Goal: Information Seeking & Learning: Learn about a topic

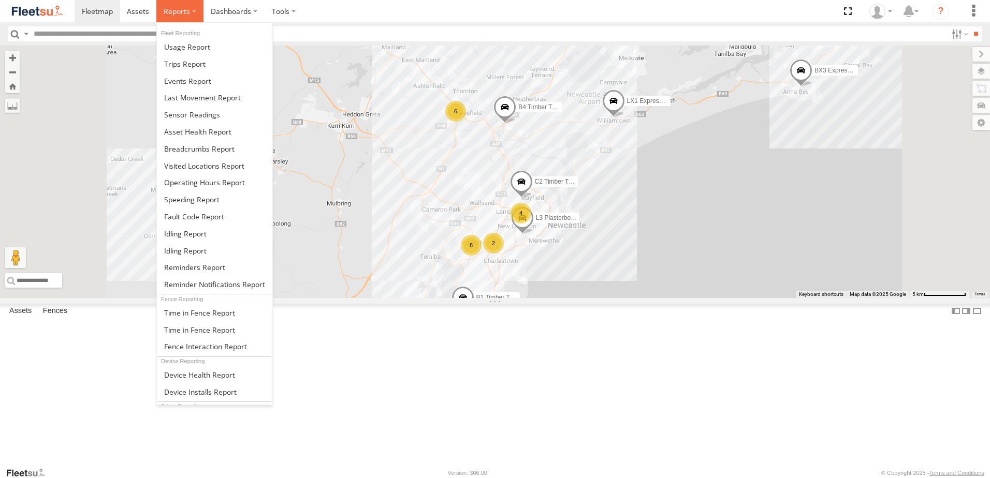
click at [182, 10] on span at bounding box center [177, 11] width 26 height 10
click at [195, 148] on span at bounding box center [199, 149] width 70 height 10
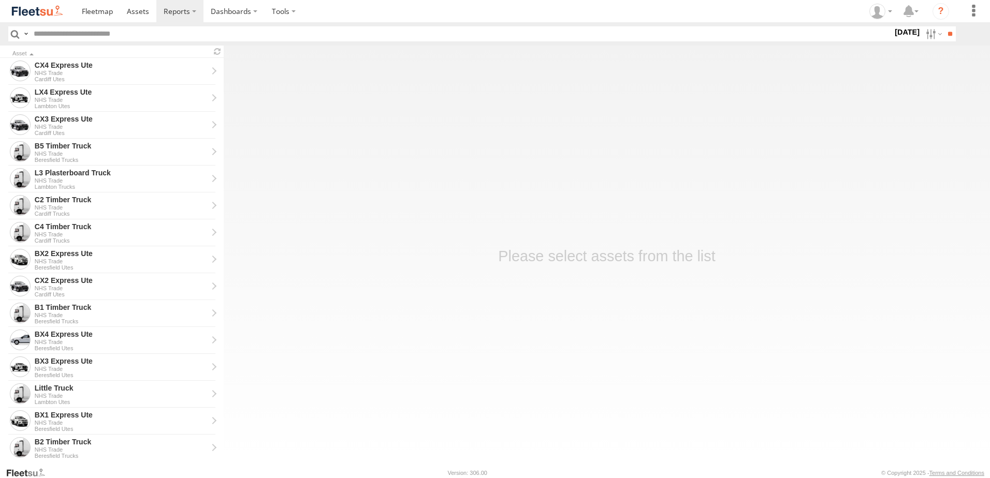
click at [894, 32] on label "2 Sep 25" at bounding box center [906, 31] width 29 height 11
click at [0, 0] on label at bounding box center [0, 0] width 0 height 0
drag, startPoint x: 704, startPoint y: 255, endPoint x: 703, endPoint y: 265, distance: 9.4
click at [0, 0] on span "NHS_Beresfield" at bounding box center [0, 0] width 0 height 0
click at [0, 0] on span "NHS_Cardiff" at bounding box center [0, 0] width 0 height 0
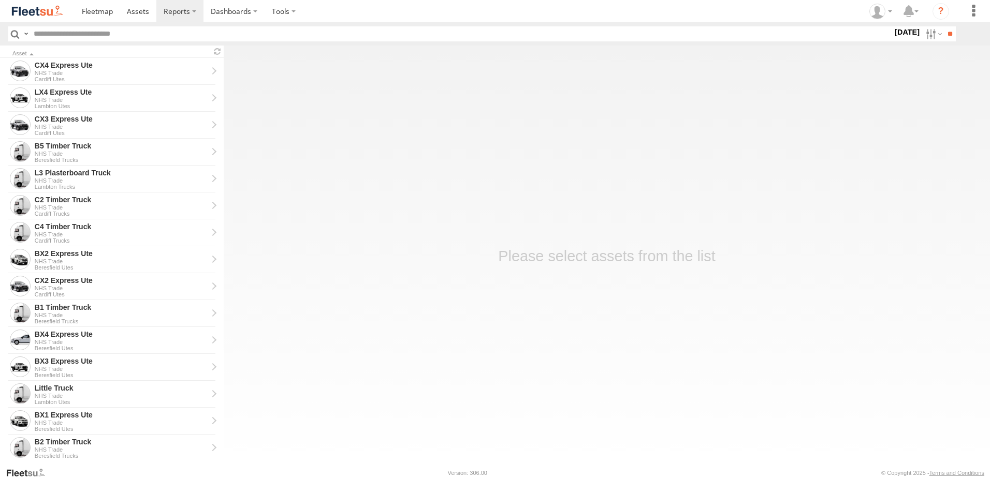
click at [0, 0] on span "NHS_Lambton" at bounding box center [0, 0] width 0 height 0
click at [944, 31] on input "**" at bounding box center [950, 33] width 12 height 15
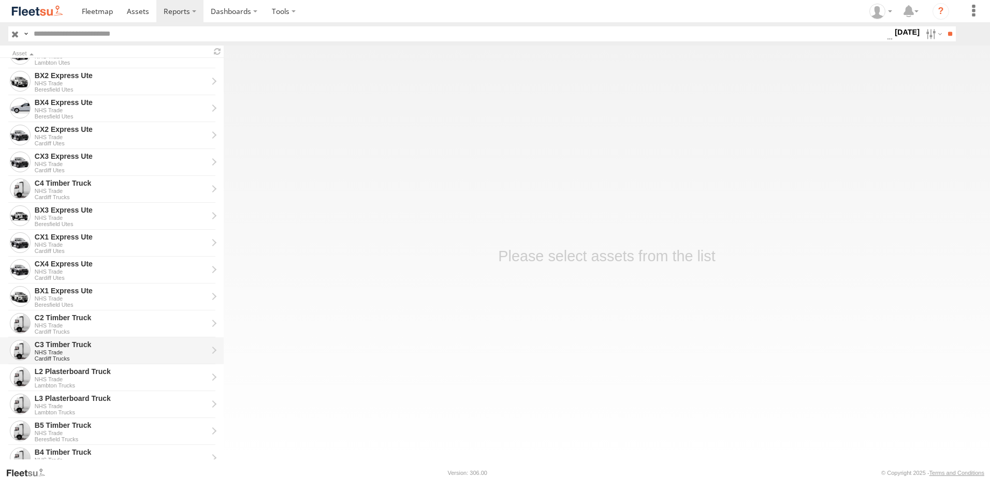
scroll to position [155, 0]
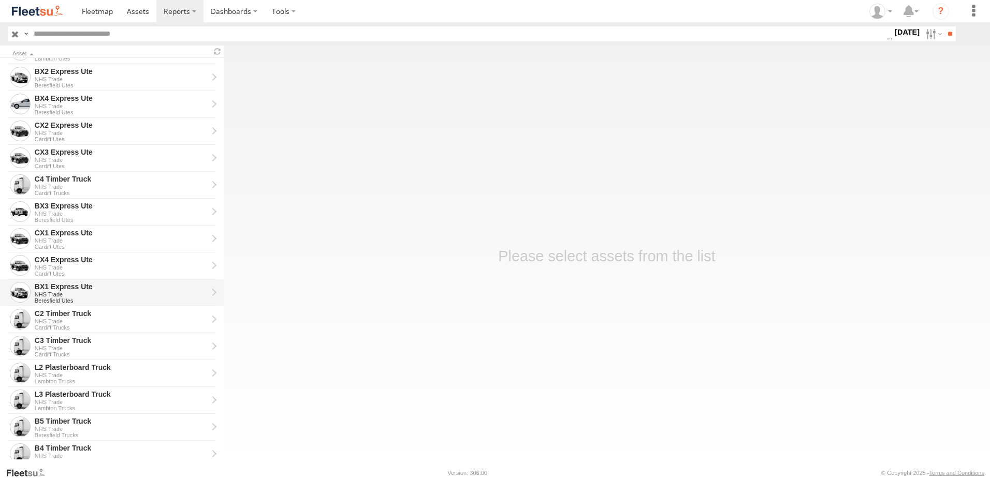
click at [49, 289] on div "BX1 Express Ute" at bounding box center [121, 286] width 173 height 9
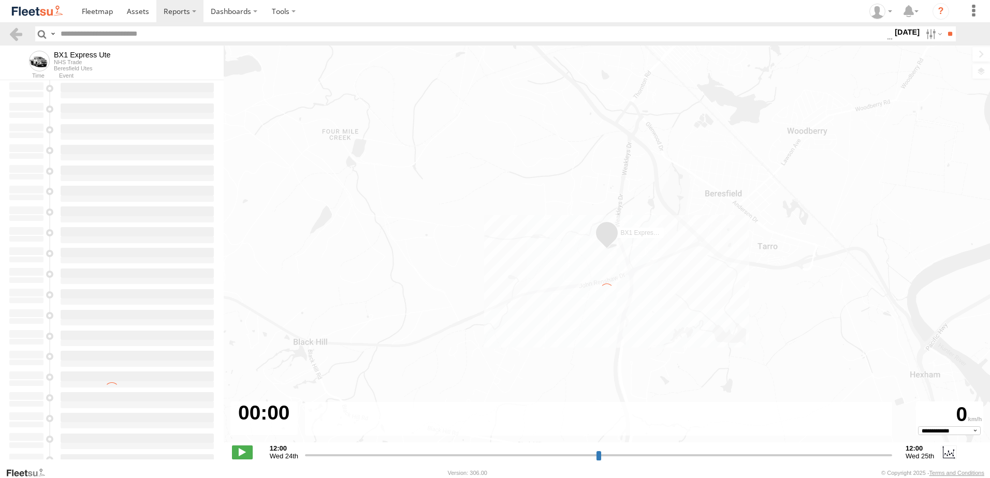
type input "**********"
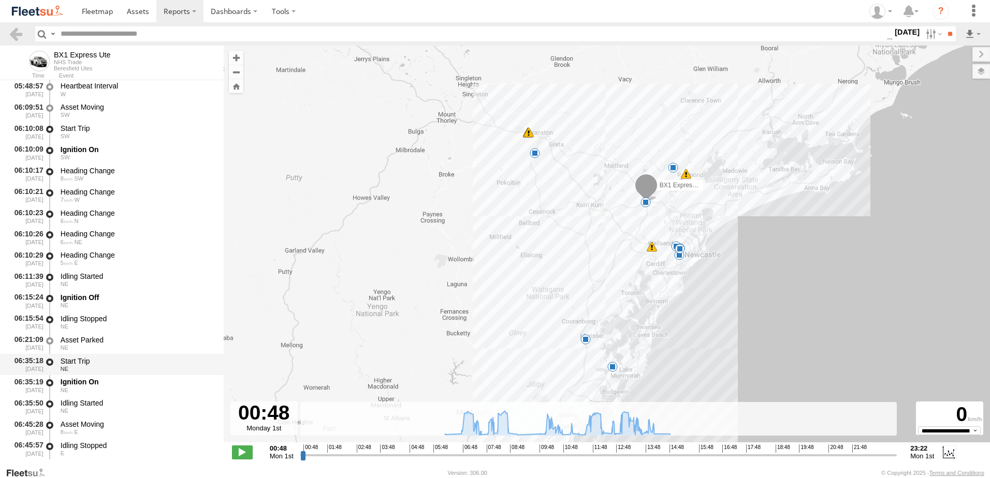
scroll to position [207, 0]
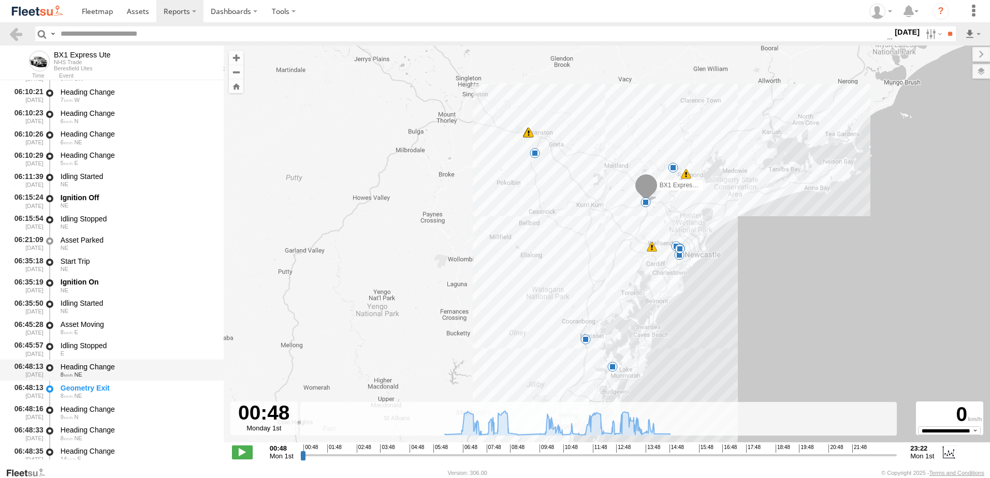
click at [81, 368] on div "Heading Change" at bounding box center [137, 366] width 153 height 9
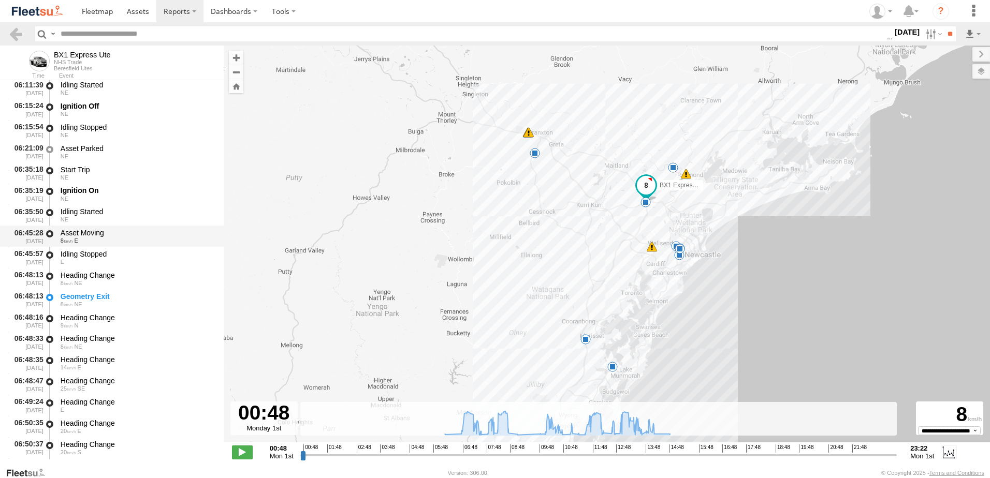
scroll to position [414, 0]
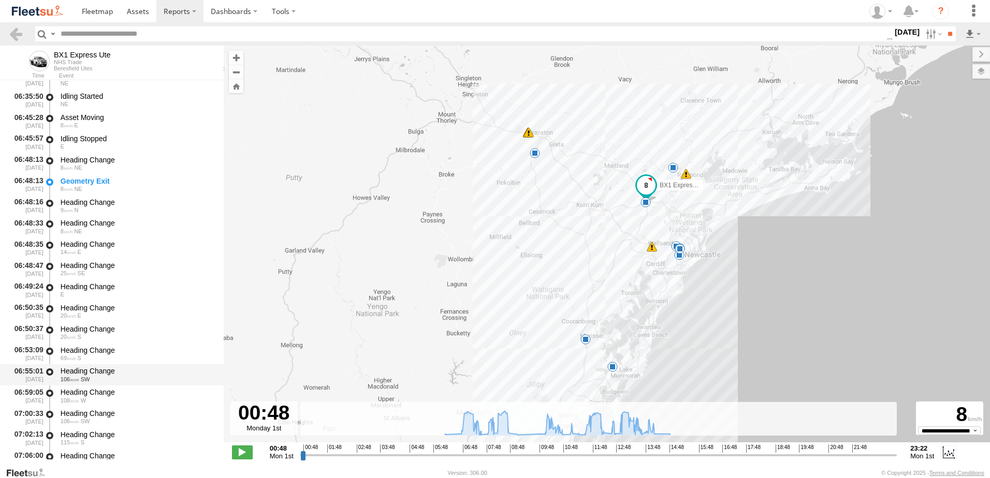
click at [86, 371] on div "Heading Change" at bounding box center [137, 370] width 153 height 9
click at [16, 32] on link at bounding box center [15, 33] width 15 height 15
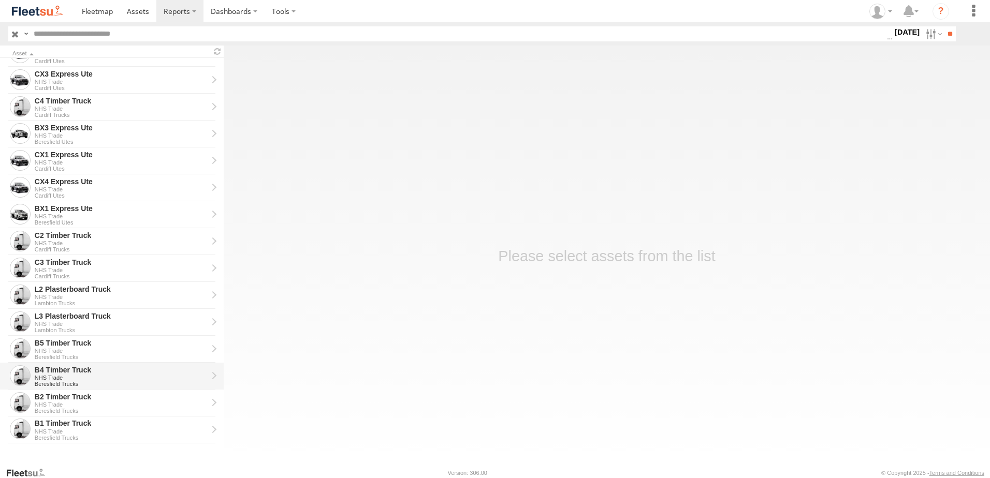
scroll to position [26, 0]
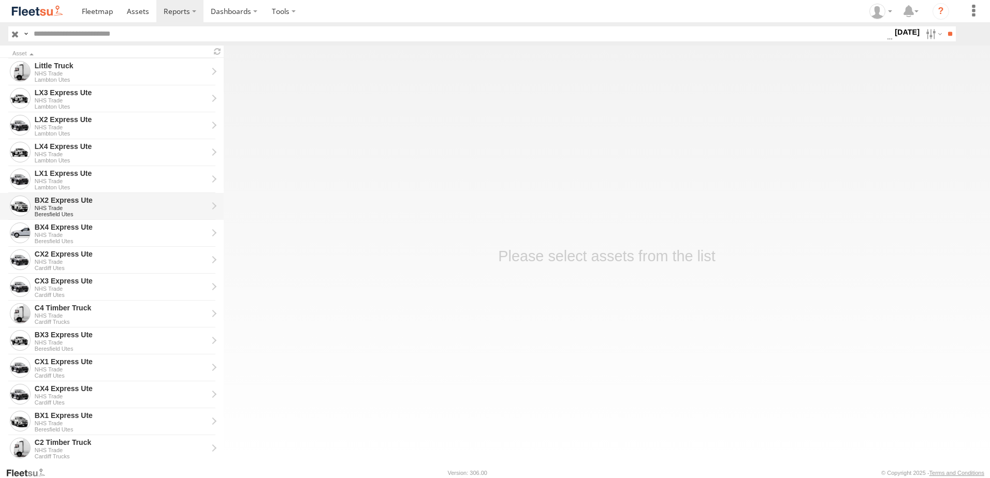
click at [60, 200] on div "BX2 Express Ute" at bounding box center [121, 200] width 173 height 9
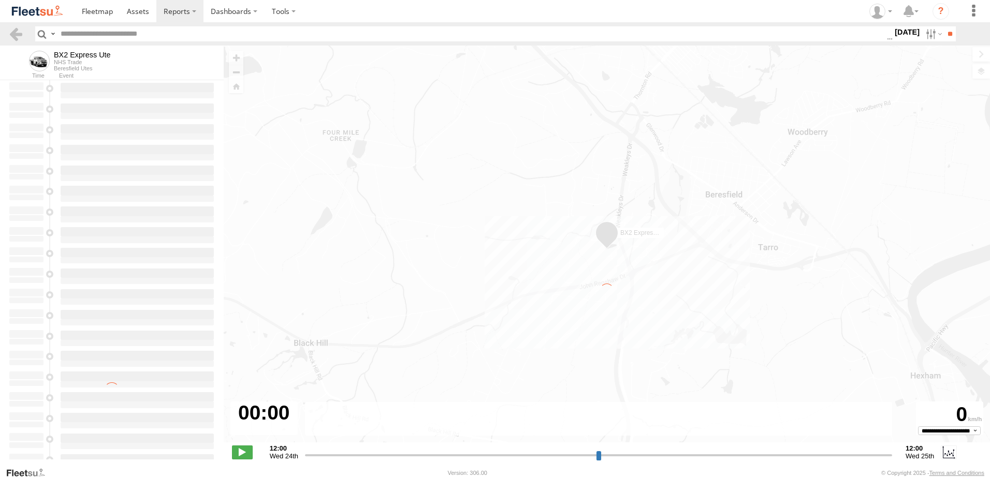
type input "**********"
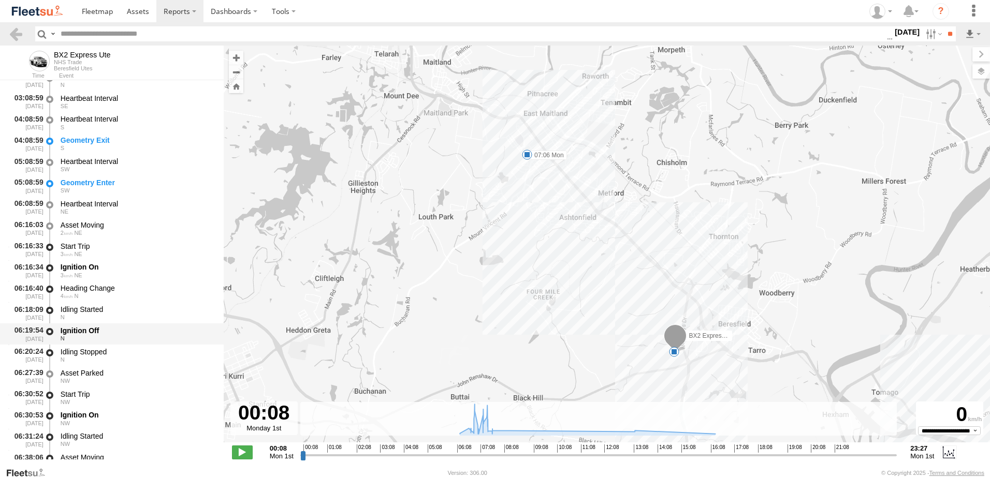
scroll to position [207, 0]
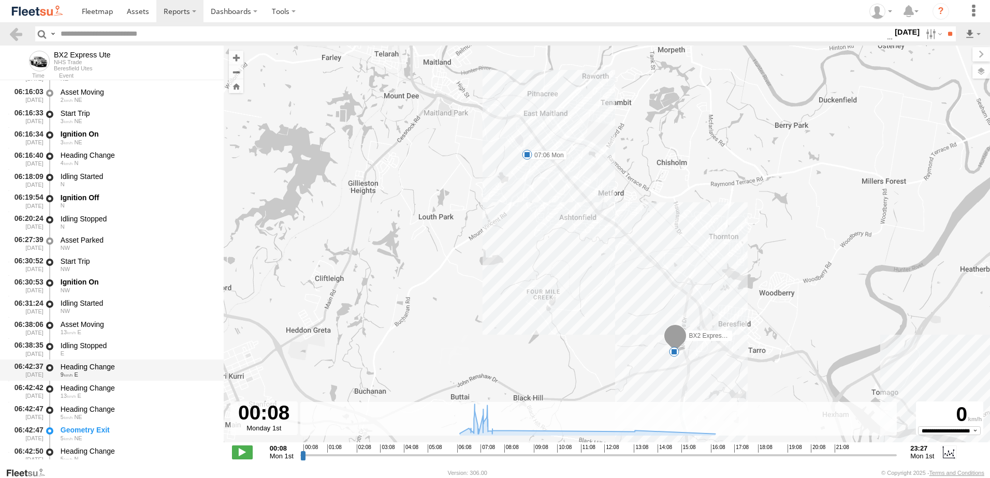
click at [85, 363] on div "Heading Change" at bounding box center [137, 366] width 153 height 9
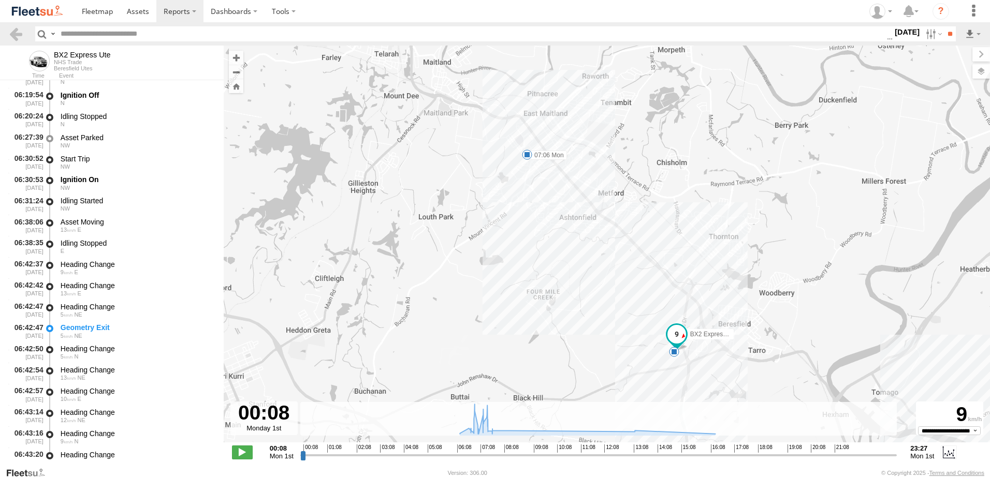
scroll to position [414, 0]
click at [87, 368] on div "Heading Change" at bounding box center [137, 370] width 153 height 9
click at [20, 31] on link at bounding box center [15, 33] width 15 height 15
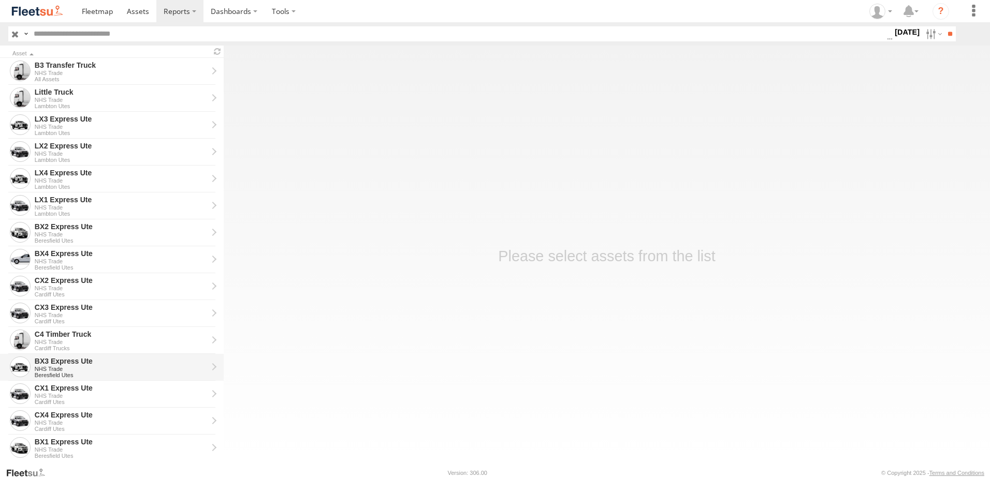
click at [46, 361] on div "BX3 Express Ute" at bounding box center [121, 361] width 173 height 9
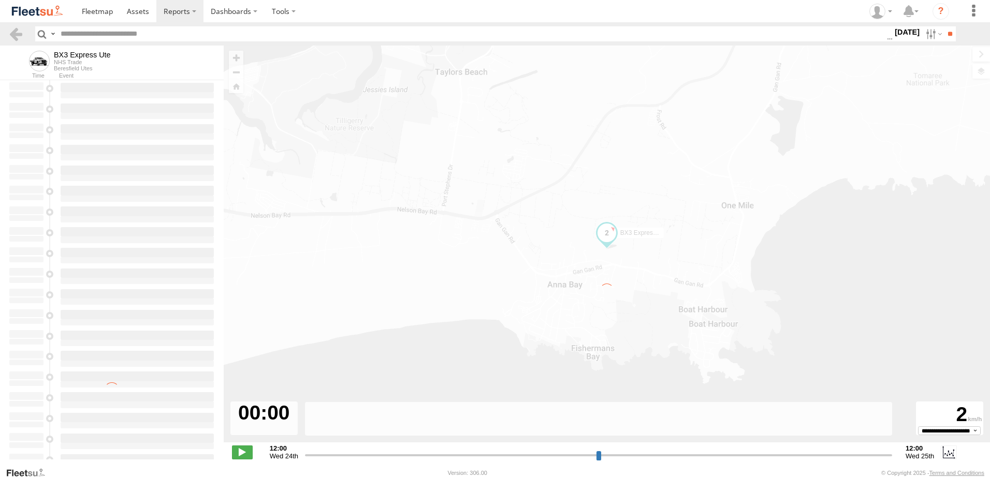
type input "**********"
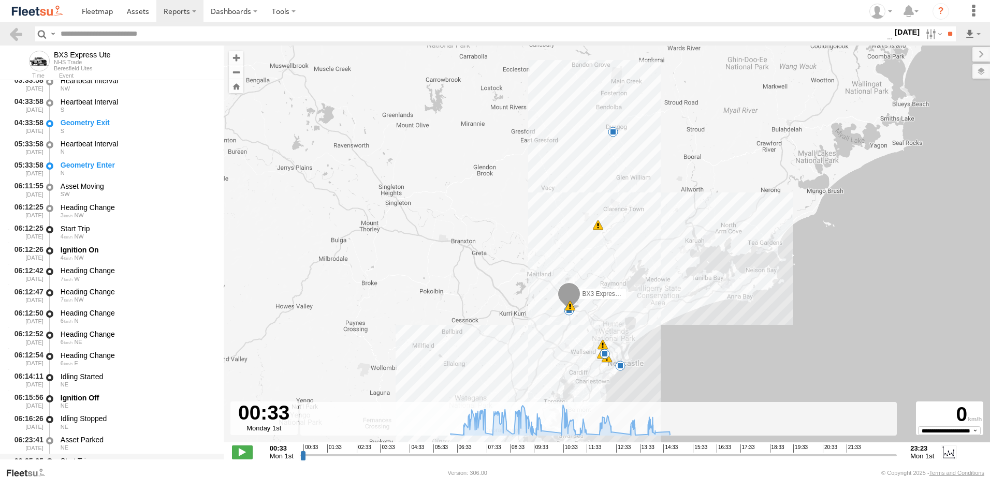
scroll to position [155, 0]
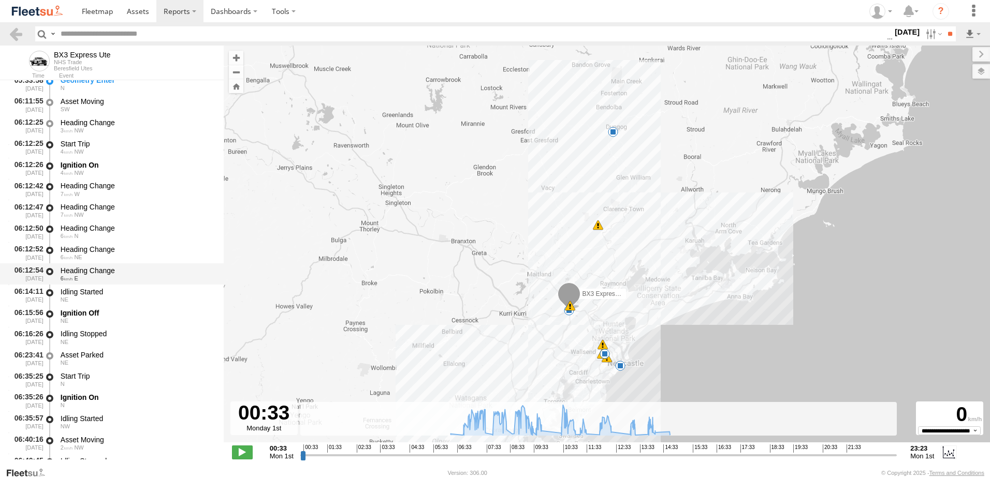
click at [94, 271] on div "Heading Change" at bounding box center [137, 270] width 153 height 9
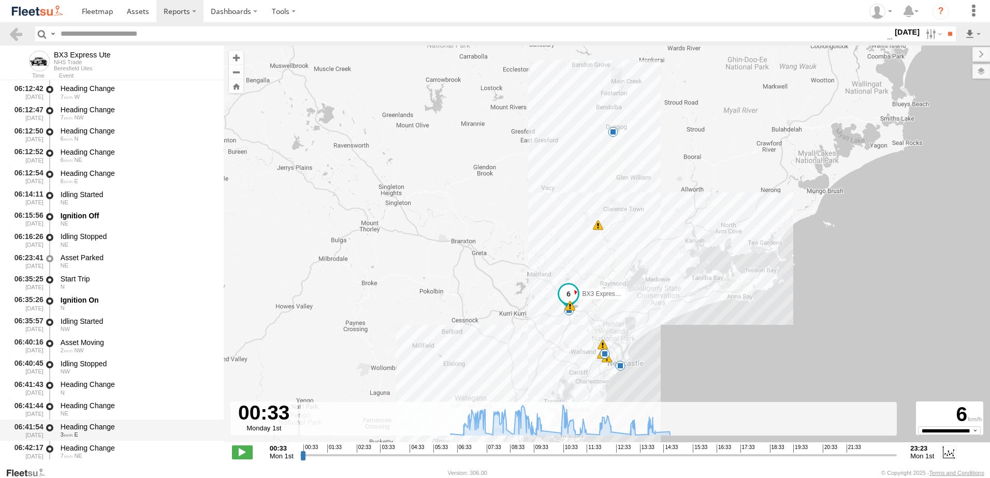
scroll to position [311, 0]
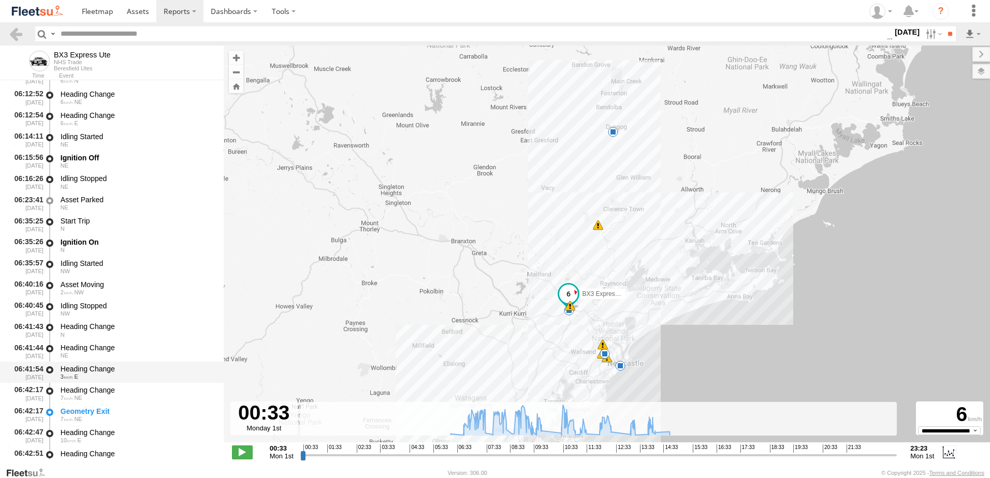
click at [97, 363] on div "Heading Change 3 E" at bounding box center [137, 372] width 156 height 19
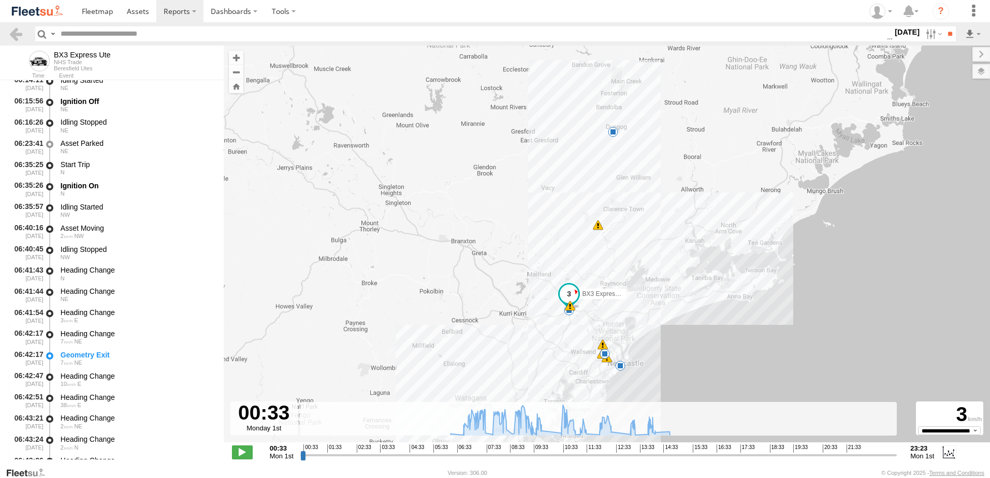
scroll to position [466, 0]
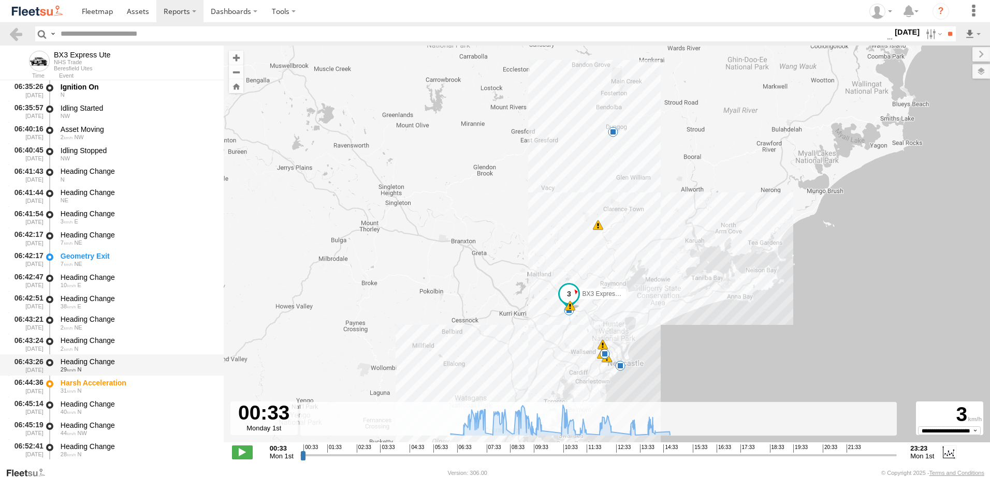
click at [87, 361] on div "Heading Change" at bounding box center [137, 361] width 153 height 9
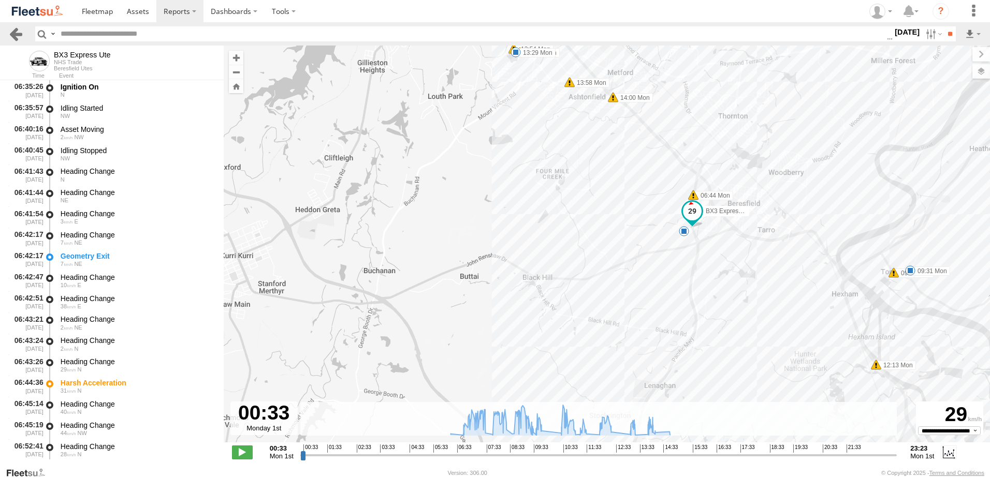
click at [15, 32] on link at bounding box center [15, 33] width 15 height 15
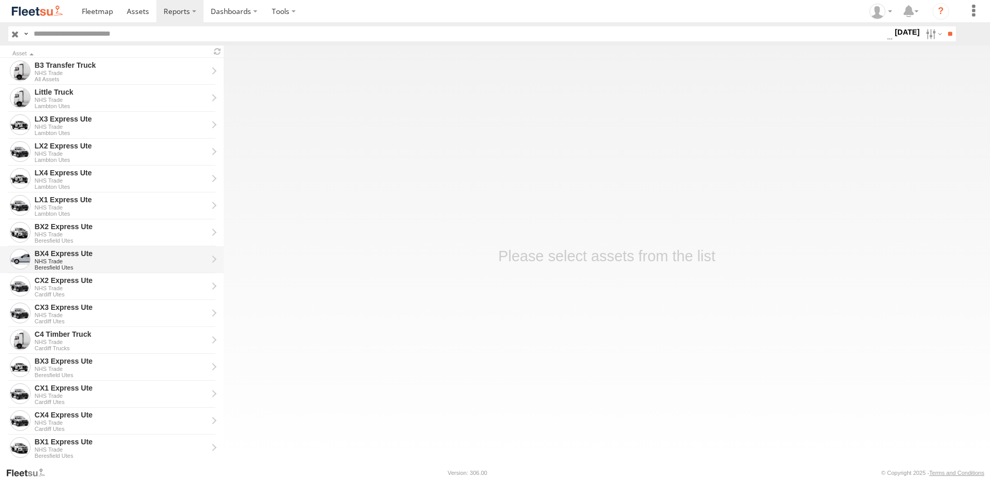
click at [49, 259] on div "NHS Trade" at bounding box center [121, 261] width 173 height 6
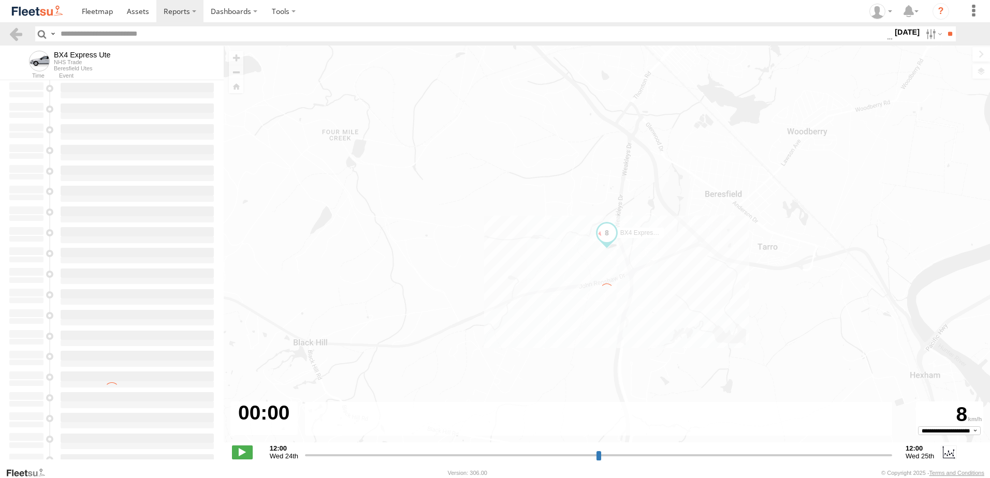
type input "**********"
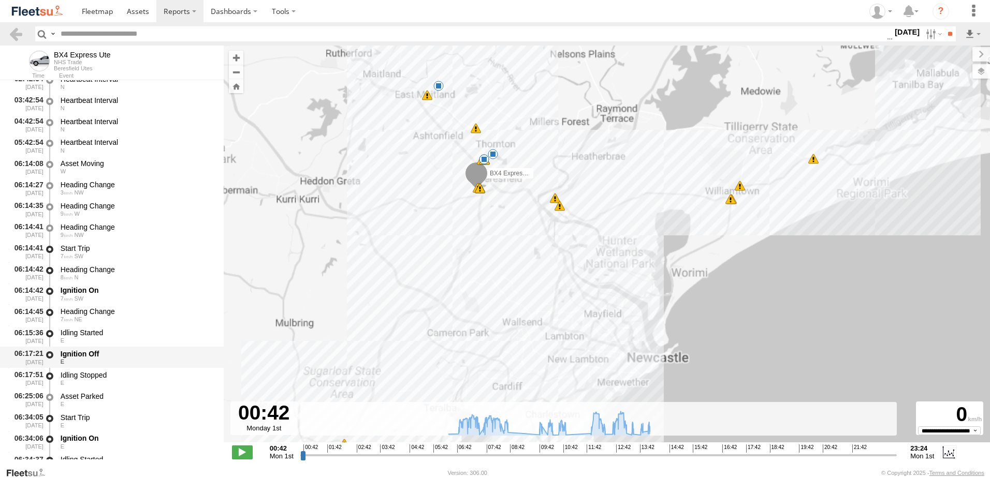
scroll to position [155, 0]
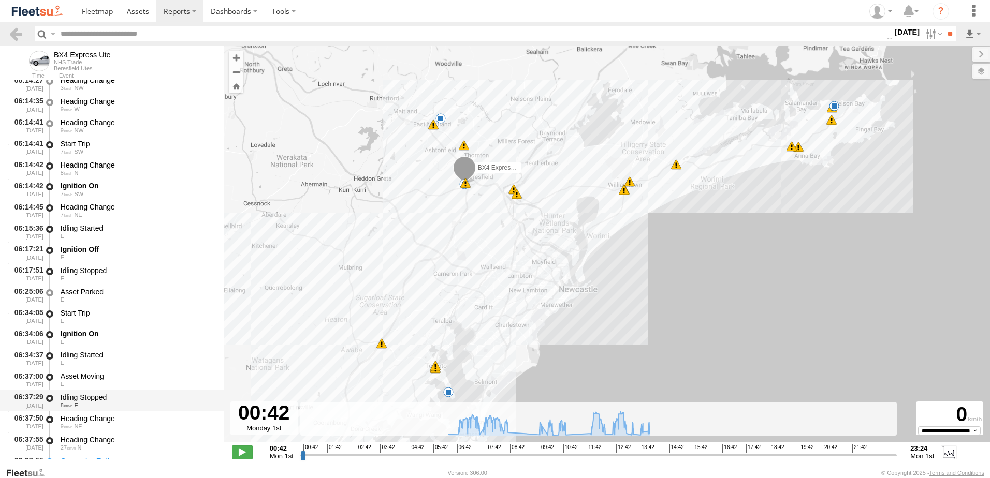
click at [85, 396] on div "Idling Stopped" at bounding box center [137, 397] width 153 height 9
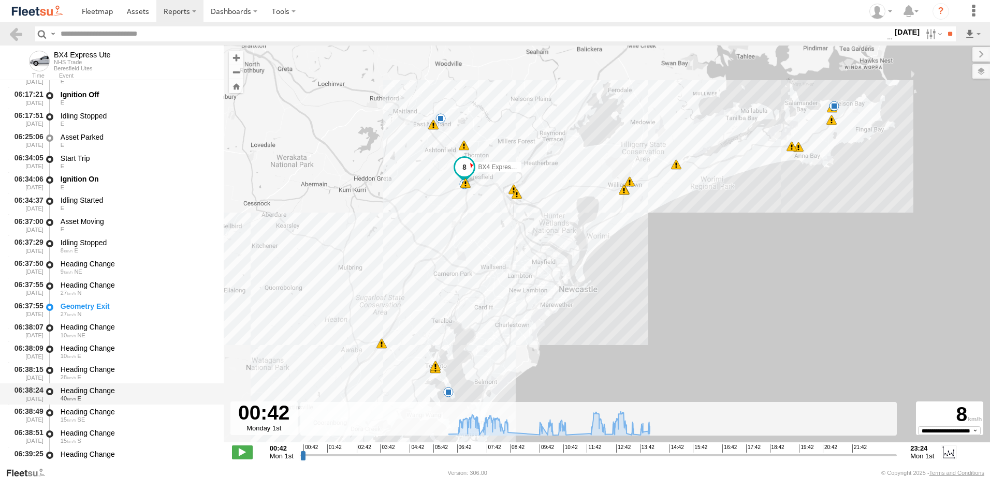
scroll to position [311, 0]
click at [91, 415] on div "Heading Change" at bounding box center [137, 411] width 153 height 9
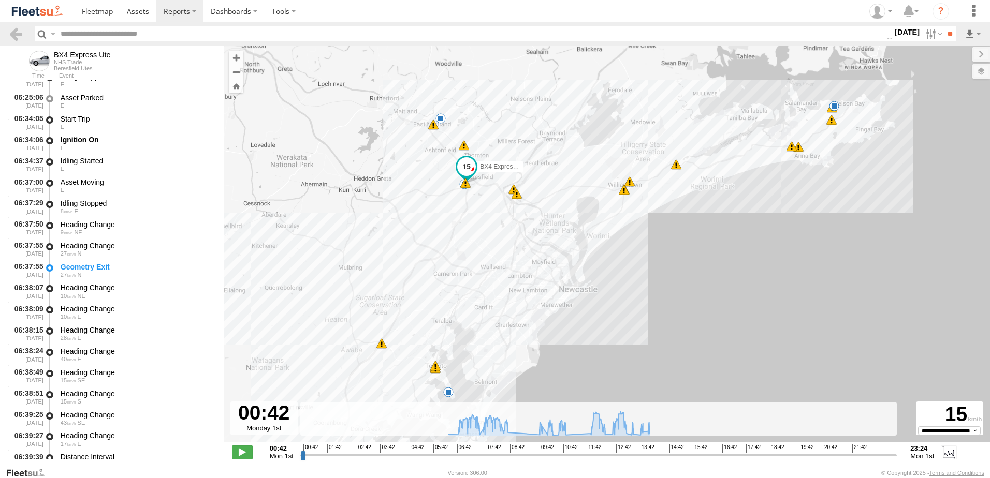
scroll to position [414, 0]
click at [98, 409] on div "Heading Change" at bounding box center [137, 413] width 153 height 9
click at [17, 34] on link at bounding box center [15, 33] width 15 height 15
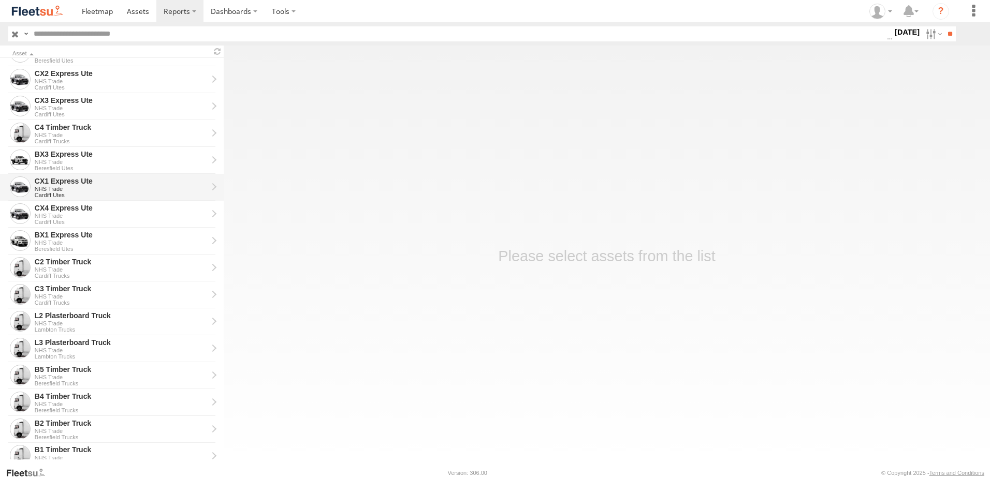
scroll to position [233, 0]
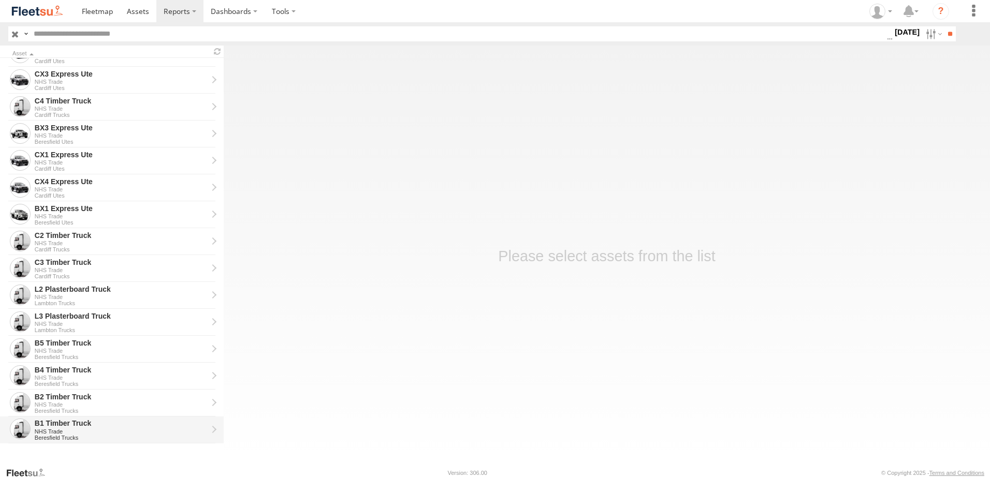
click at [55, 423] on div "B1 Timber Truck" at bounding box center [121, 423] width 173 height 9
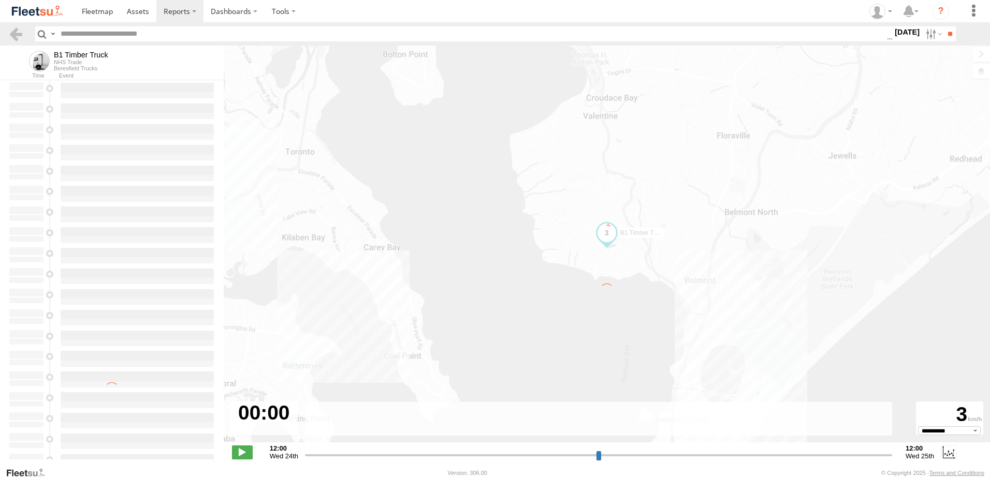
type input "**********"
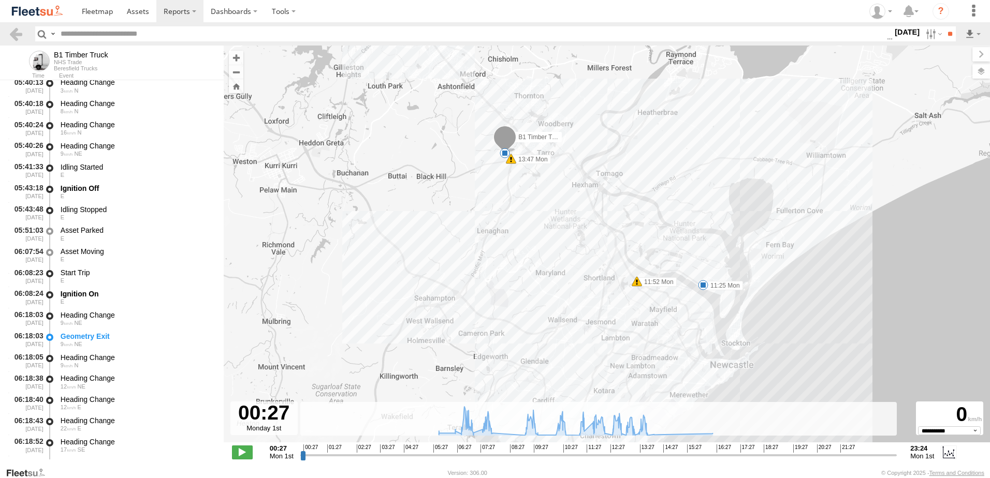
scroll to position [518, 0]
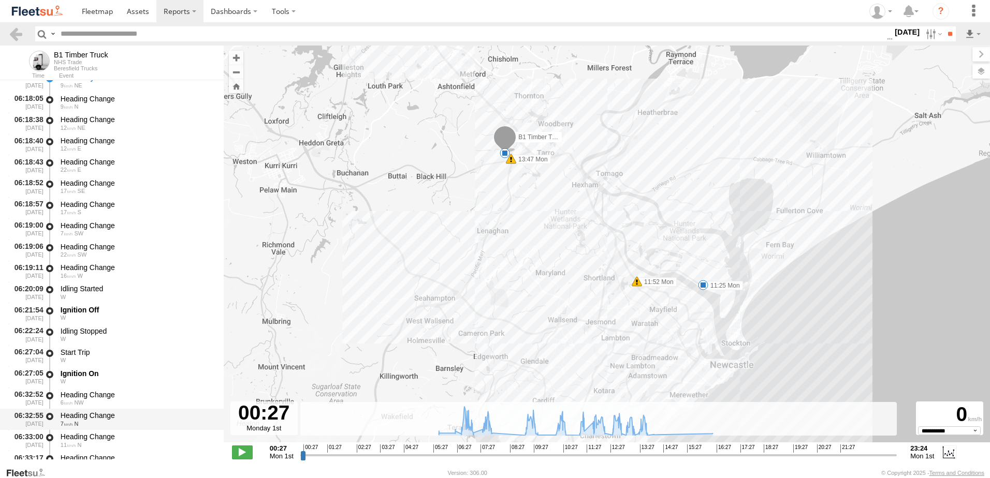
click at [80, 416] on div "Heading Change" at bounding box center [137, 415] width 153 height 9
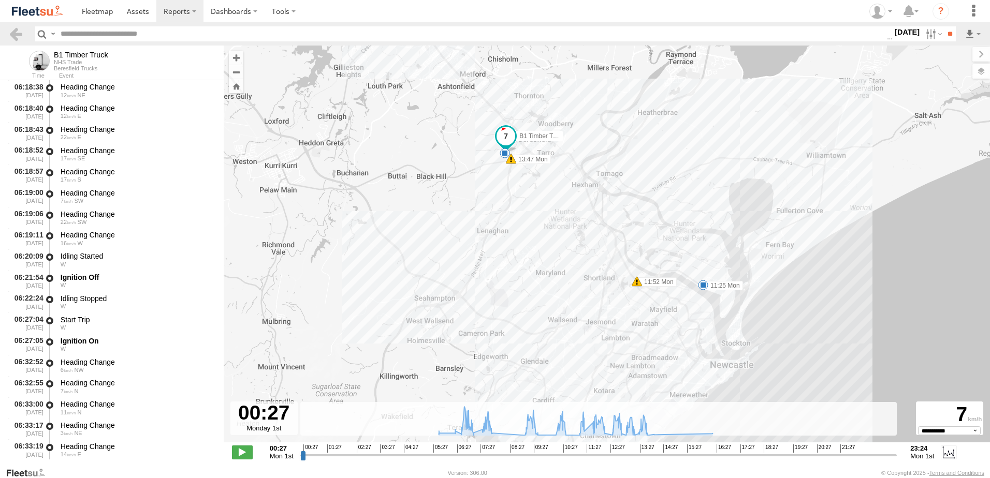
scroll to position [725, 0]
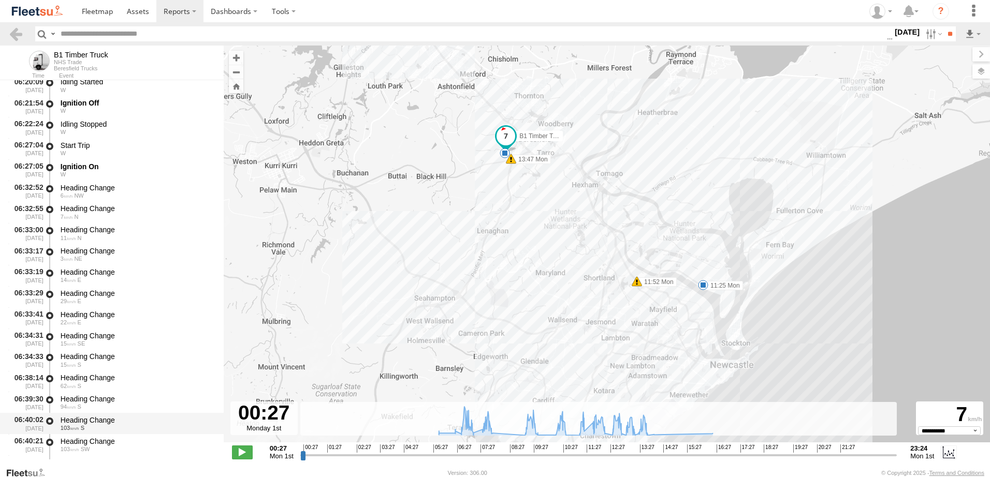
click at [85, 421] on div "Heading Change" at bounding box center [137, 420] width 153 height 9
click at [18, 31] on link at bounding box center [15, 33] width 15 height 15
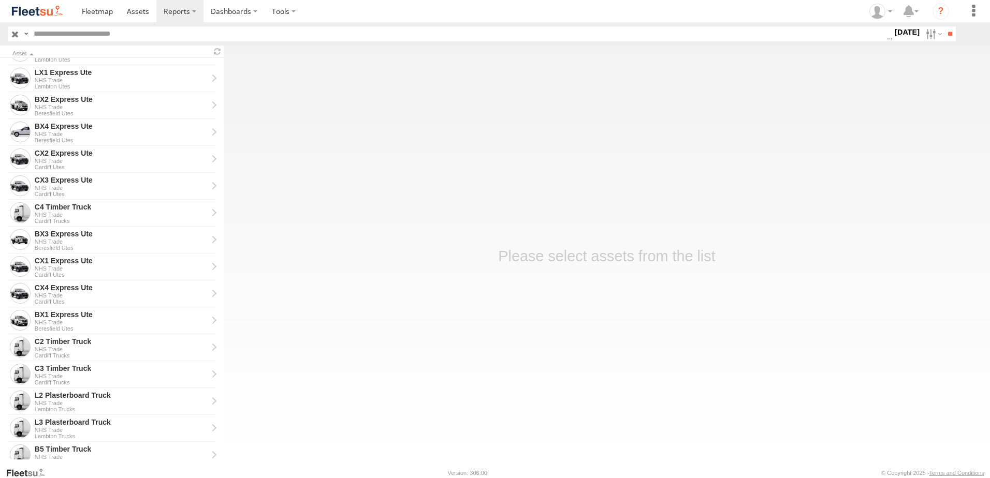
scroll to position [233, 0]
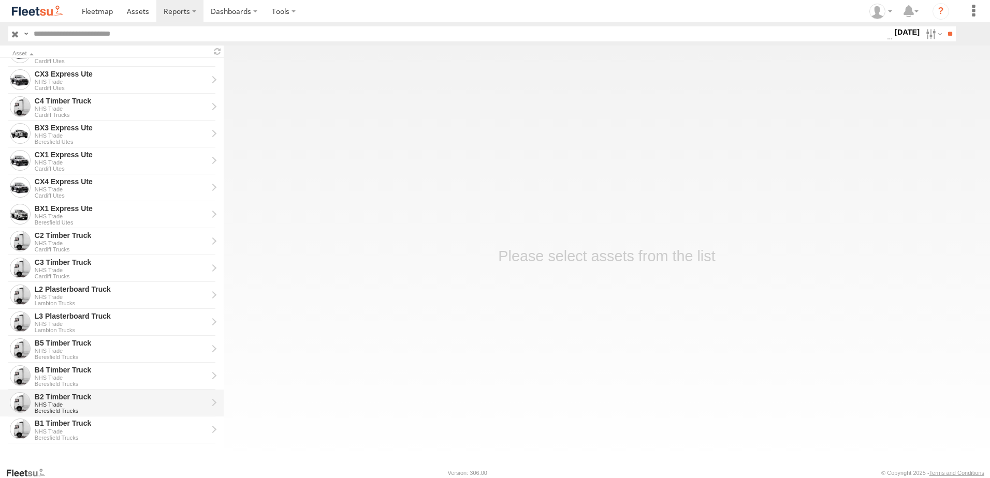
click at [47, 393] on div "B2 Timber Truck" at bounding box center [121, 396] width 173 height 9
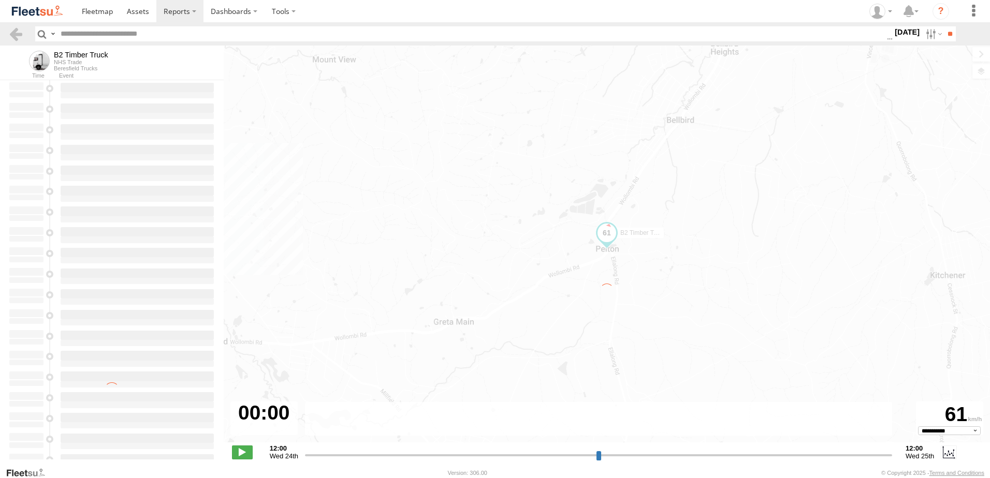
type input "**********"
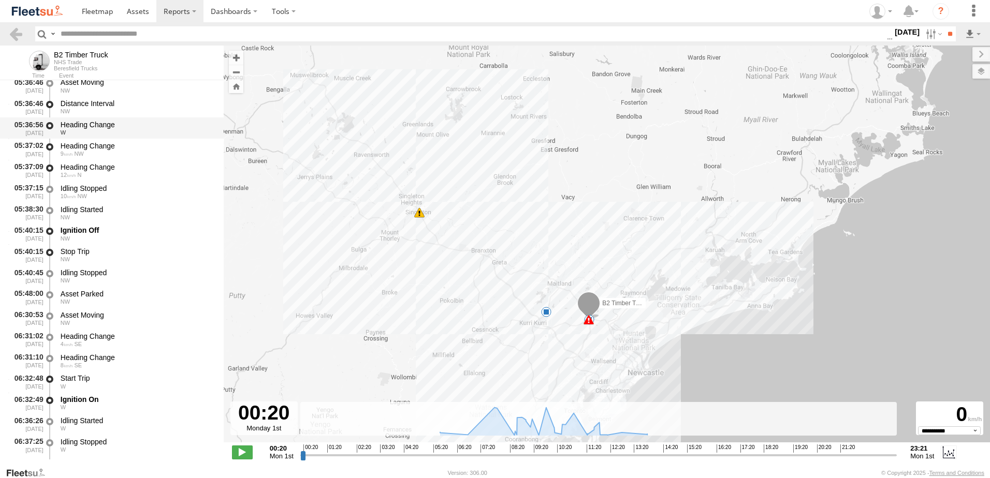
scroll to position [518, 0]
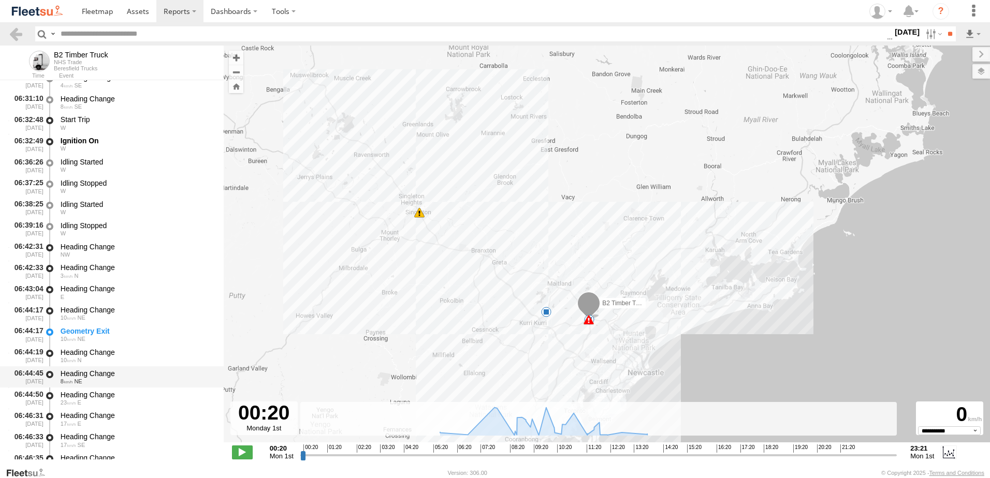
click at [105, 369] on div "Heading Change" at bounding box center [137, 373] width 153 height 9
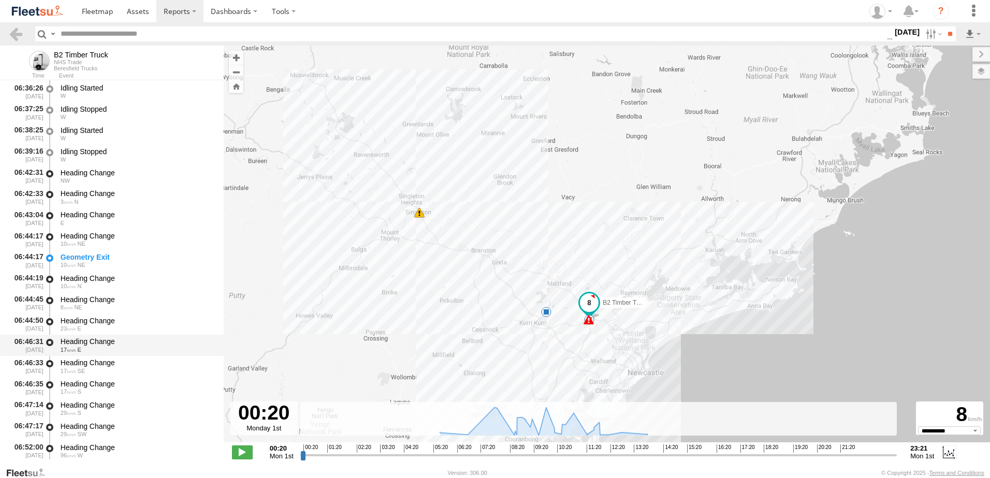
scroll to position [673, 0]
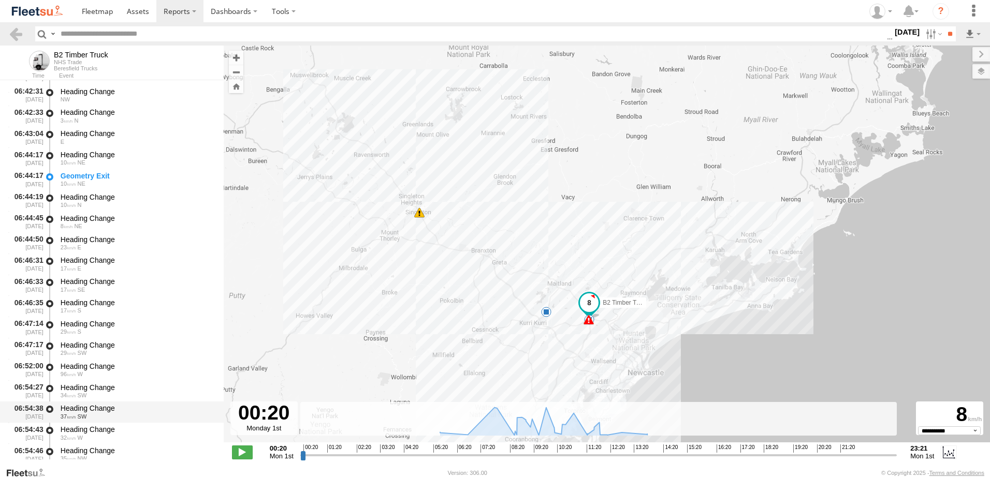
click at [96, 405] on div "Heading Change" at bounding box center [137, 408] width 153 height 9
click at [21, 32] on link at bounding box center [15, 33] width 15 height 15
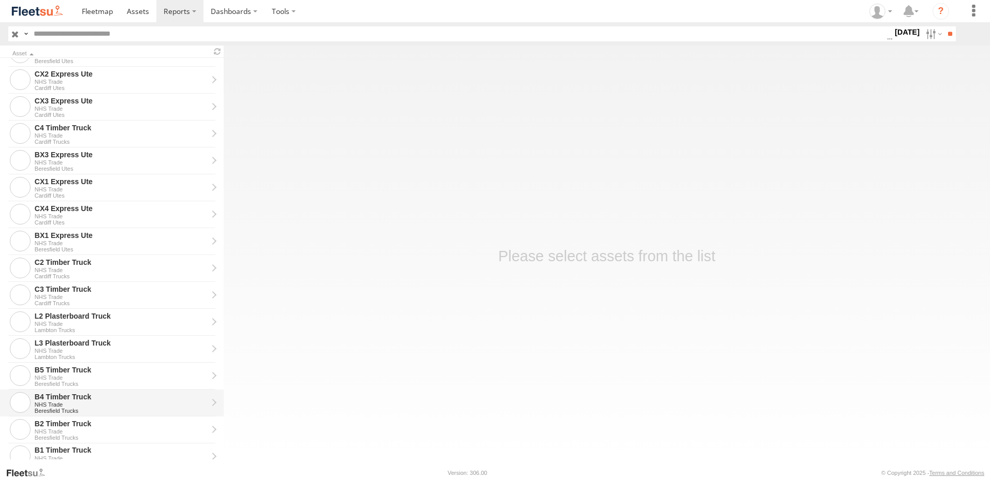
scroll to position [207, 0]
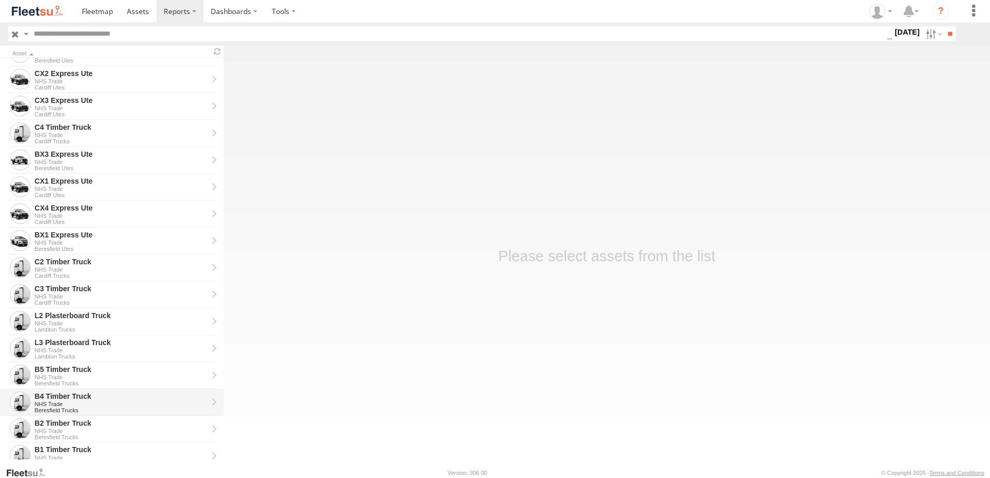
click at [56, 392] on div "B4 Timber Truck" at bounding box center [121, 396] width 173 height 9
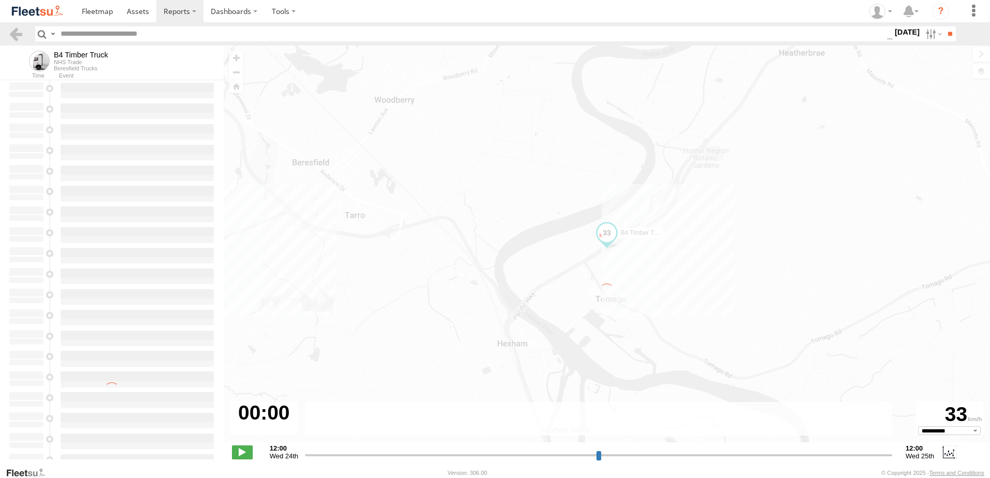
type input "**********"
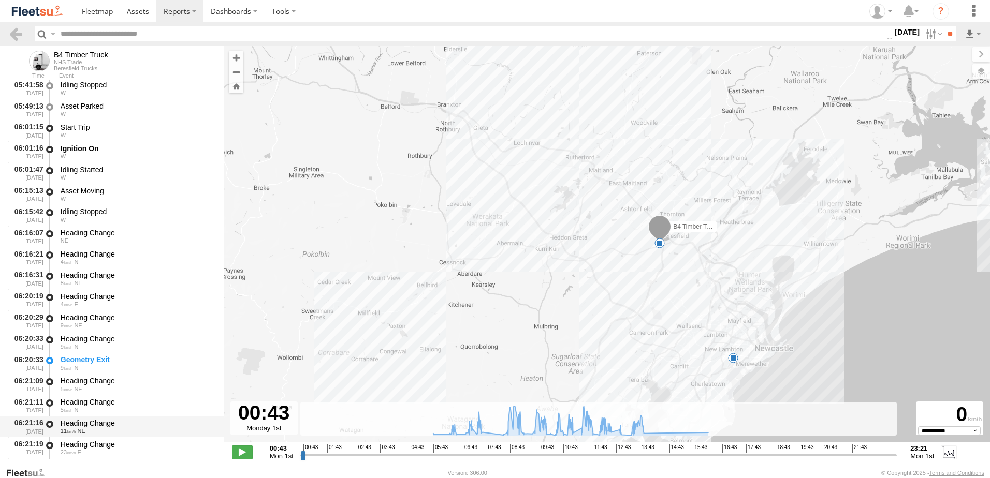
scroll to position [518, 0]
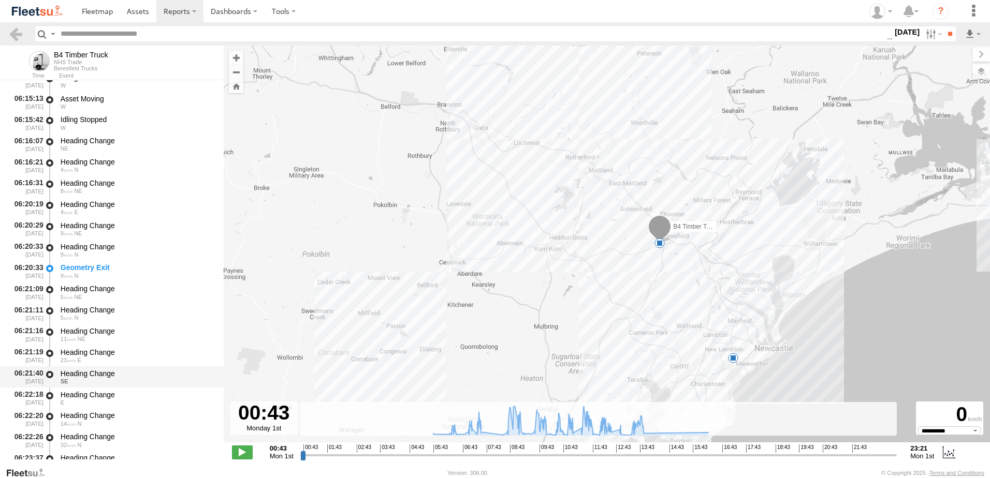
click at [74, 373] on div "Heading Change" at bounding box center [137, 373] width 153 height 9
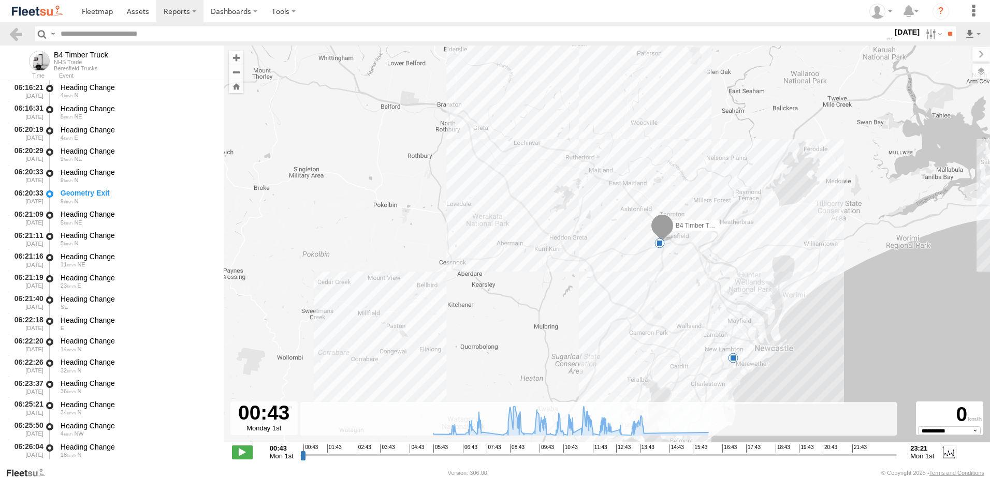
scroll to position [673, 0]
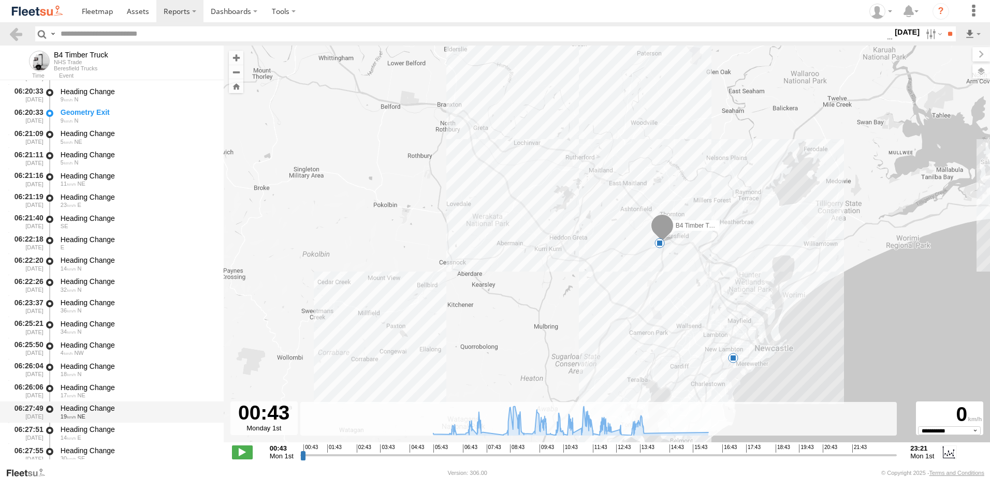
click at [85, 402] on div "06:27:49 01/09/2025 Heading Change 19 NE" at bounding box center [112, 412] width 224 height 21
click at [18, 32] on link at bounding box center [15, 33] width 15 height 15
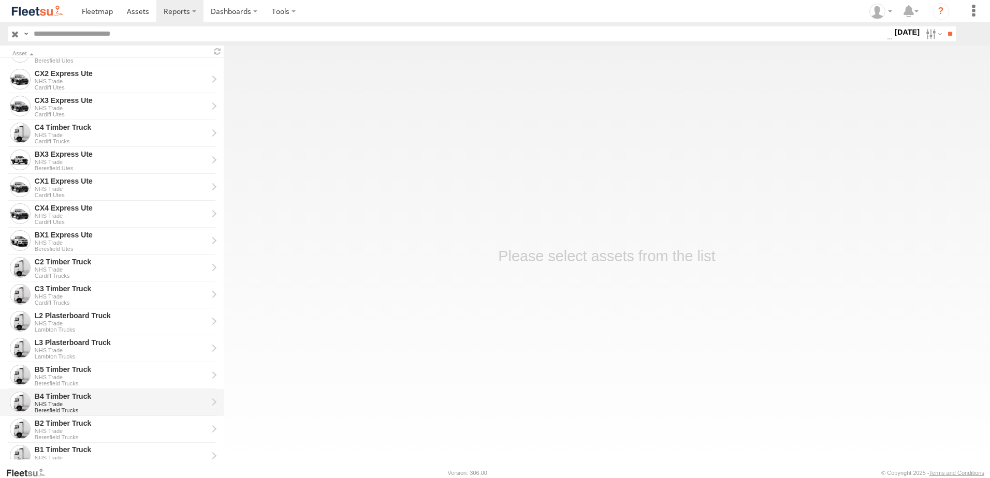
scroll to position [233, 0]
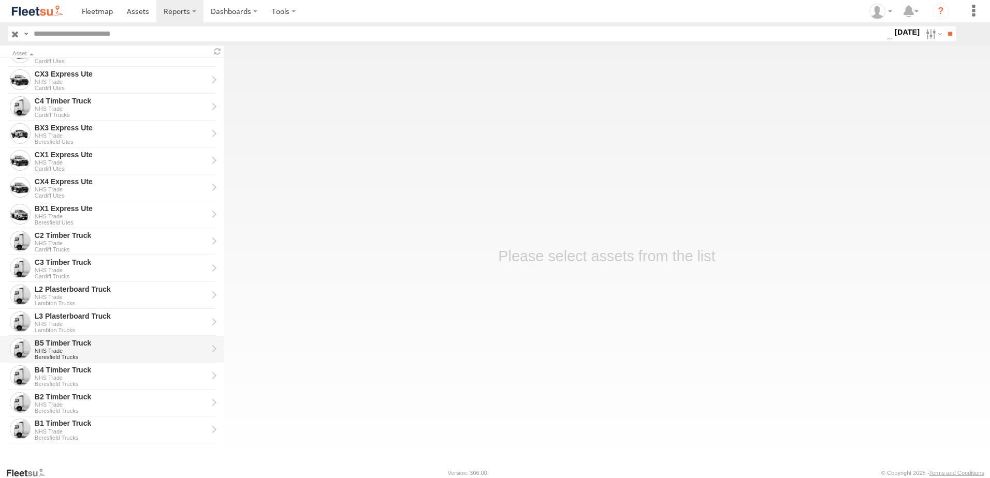
click at [54, 341] on div "B5 Timber Truck" at bounding box center [121, 343] width 173 height 9
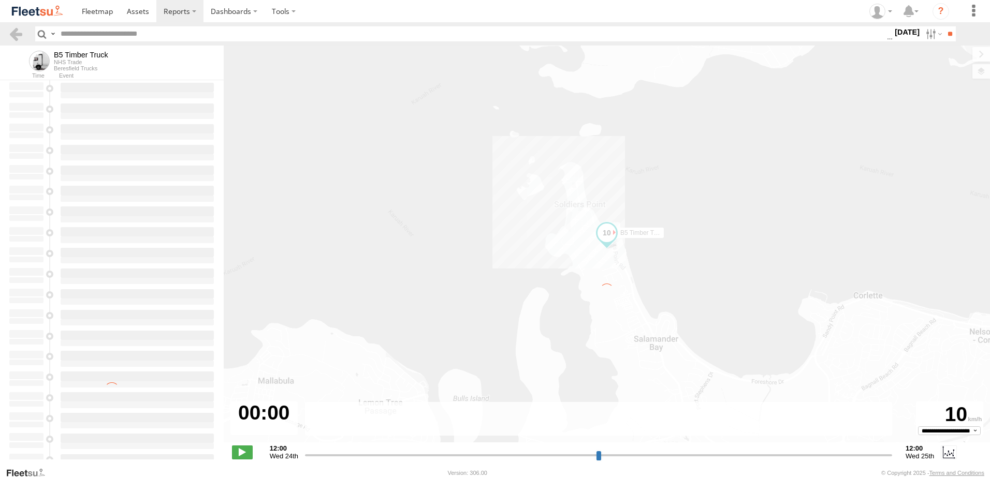
type input "**********"
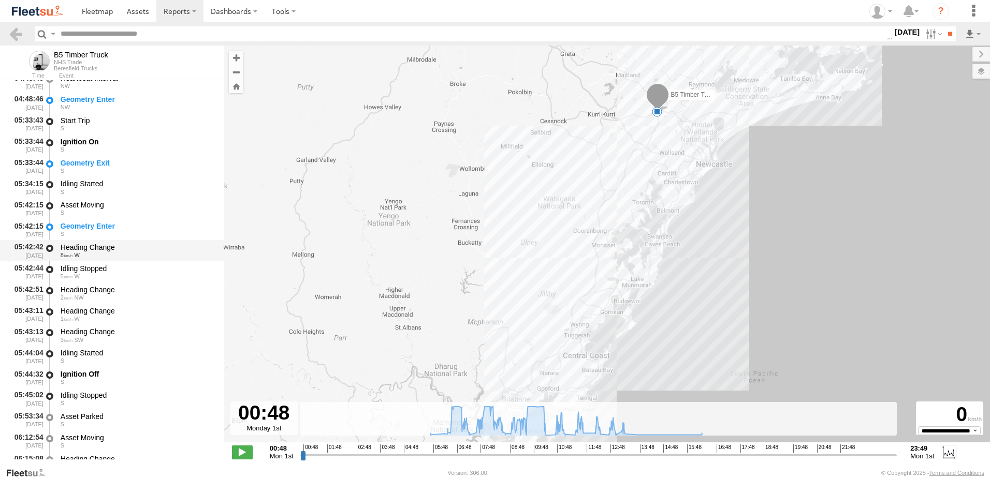
scroll to position [311, 0]
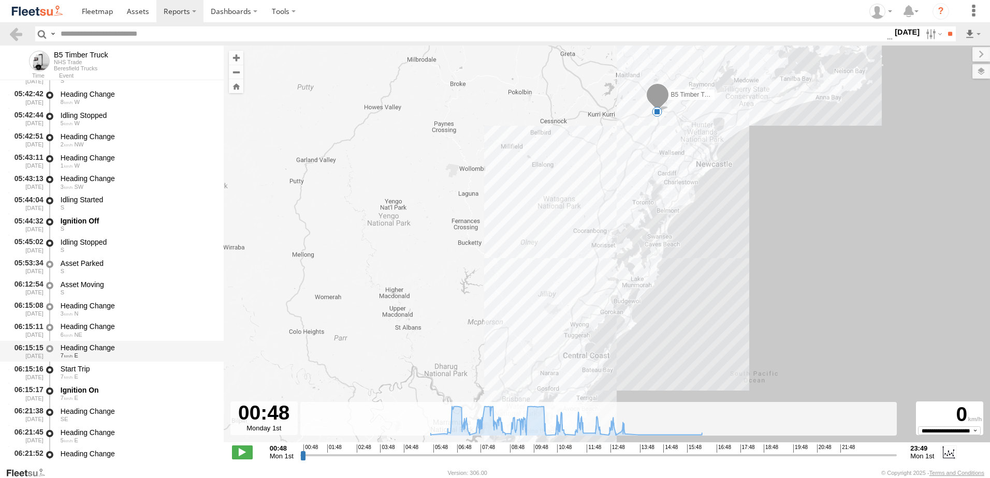
click at [85, 350] on div "Heading Change" at bounding box center [137, 347] width 153 height 9
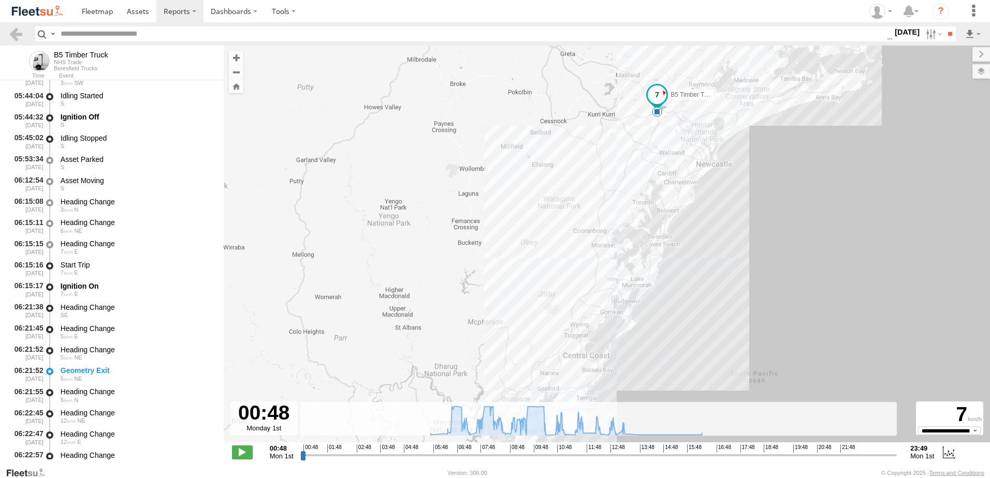
scroll to position [518, 0]
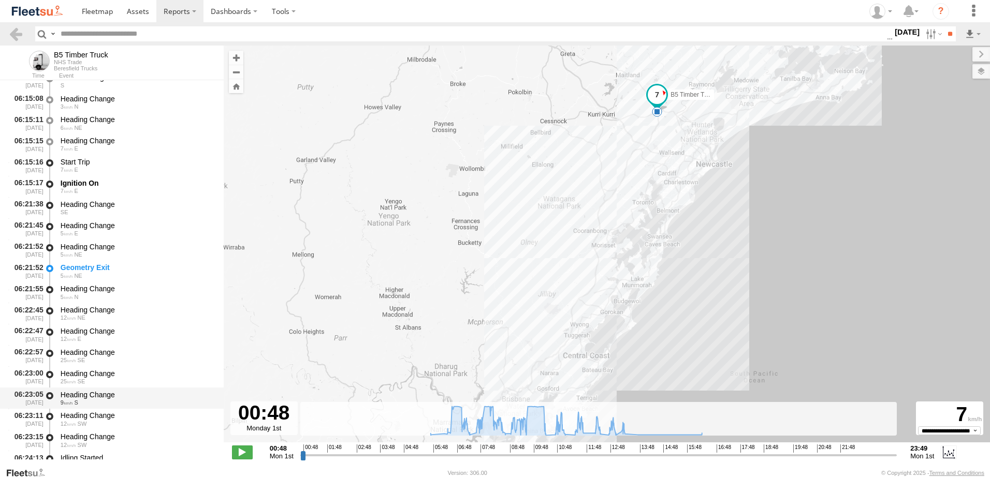
click at [99, 390] on div "Heading Change" at bounding box center [137, 394] width 153 height 9
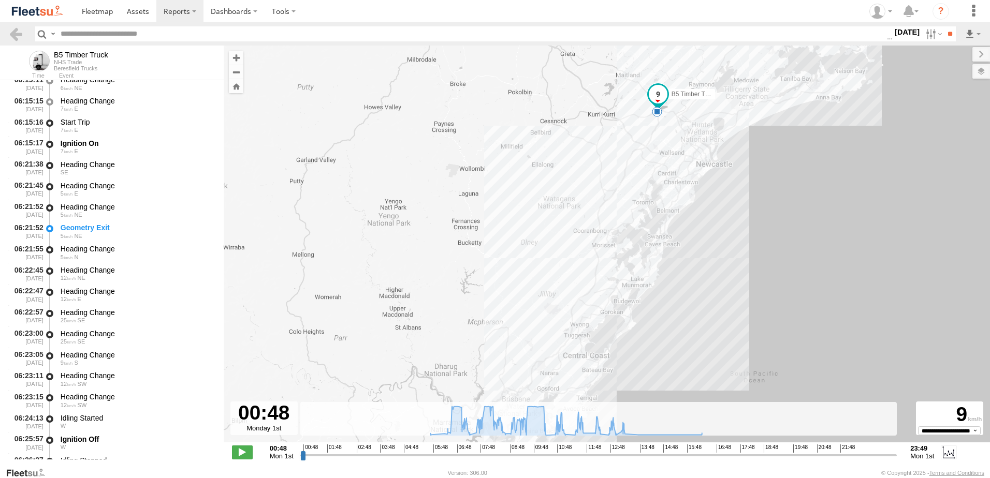
scroll to position [725, 0]
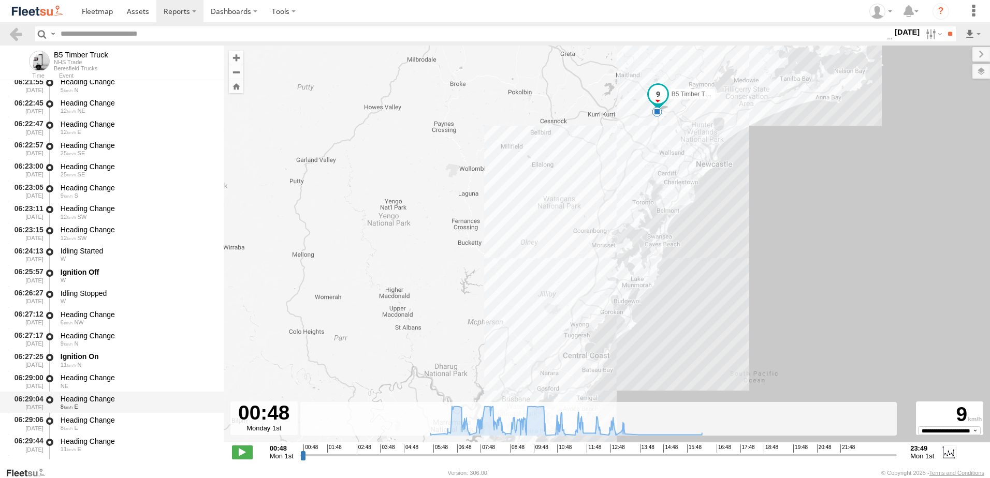
click at [99, 400] on div "Heading Change" at bounding box center [137, 398] width 153 height 9
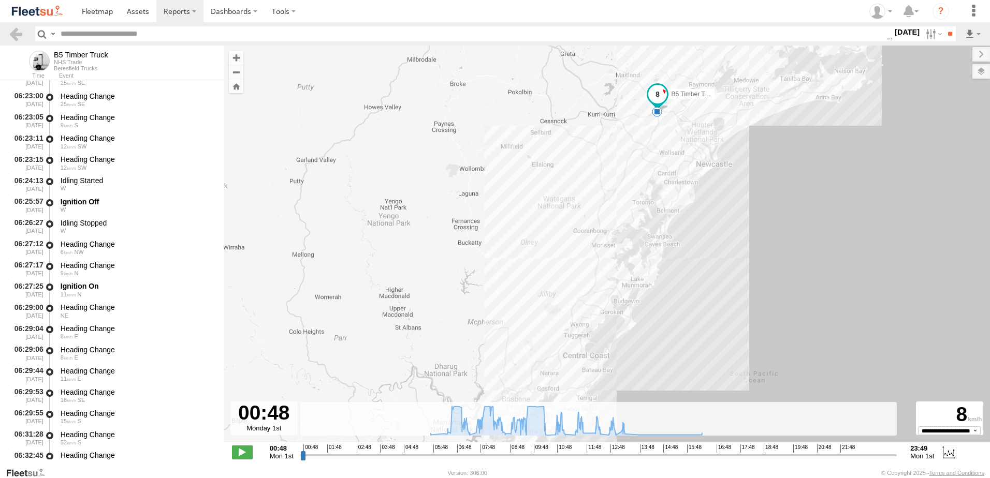
scroll to position [932, 0]
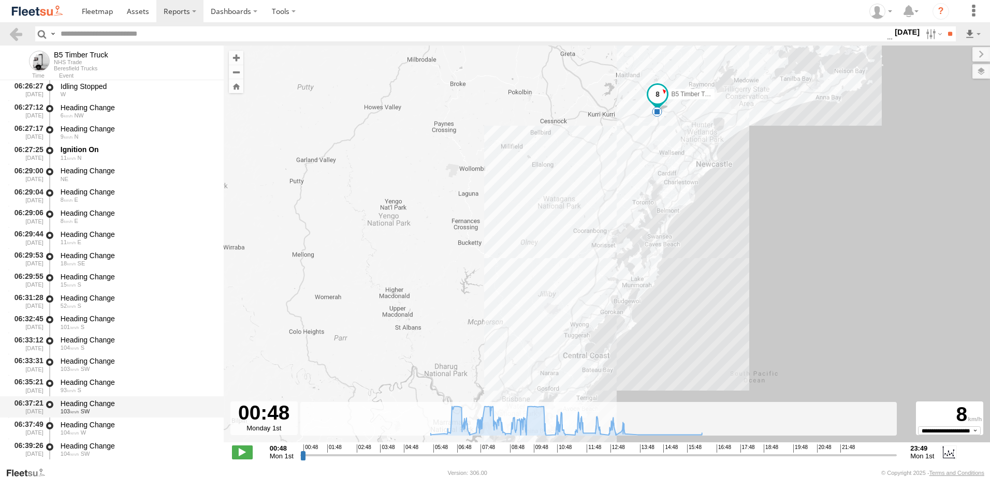
click at [93, 404] on div "Heading Change" at bounding box center [137, 403] width 153 height 9
click at [14, 32] on link at bounding box center [15, 33] width 15 height 15
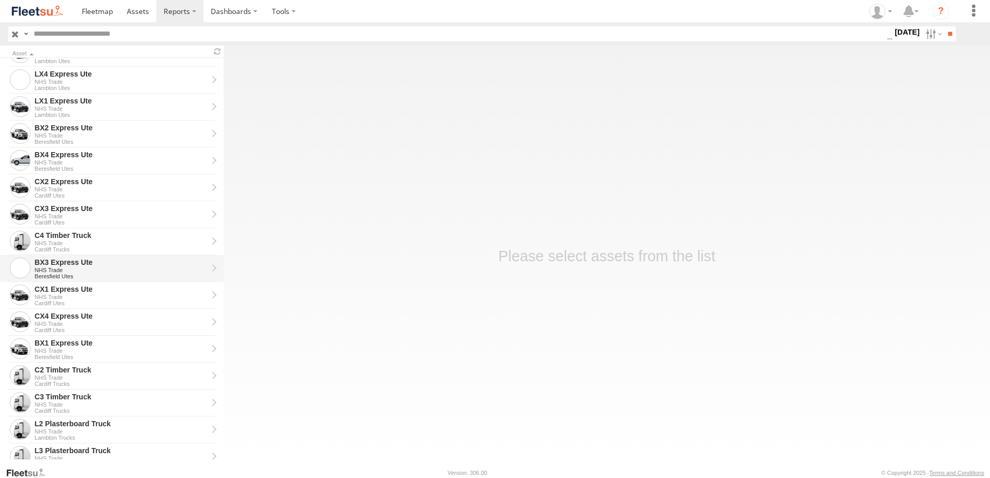
scroll to position [104, 0]
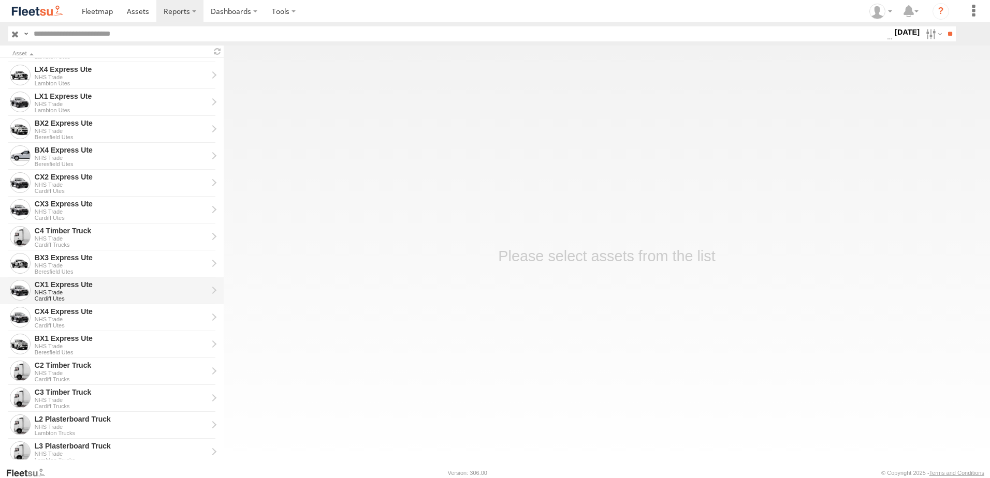
click at [51, 281] on div "CX1 Express Ute" at bounding box center [121, 284] width 173 height 9
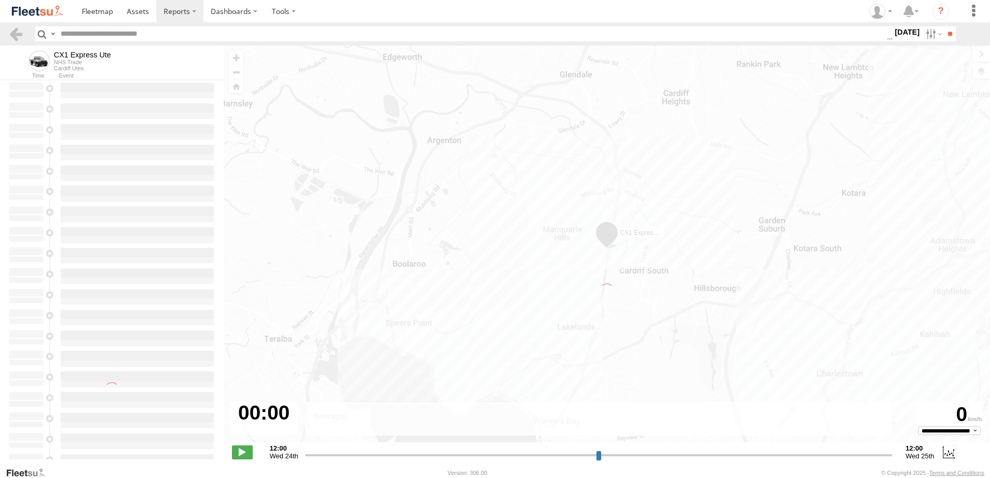
type input "**********"
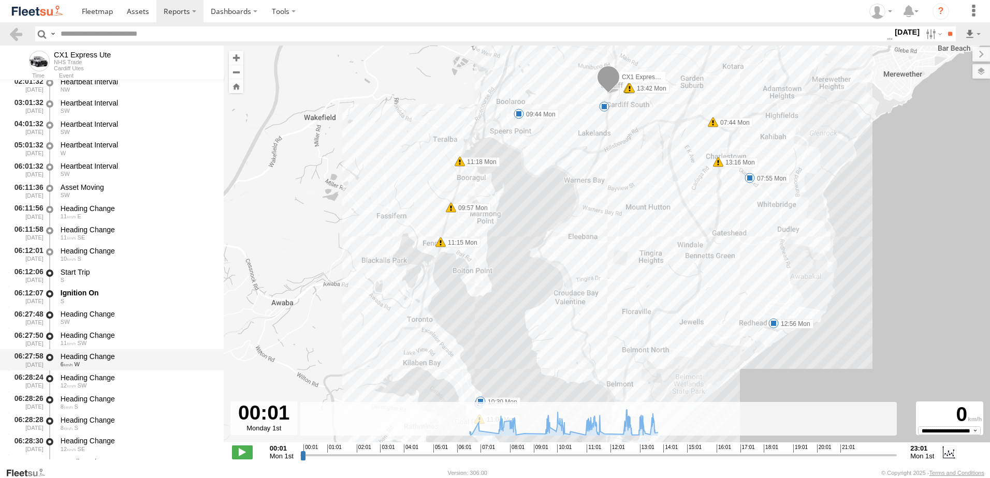
scroll to position [207, 0]
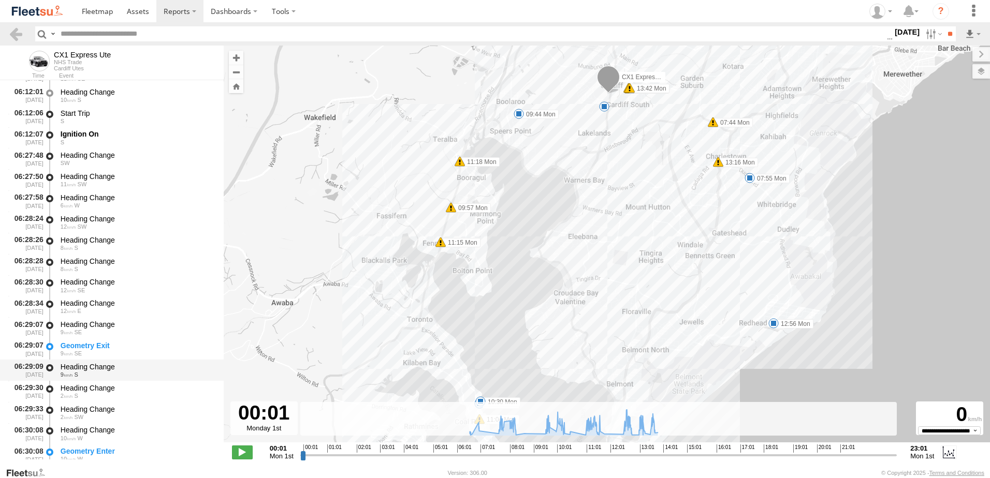
click at [85, 365] on div "Heading Change" at bounding box center [137, 366] width 153 height 9
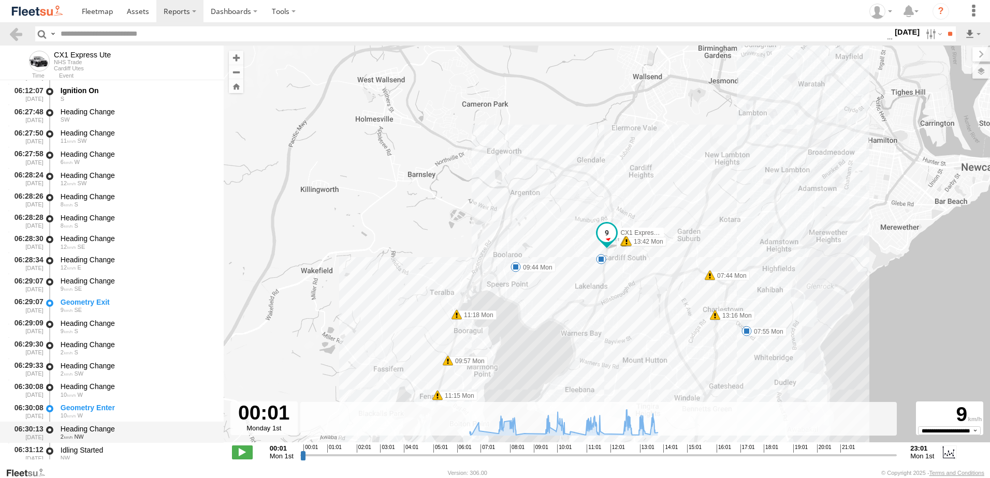
scroll to position [311, 0]
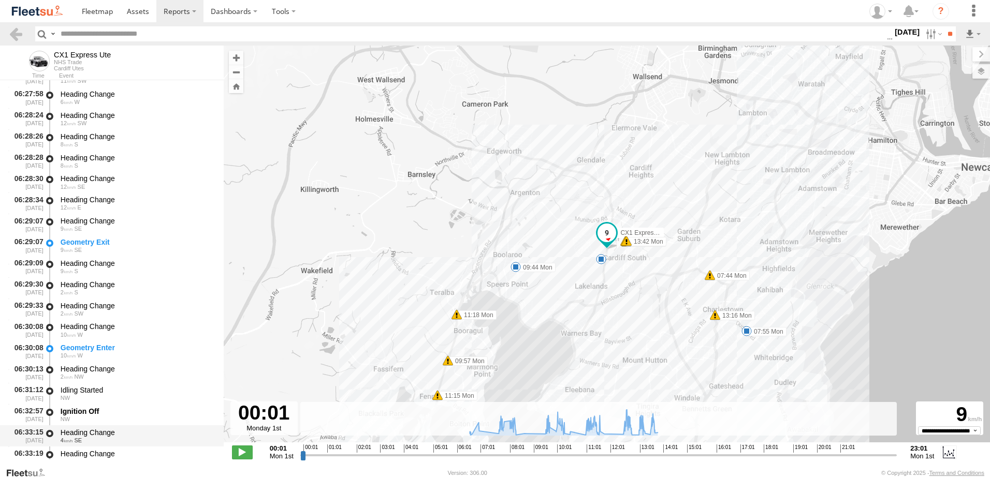
click at [91, 430] on div "Heading Change" at bounding box center [137, 432] width 153 height 9
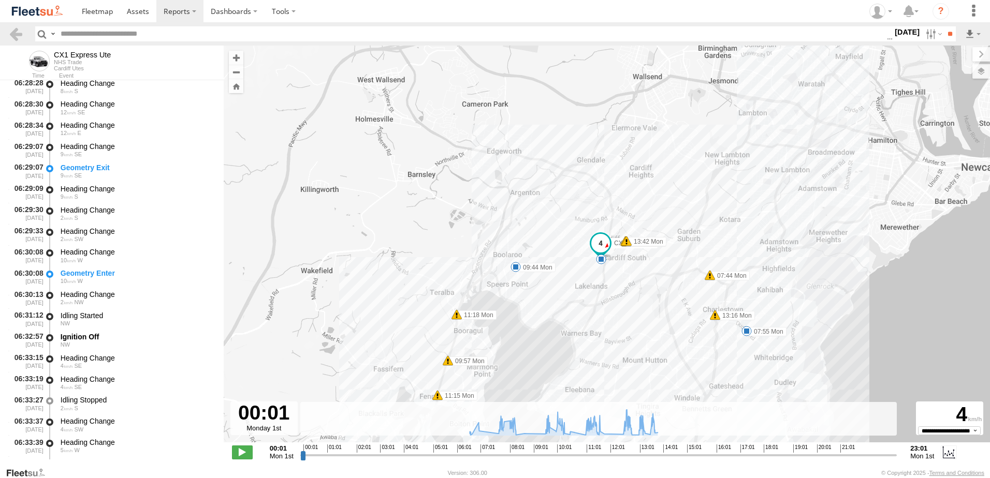
scroll to position [466, 0]
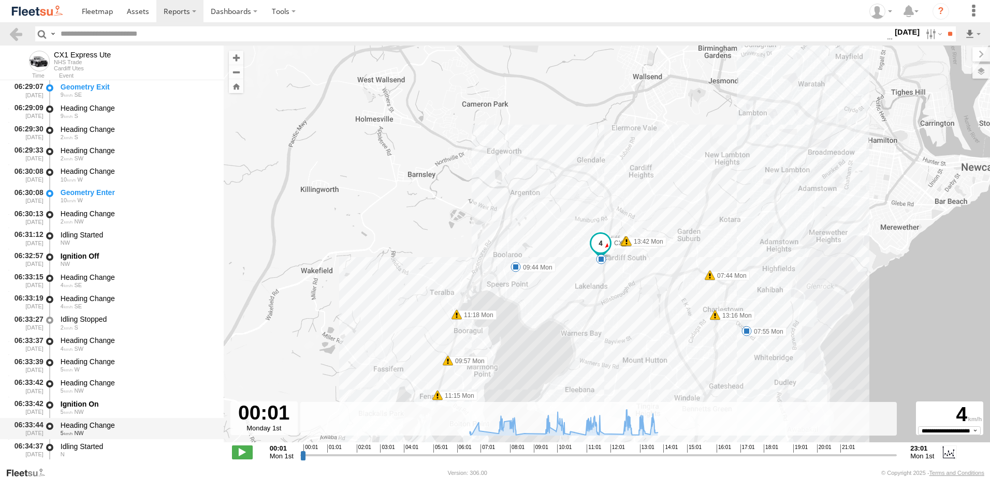
click at [94, 427] on div "Heading Change" at bounding box center [137, 425] width 153 height 9
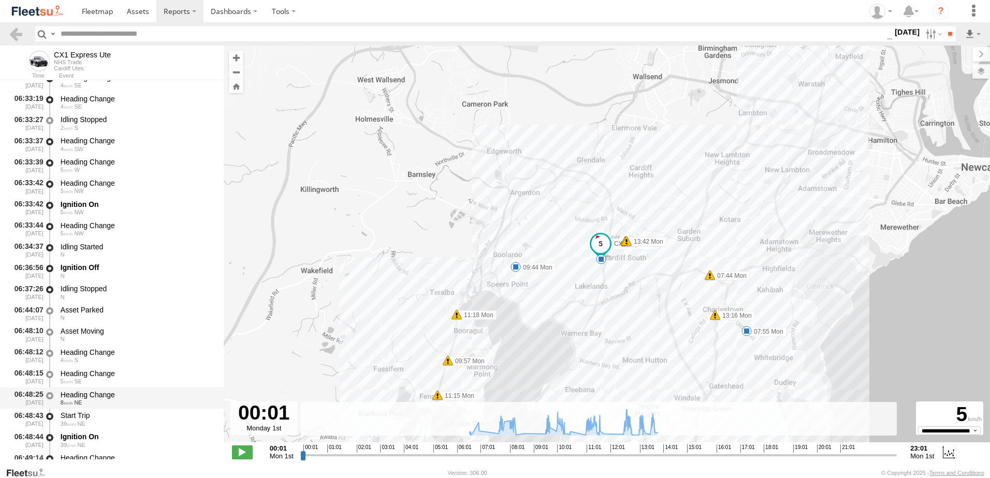
scroll to position [673, 0]
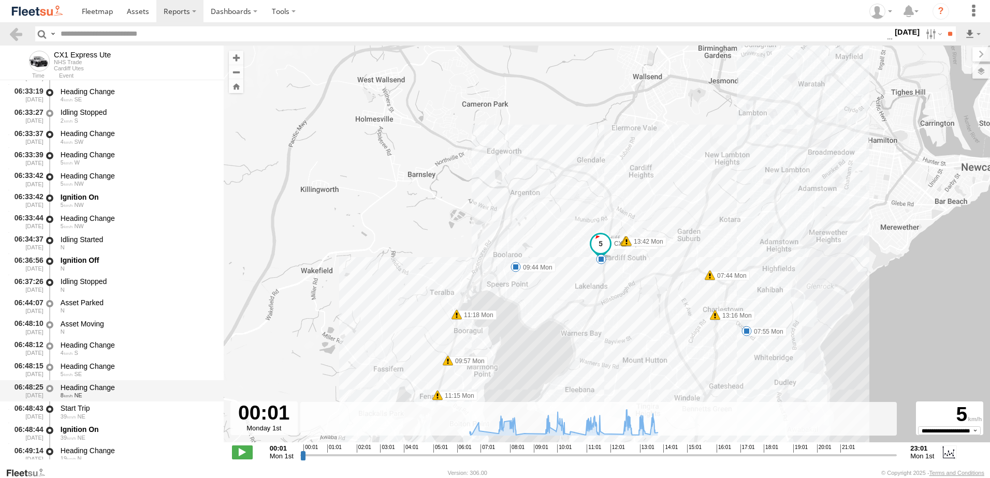
click at [90, 384] on div "Heading Change" at bounding box center [137, 387] width 153 height 9
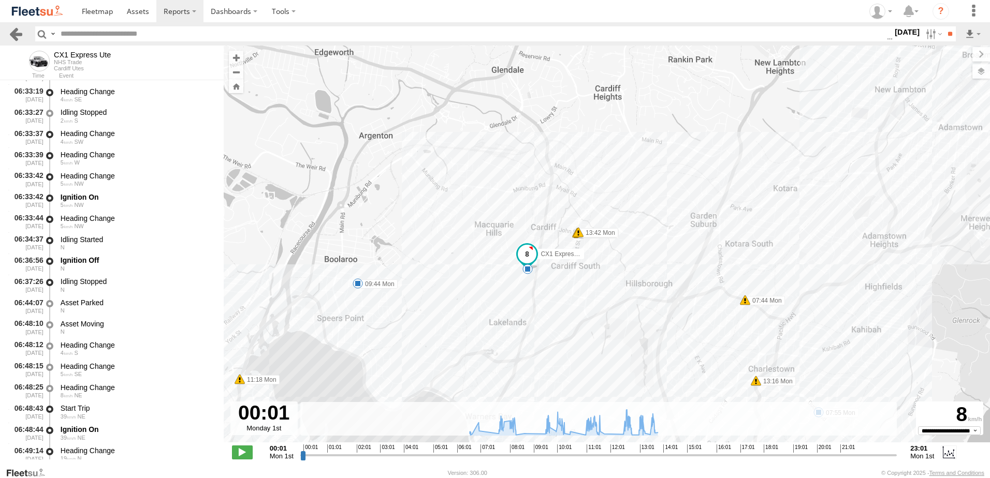
click at [16, 30] on link at bounding box center [15, 33] width 15 height 15
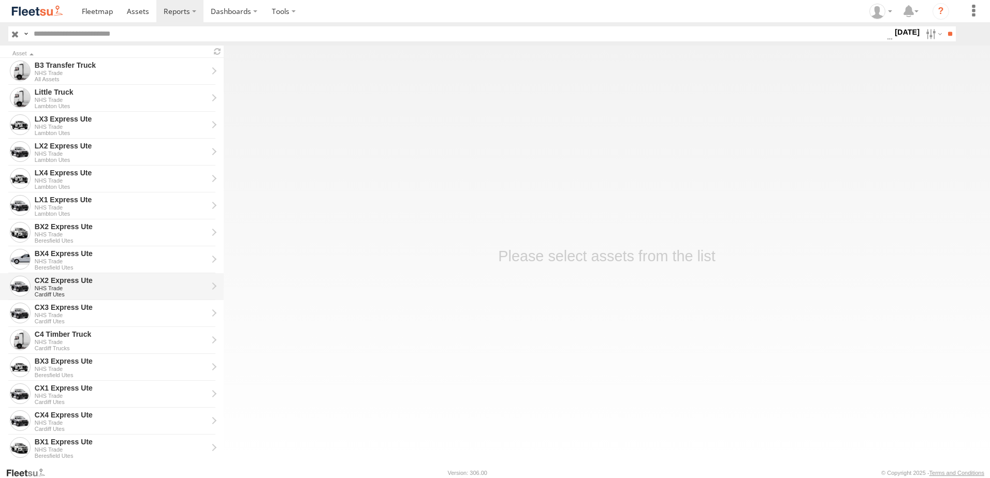
click at [57, 281] on div "CX2 Express Ute" at bounding box center [121, 280] width 173 height 9
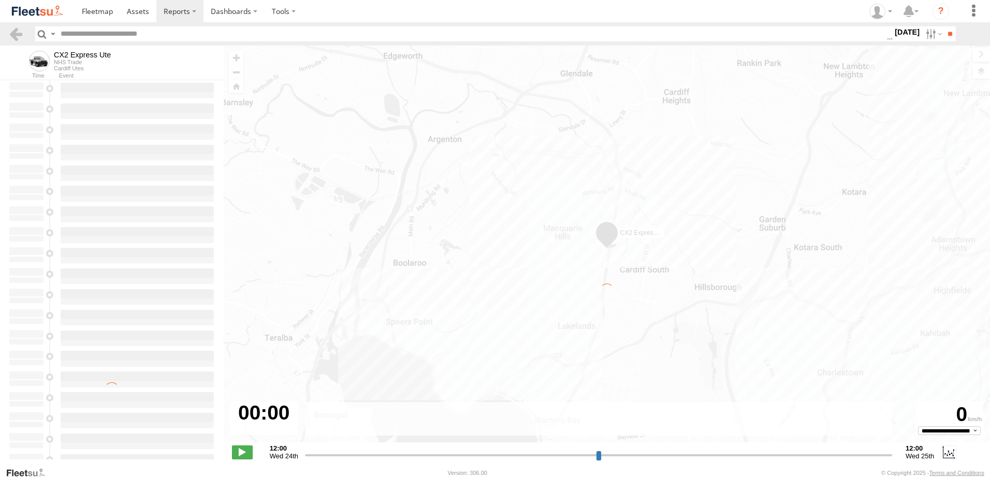
type input "**********"
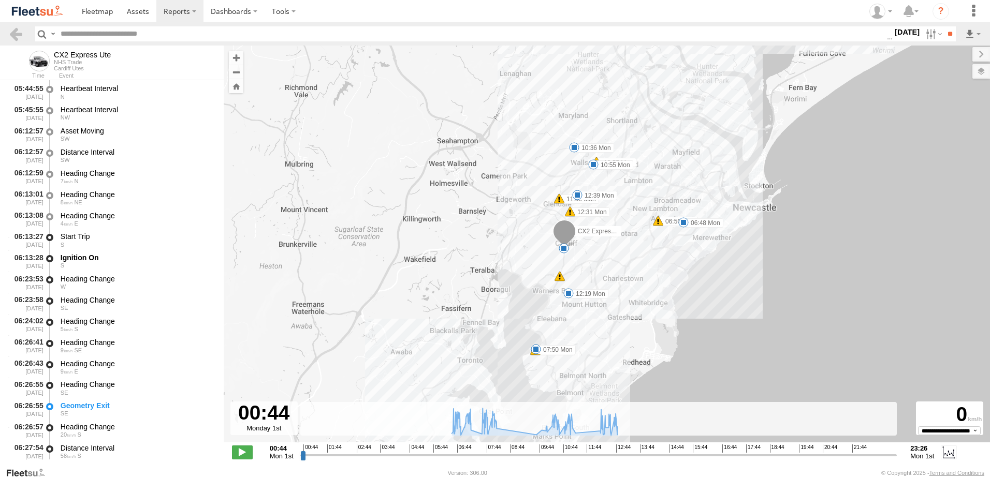
scroll to position [207, 0]
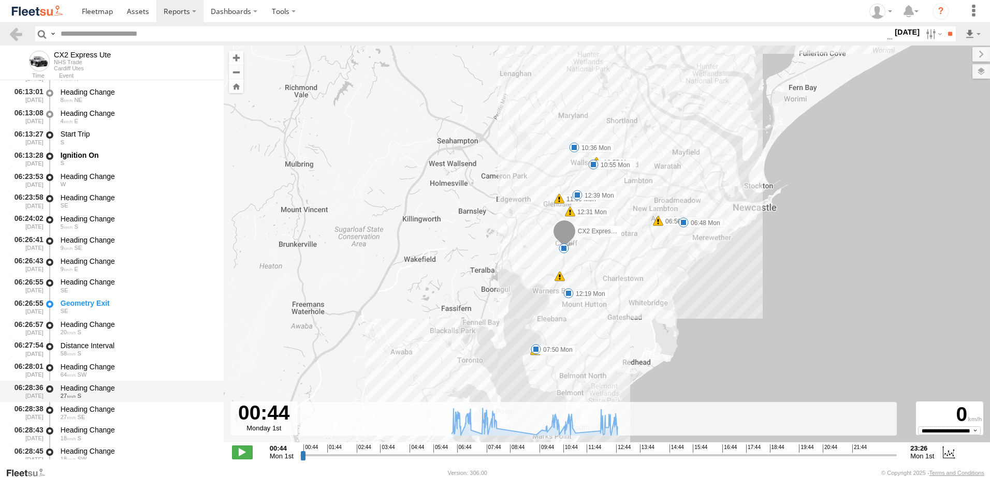
click at [85, 386] on div "Heading Change" at bounding box center [137, 388] width 153 height 9
click at [13, 35] on link at bounding box center [15, 33] width 15 height 15
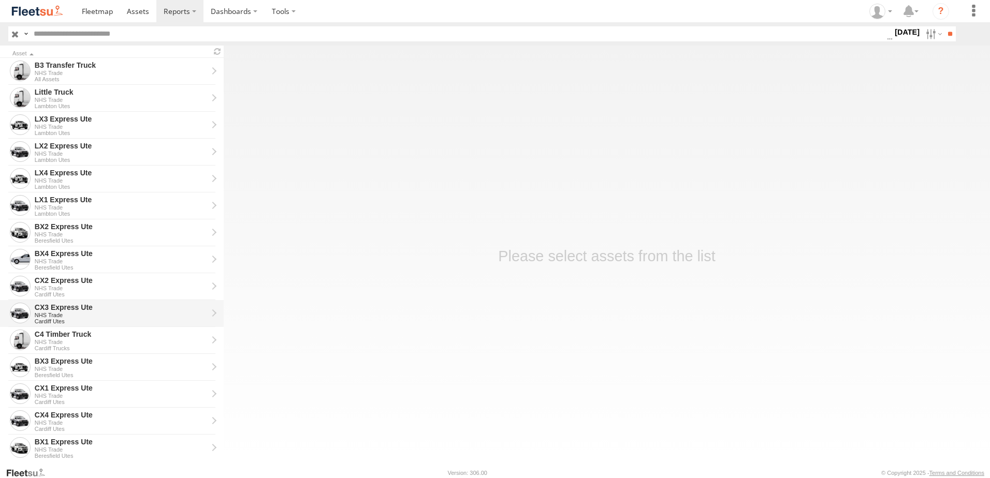
click at [51, 305] on div "CX3 Express Ute" at bounding box center [121, 307] width 173 height 9
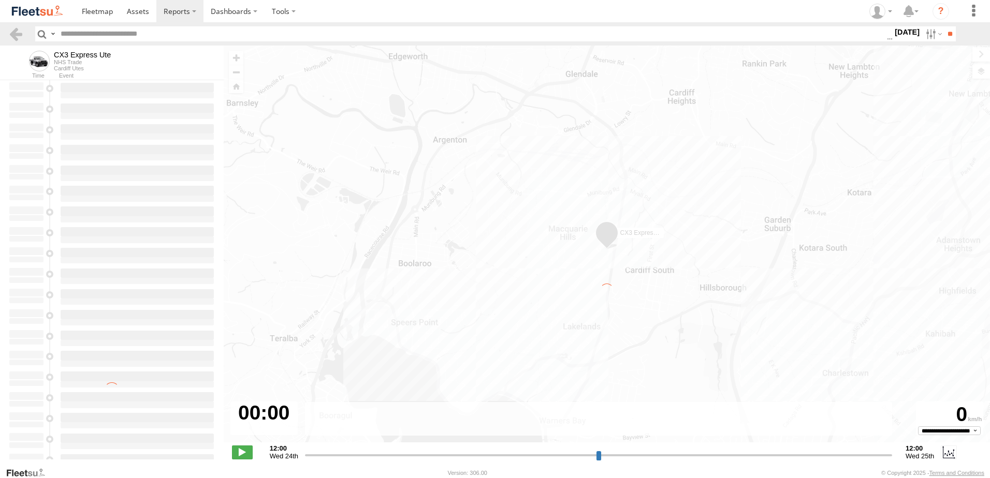
type input "**********"
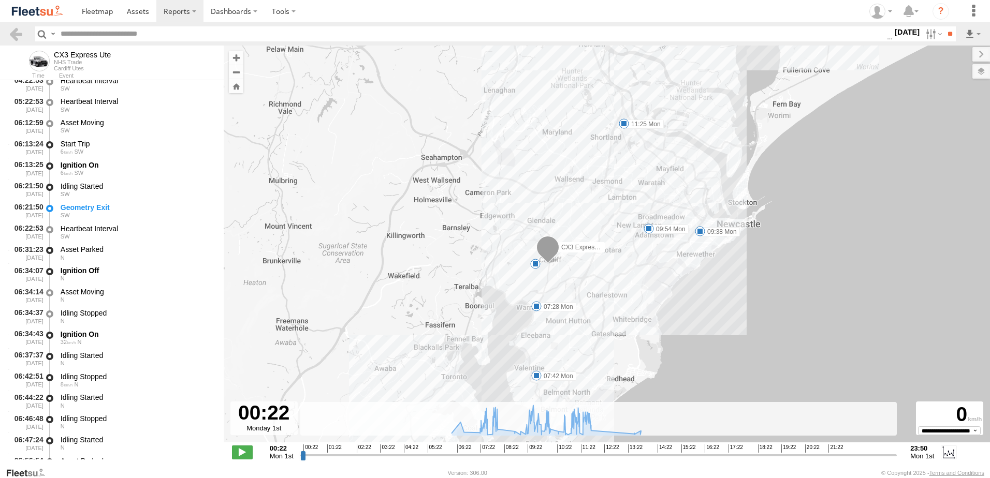
scroll to position [207, 0]
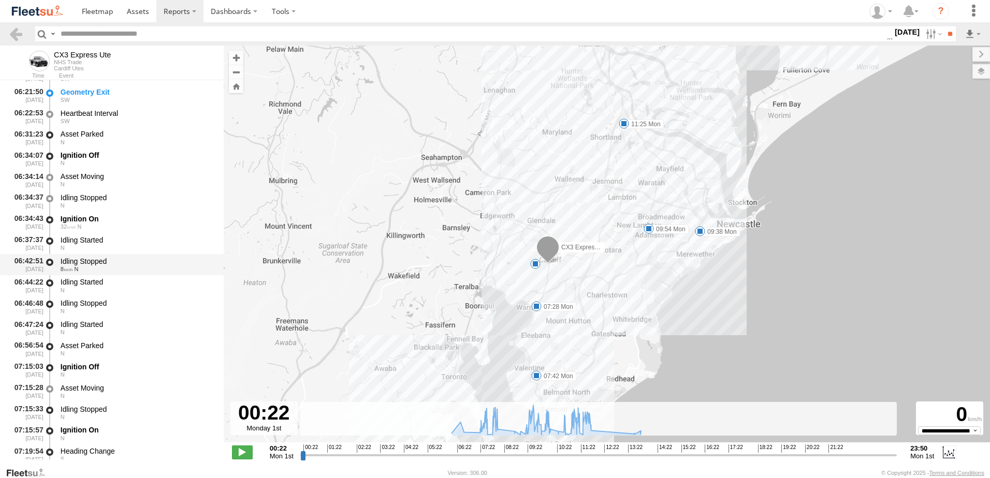
click at [84, 254] on div "06:42:51 01/09/2025 Idling Stopped 8 N" at bounding box center [112, 264] width 224 height 21
click at [15, 33] on link at bounding box center [15, 33] width 15 height 15
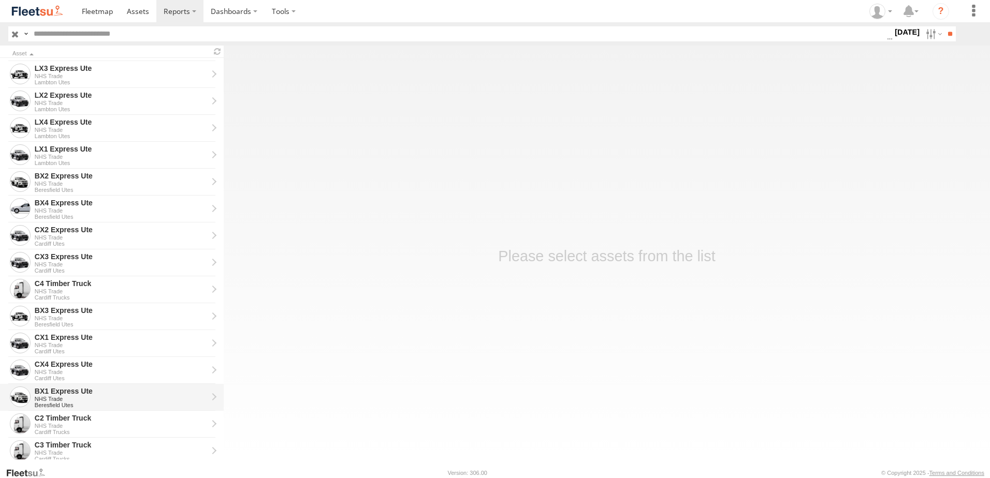
scroll to position [155, 0]
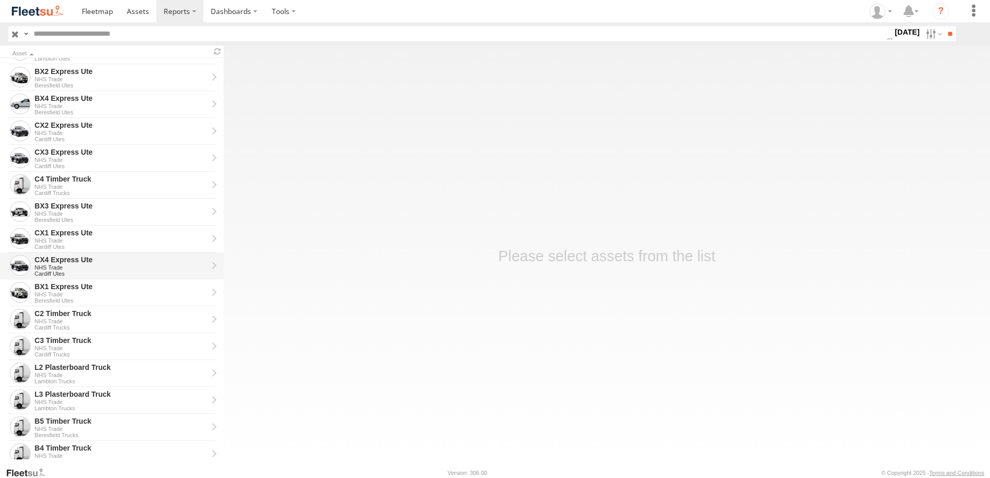
click at [52, 261] on div "CX4 Express Ute" at bounding box center [121, 259] width 173 height 9
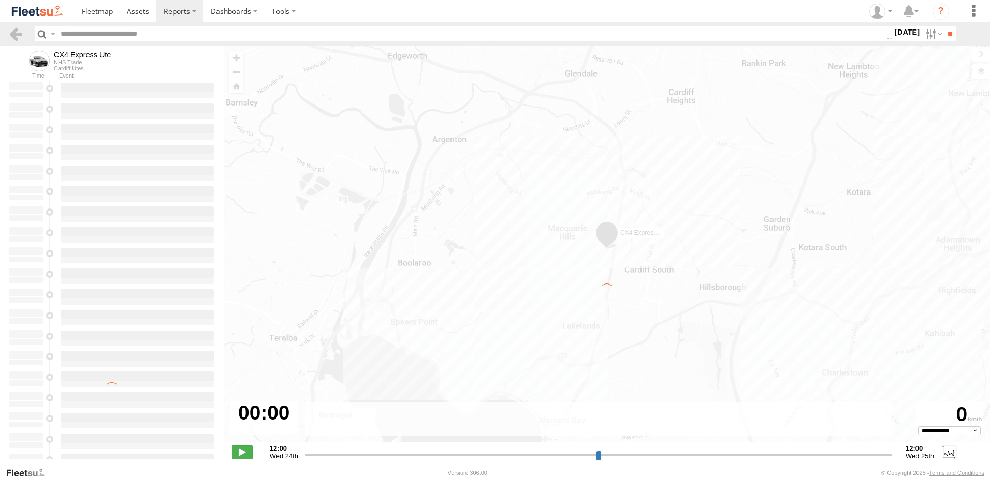
type input "**********"
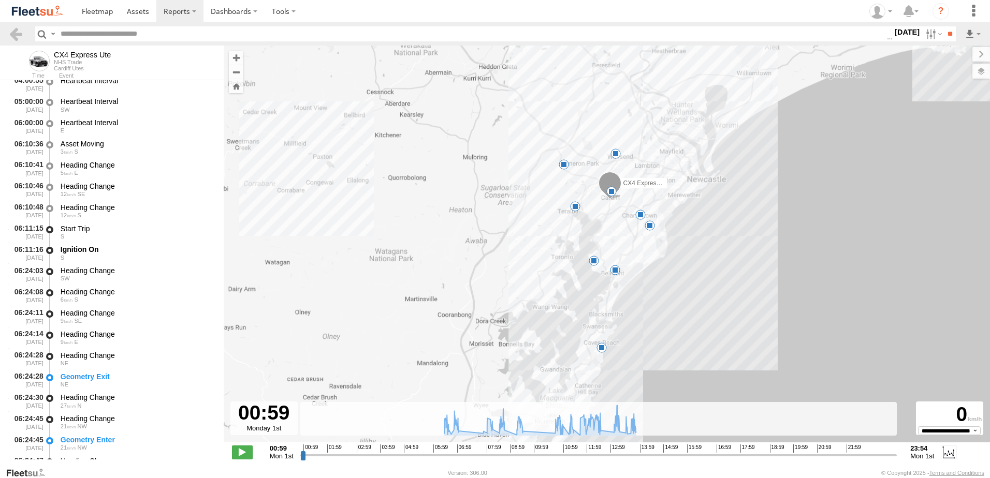
scroll to position [207, 0]
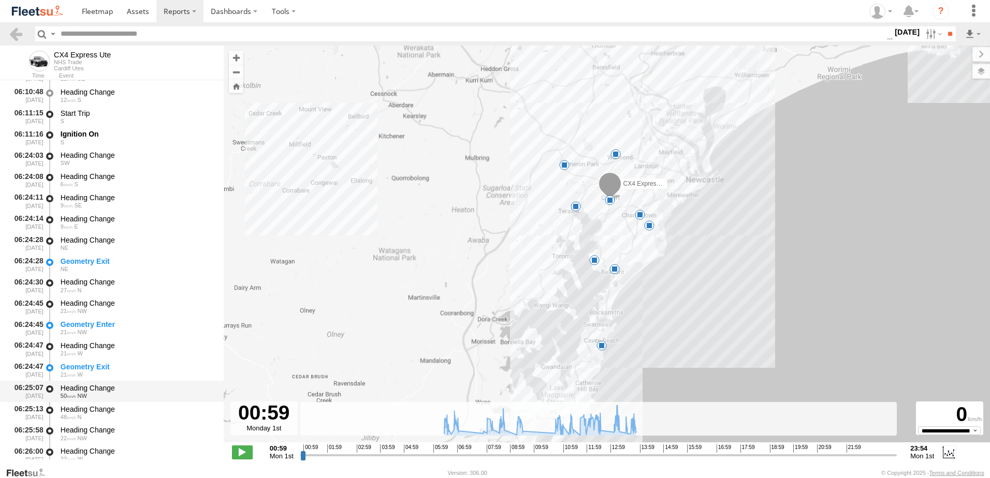
click at [78, 386] on div "Heading Change" at bounding box center [137, 388] width 153 height 9
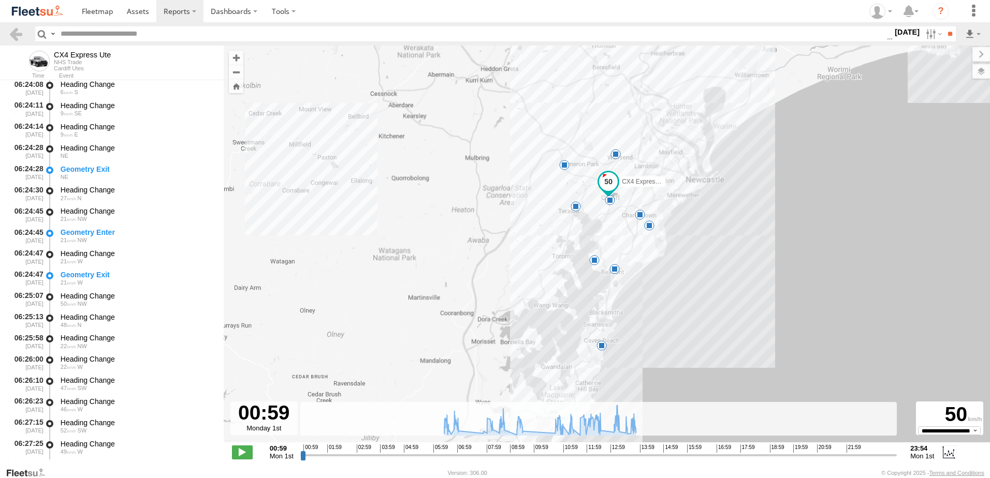
scroll to position [414, 0]
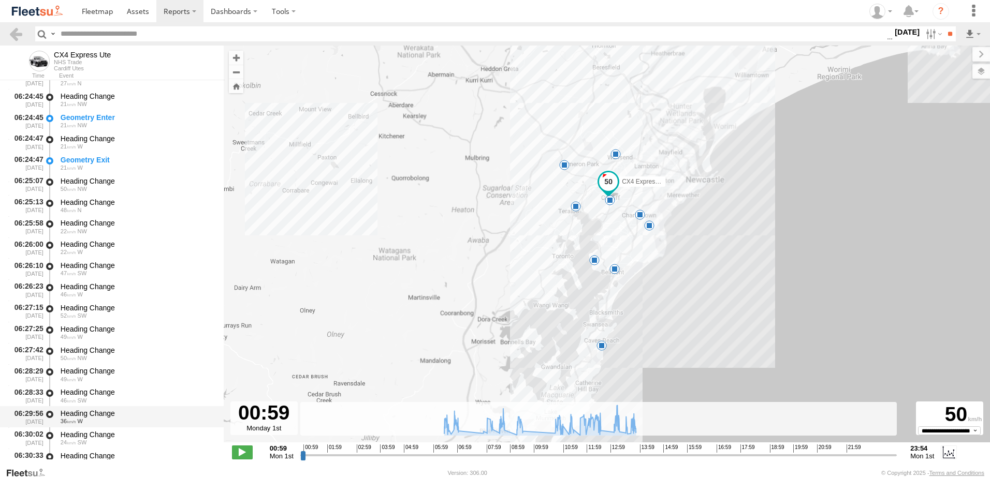
click at [90, 410] on div "Heading Change" at bounding box center [137, 413] width 153 height 9
click at [18, 31] on link at bounding box center [15, 33] width 15 height 15
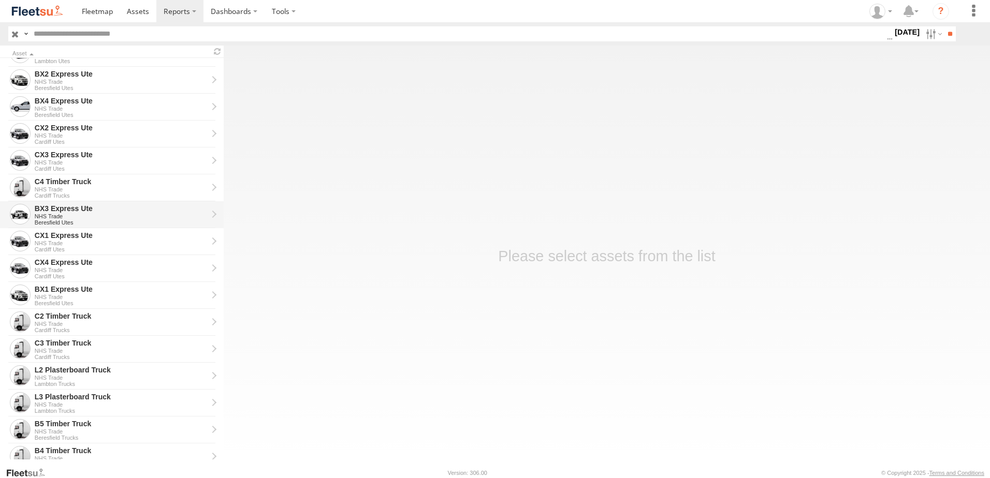
scroll to position [155, 0]
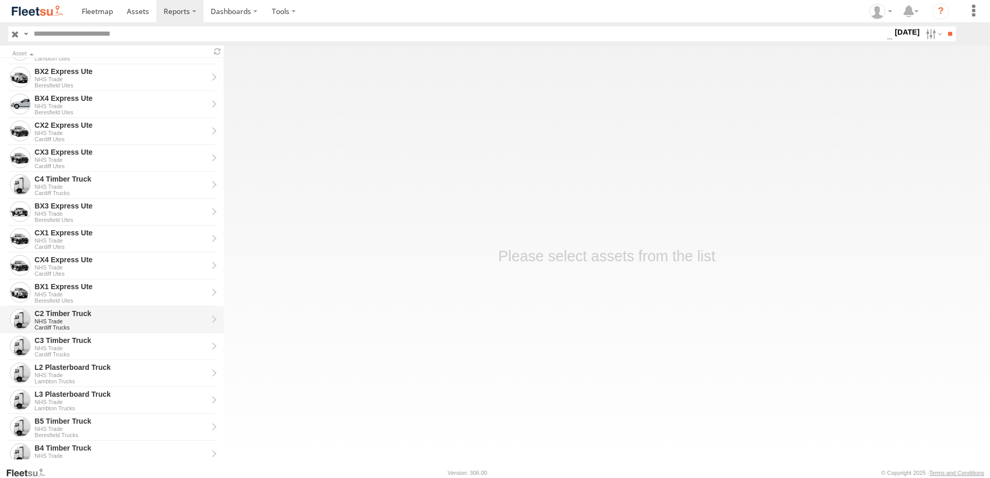
click at [53, 313] on div "C2 Timber Truck" at bounding box center [121, 313] width 173 height 9
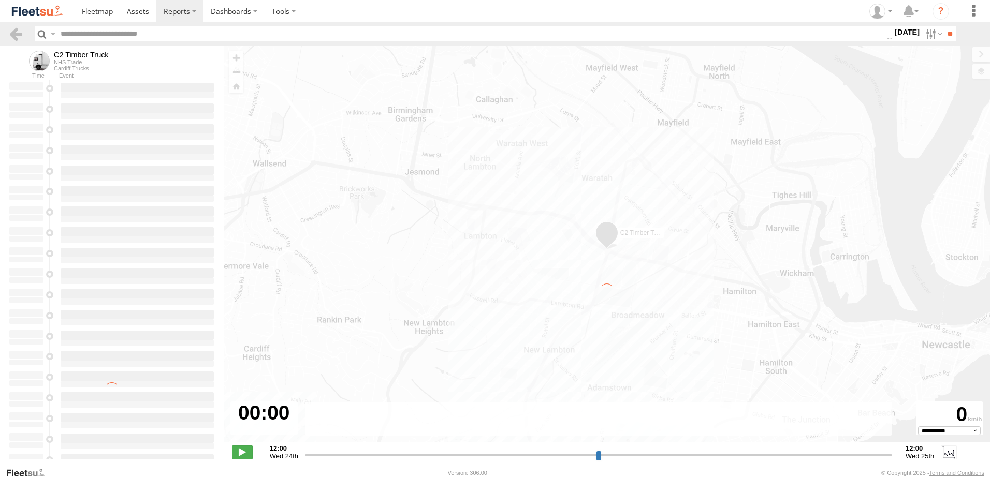
type input "**********"
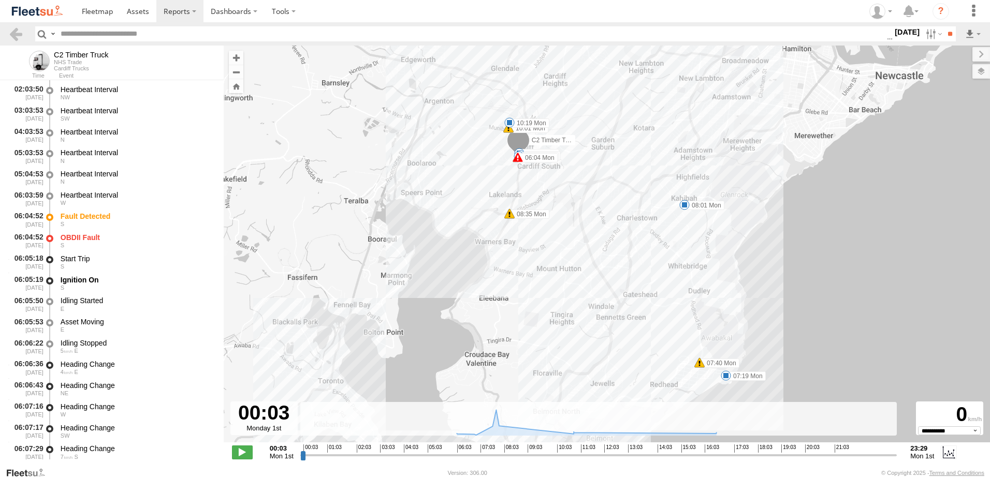
scroll to position [207, 0]
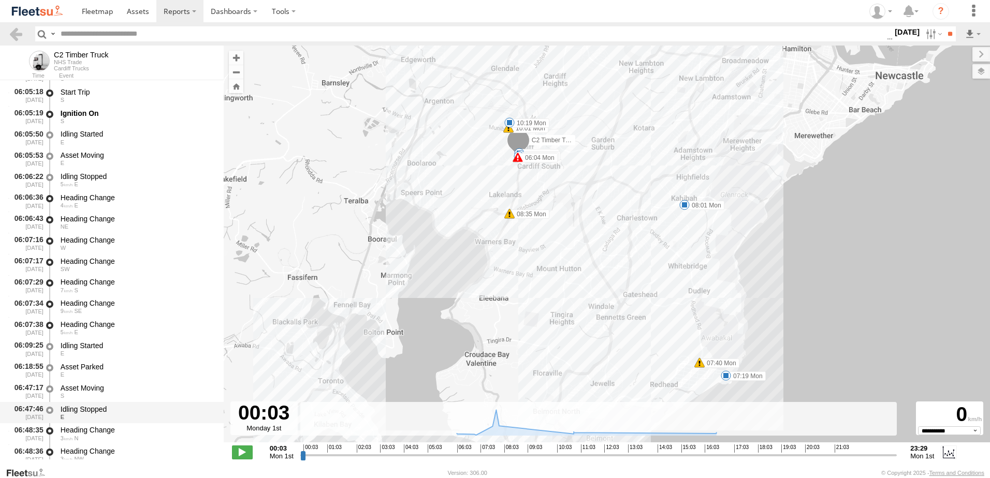
click at [81, 409] on div "Idling Stopped" at bounding box center [137, 409] width 153 height 9
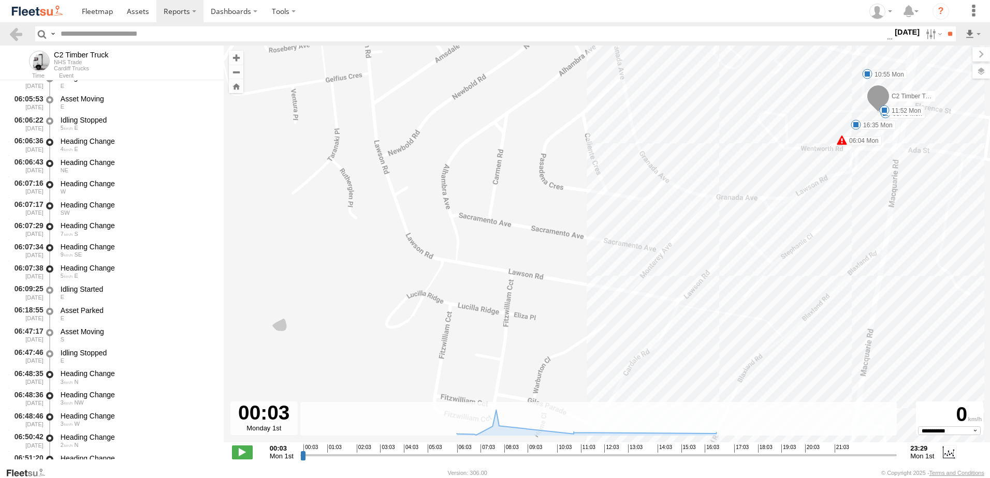
scroll to position [466, 0]
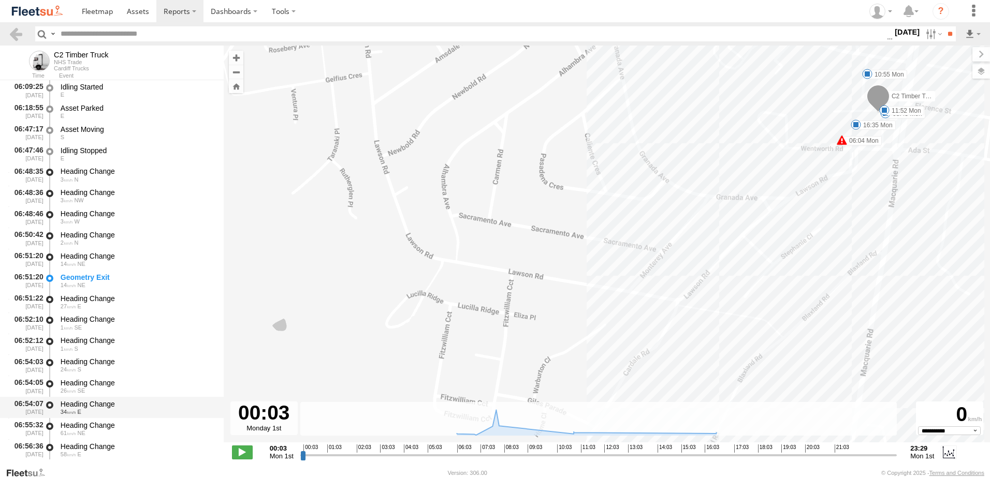
click at [87, 402] on div "Heading Change" at bounding box center [137, 404] width 153 height 9
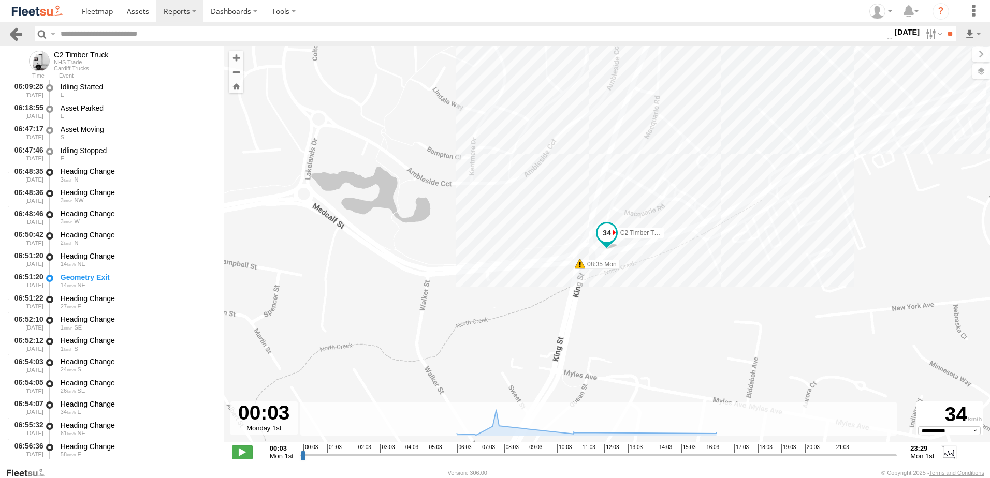
click at [14, 33] on link at bounding box center [15, 33] width 15 height 15
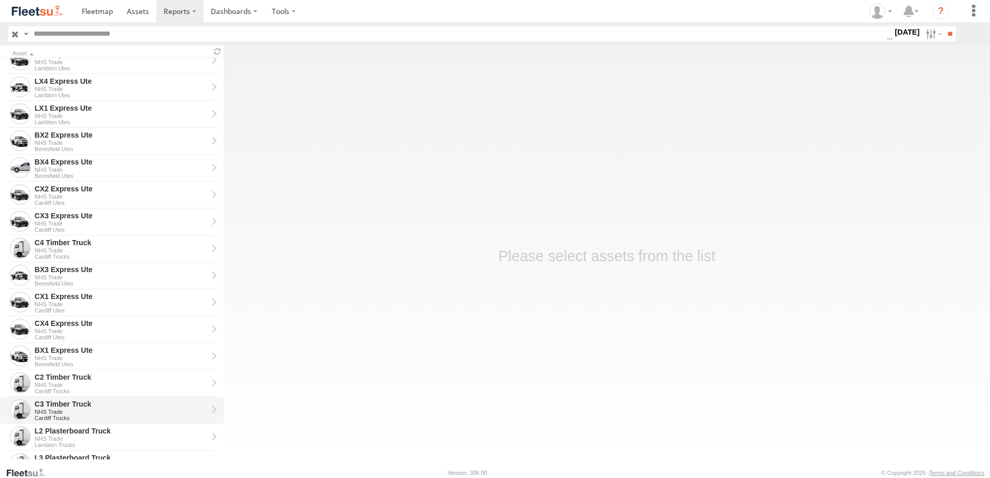
scroll to position [104, 0]
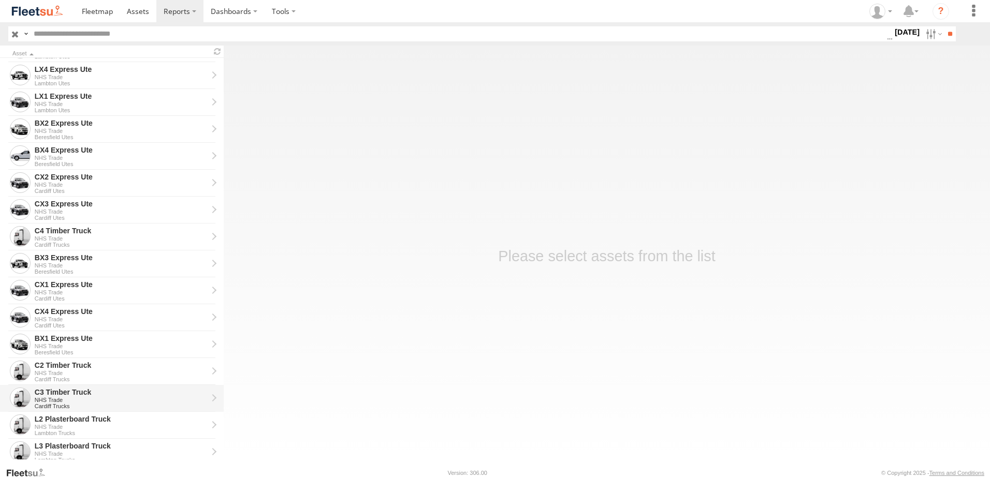
click at [46, 389] on div "C3 Timber Truck" at bounding box center [121, 392] width 173 height 9
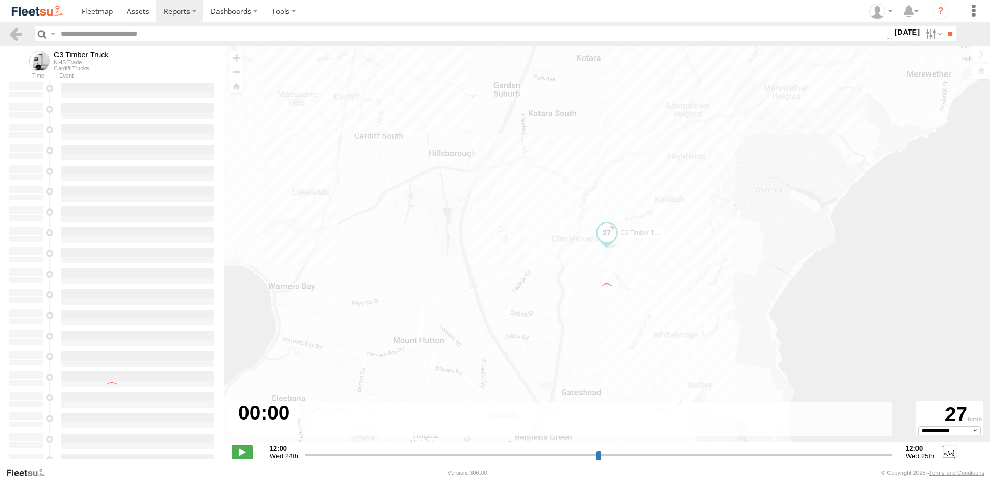
type input "**********"
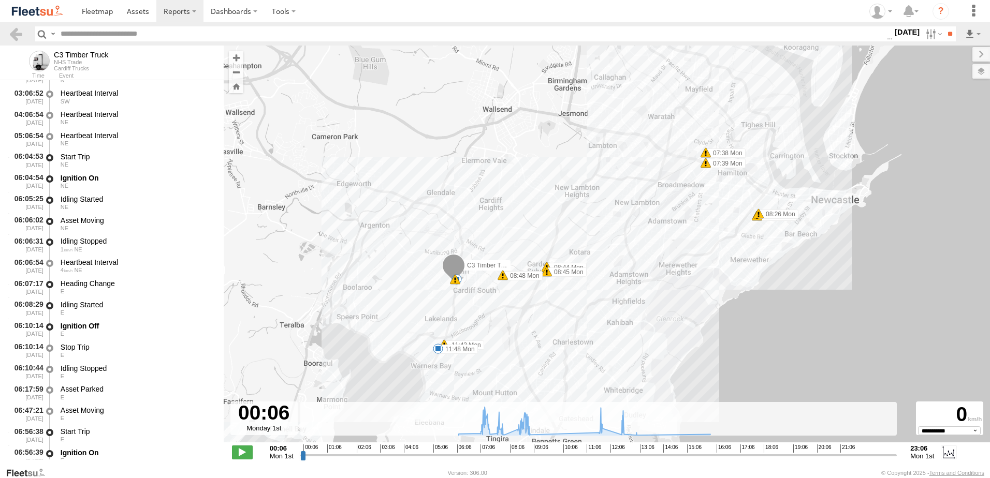
scroll to position [259, 0]
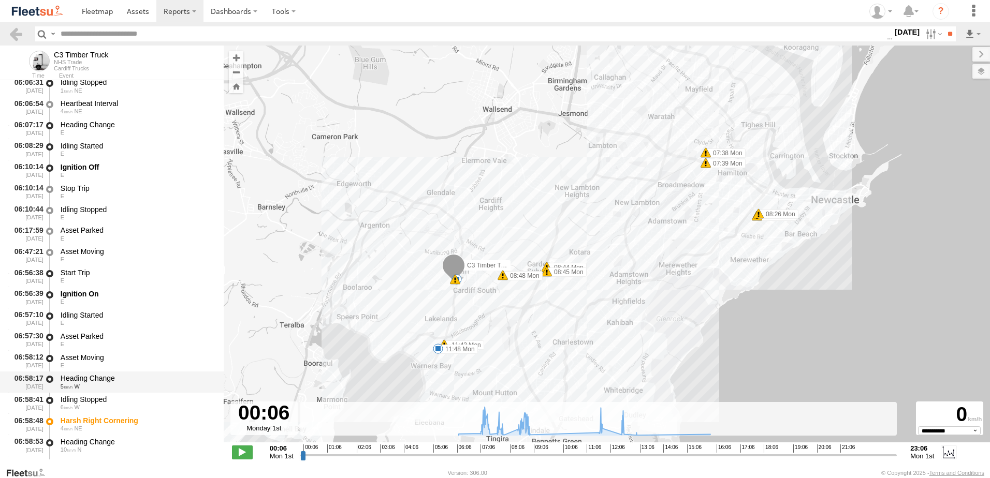
click at [91, 377] on div "Heading Change" at bounding box center [137, 378] width 153 height 9
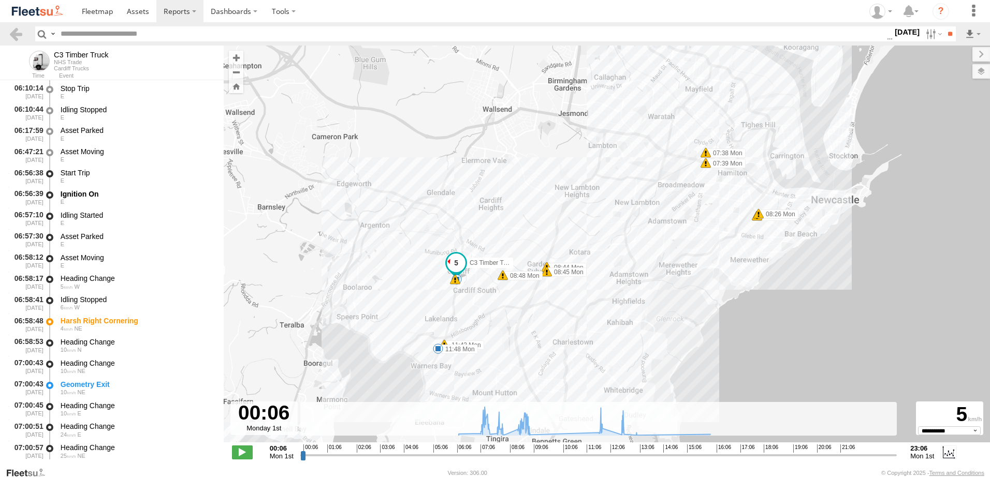
scroll to position [518, 0]
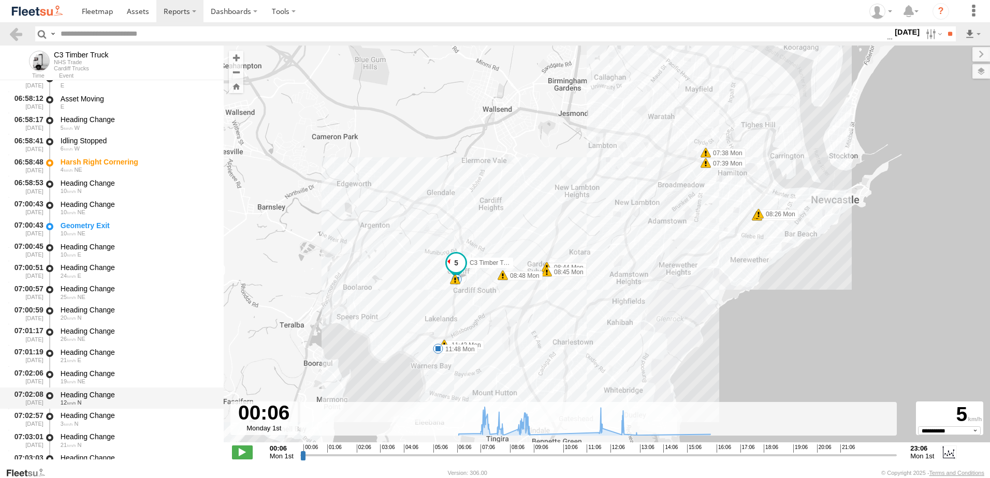
click at [85, 401] on div "12 N" at bounding box center [137, 403] width 153 height 6
click at [17, 33] on link at bounding box center [15, 33] width 15 height 15
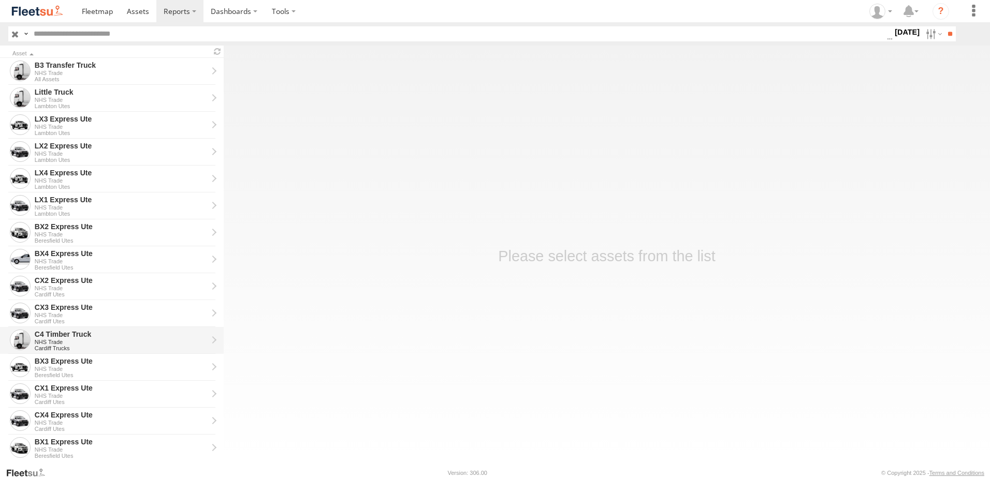
click at [46, 334] on div "C4 Timber Truck" at bounding box center [121, 334] width 173 height 9
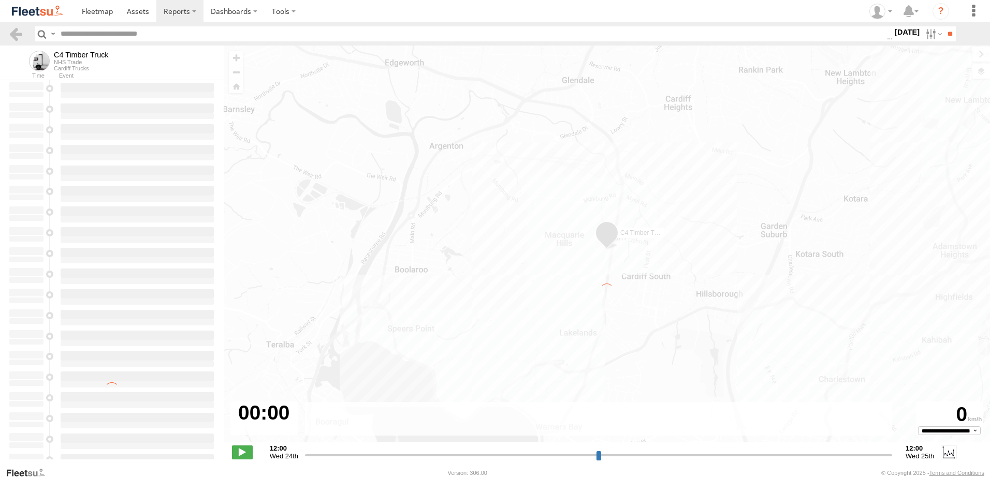
type input "**********"
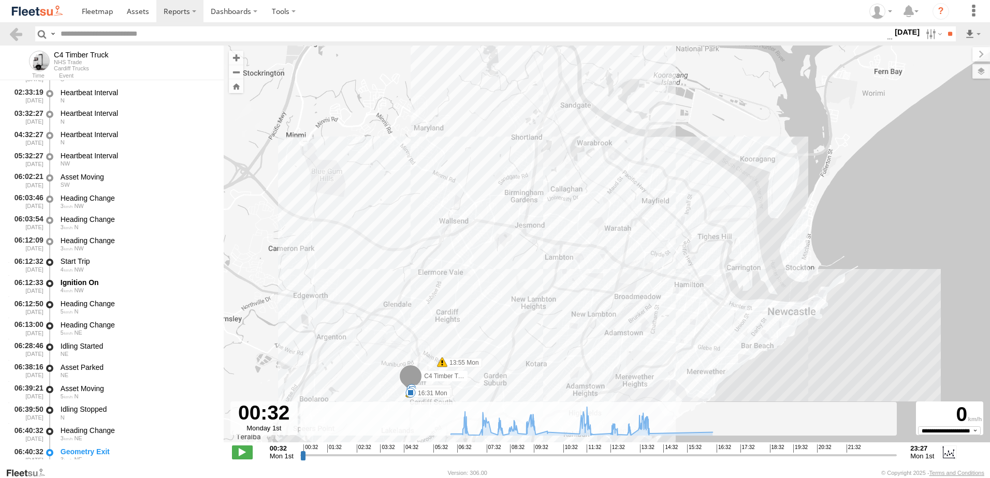
scroll to position [207, 0]
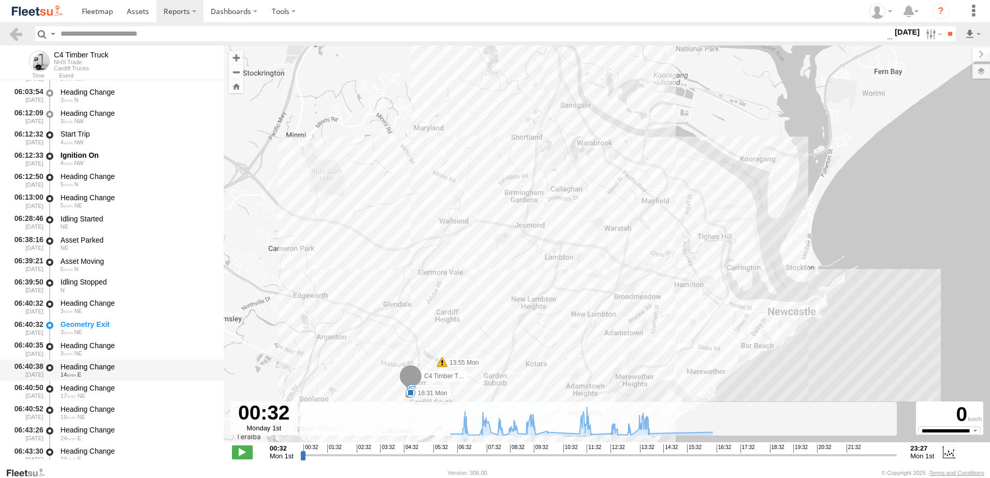
click at [78, 360] on div "06:40:38 [DATE] Heading Change 14 E" at bounding box center [112, 370] width 224 height 21
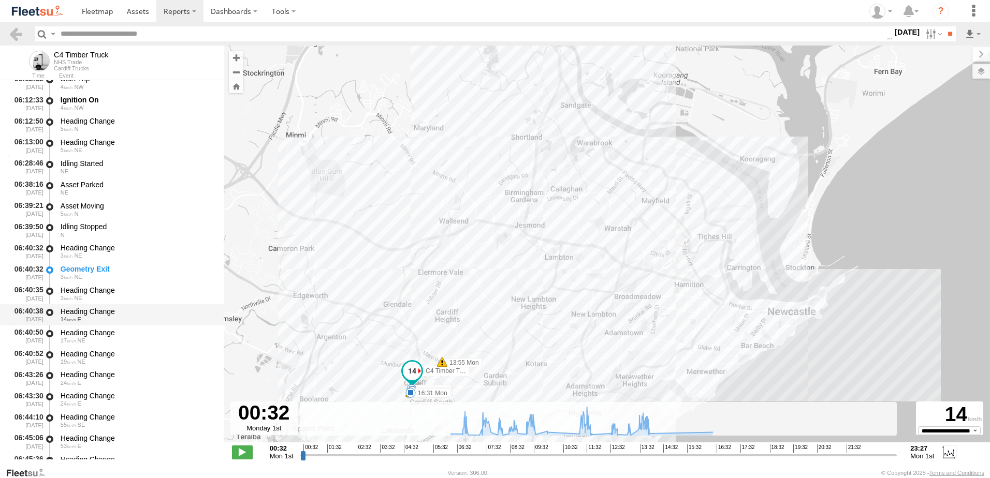
scroll to position [362, 0]
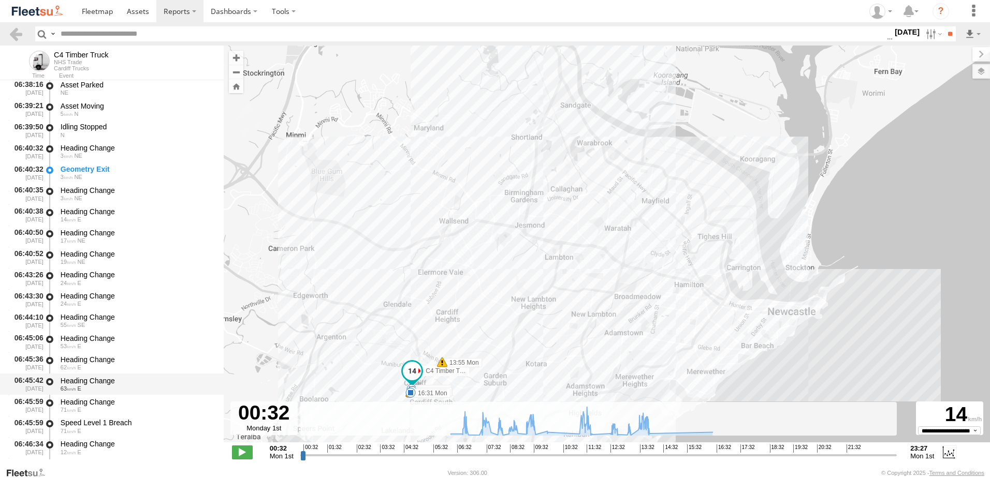
click at [80, 379] on div "Heading Change" at bounding box center [137, 380] width 153 height 9
click at [14, 36] on link at bounding box center [15, 33] width 15 height 15
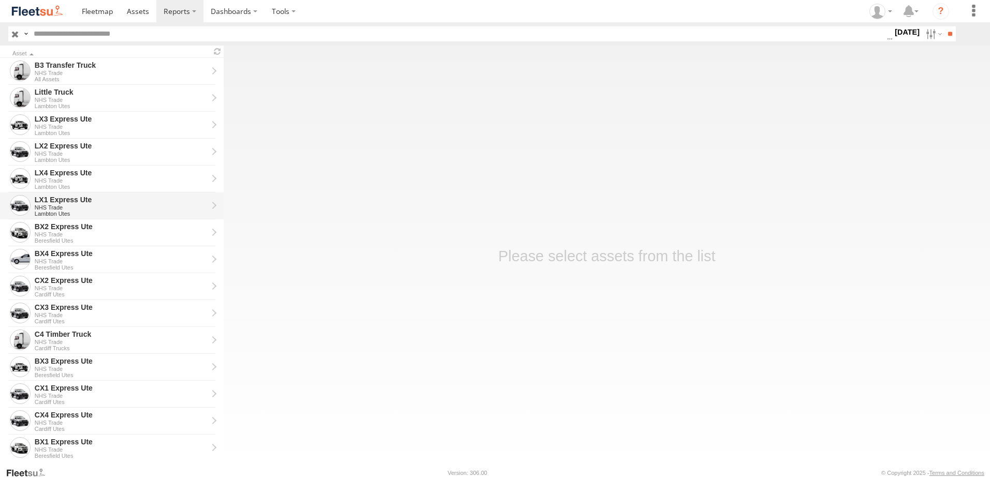
click at [49, 201] on div "LX1 Express Ute" at bounding box center [121, 199] width 173 height 9
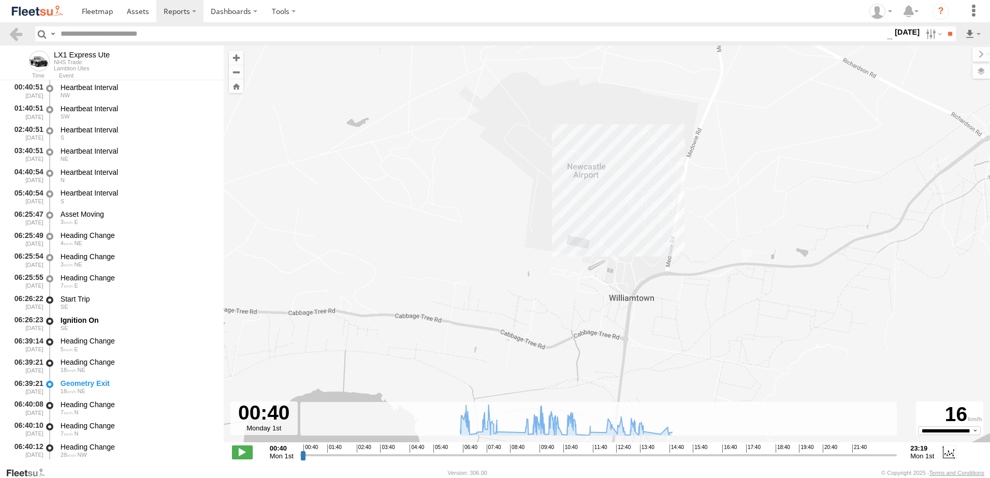
type input "**********"
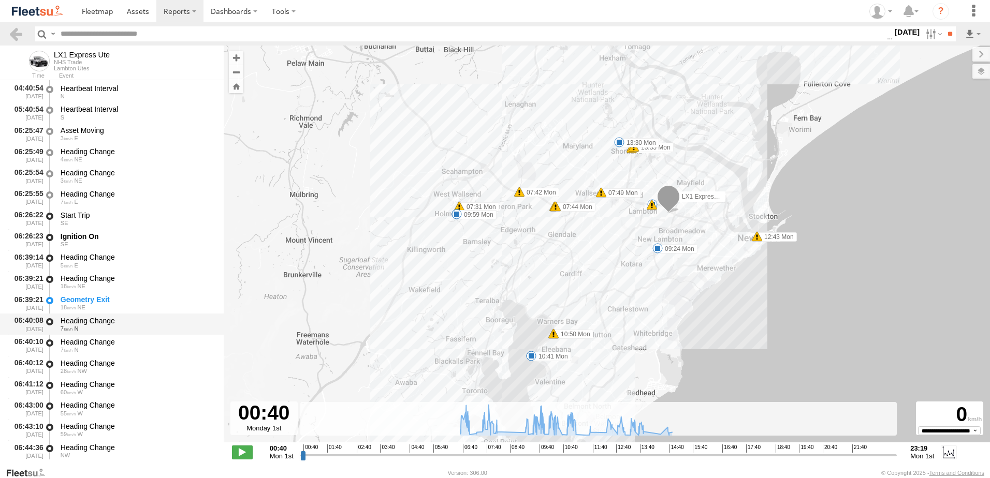
scroll to position [155, 0]
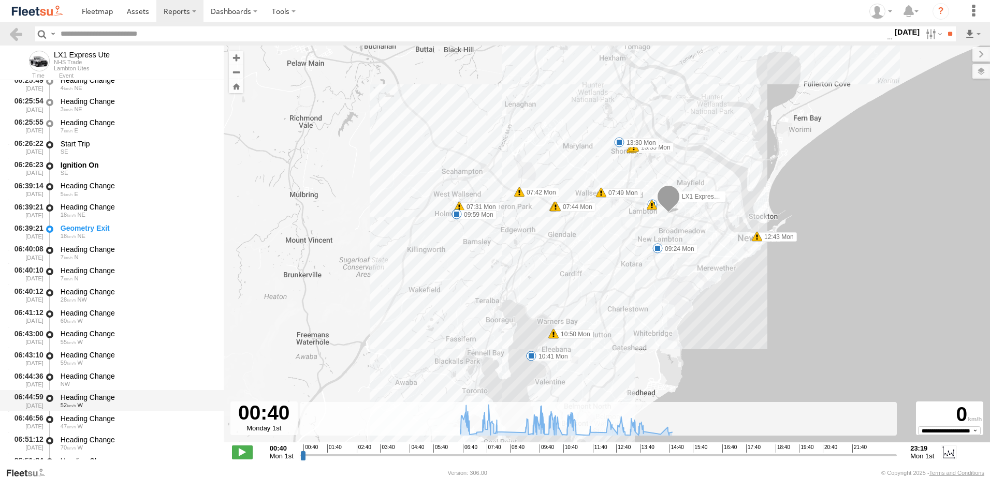
click at [89, 398] on div "Heading Change" at bounding box center [137, 397] width 153 height 9
click at [22, 32] on link at bounding box center [15, 33] width 15 height 15
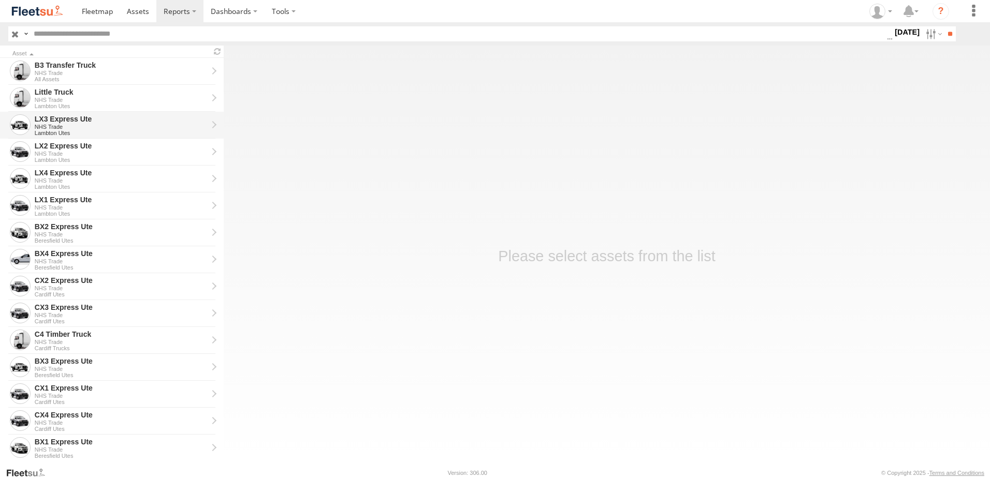
click at [50, 123] on div "LX3 Express Ute" at bounding box center [121, 118] width 173 height 9
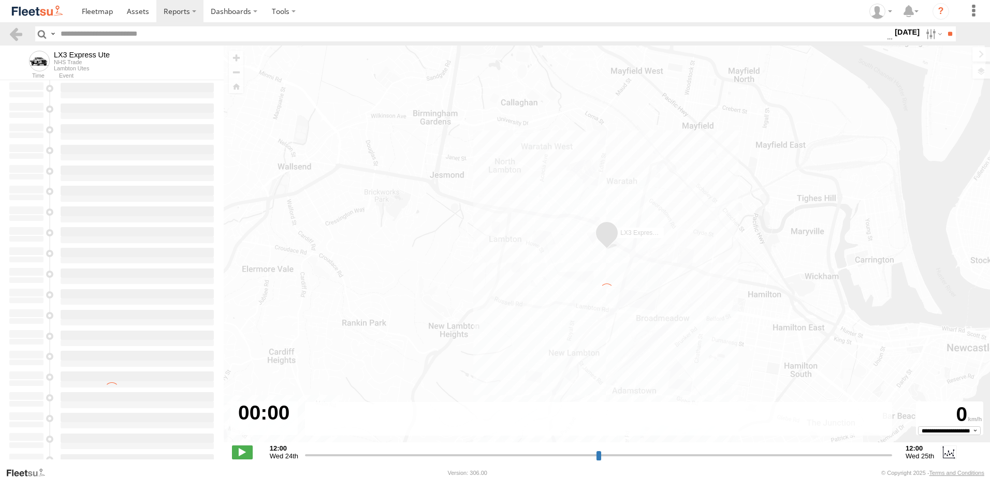
type input "**********"
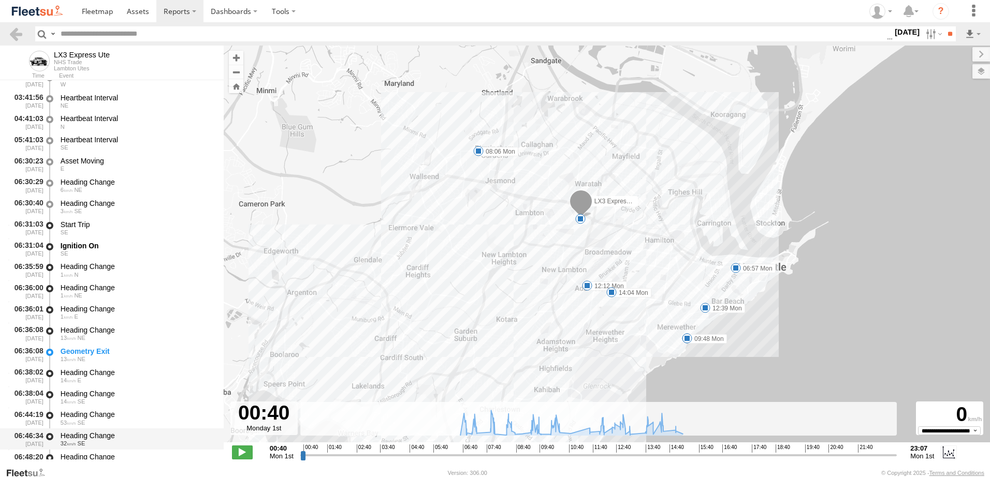
scroll to position [155, 0]
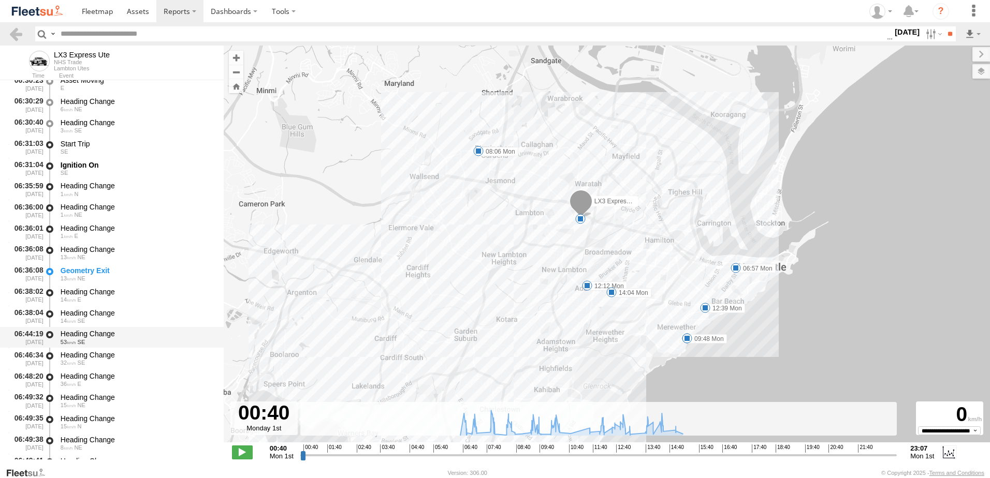
click at [92, 331] on div "Heading Change" at bounding box center [137, 333] width 153 height 9
click at [15, 27] on link at bounding box center [15, 33] width 15 height 15
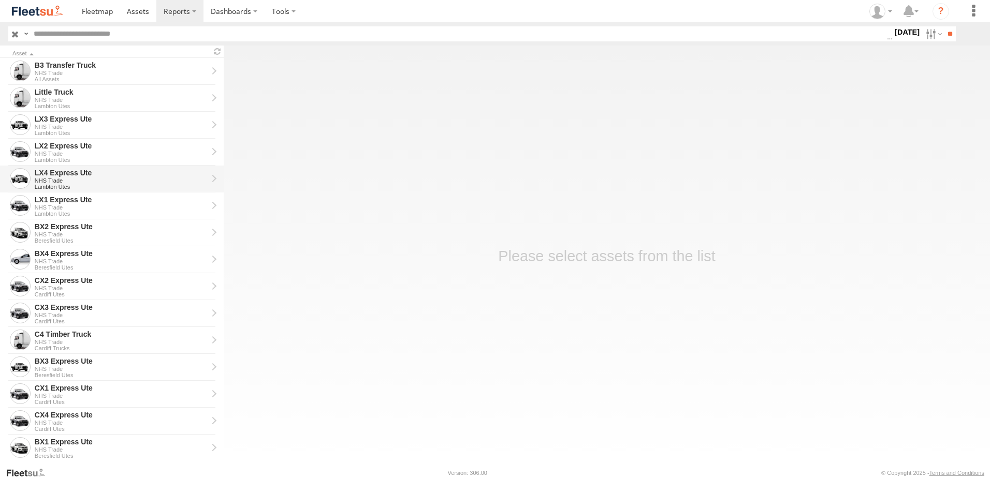
click at [52, 172] on div "LX4 Express Ute" at bounding box center [121, 172] width 173 height 9
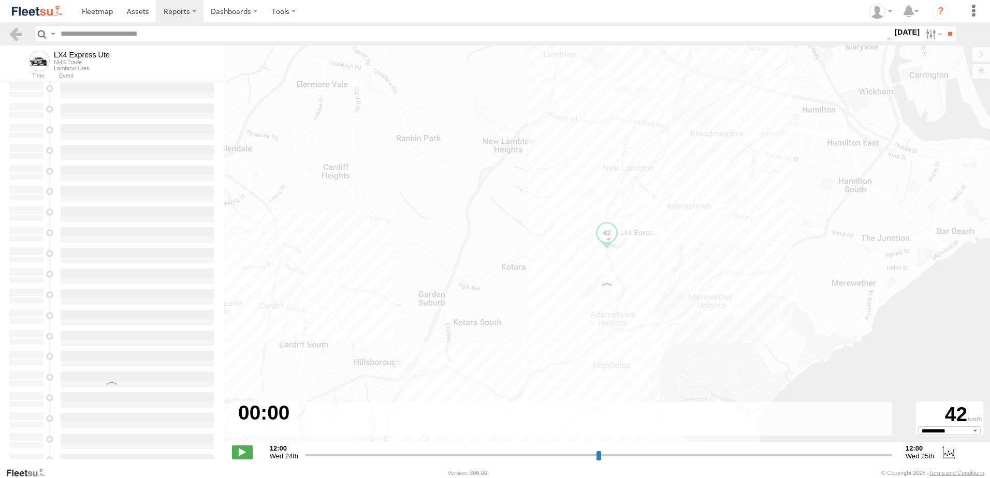
type input "**********"
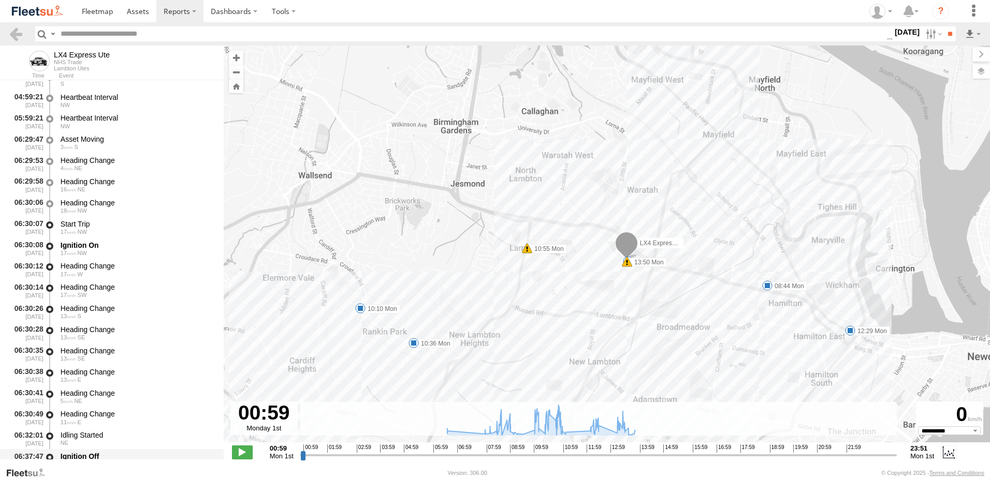
scroll to position [155, 0]
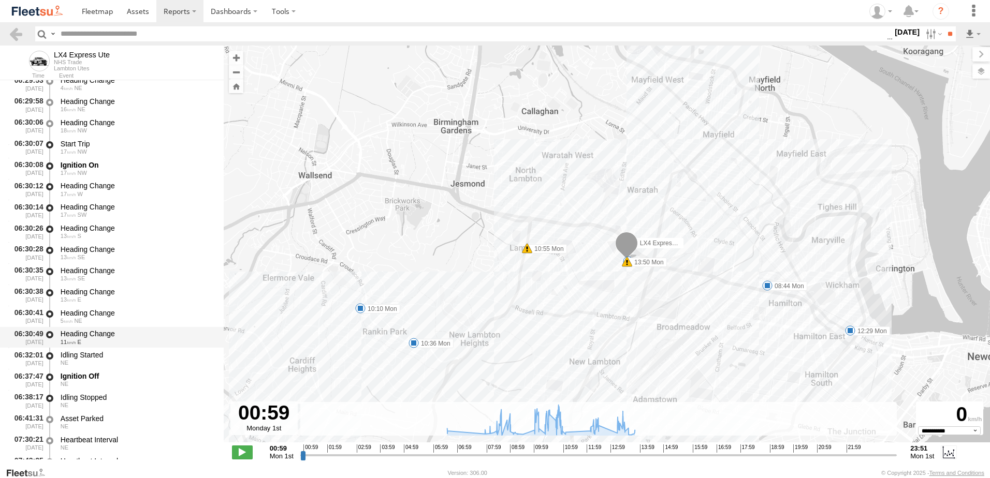
click at [91, 335] on div "Heading Change" at bounding box center [137, 333] width 153 height 9
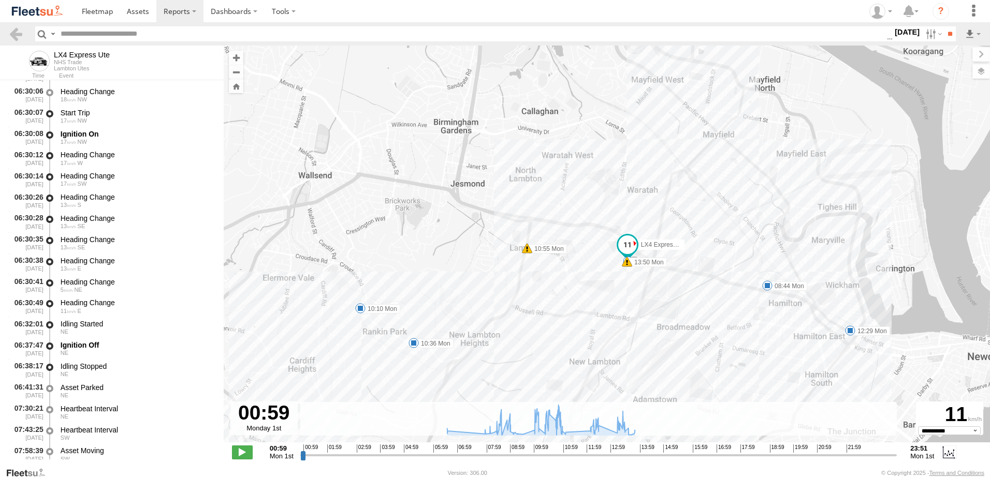
scroll to position [311, 0]
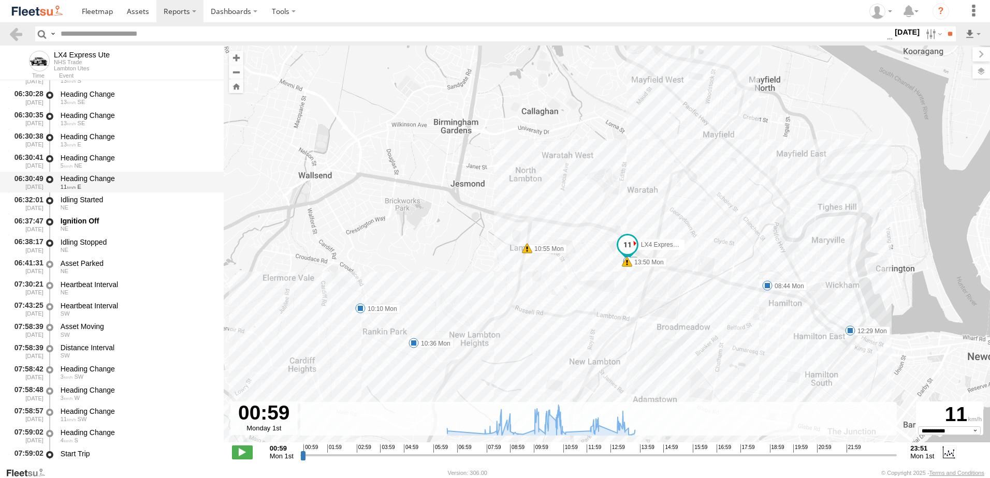
click at [85, 177] on div "Heading Change" at bounding box center [137, 178] width 153 height 9
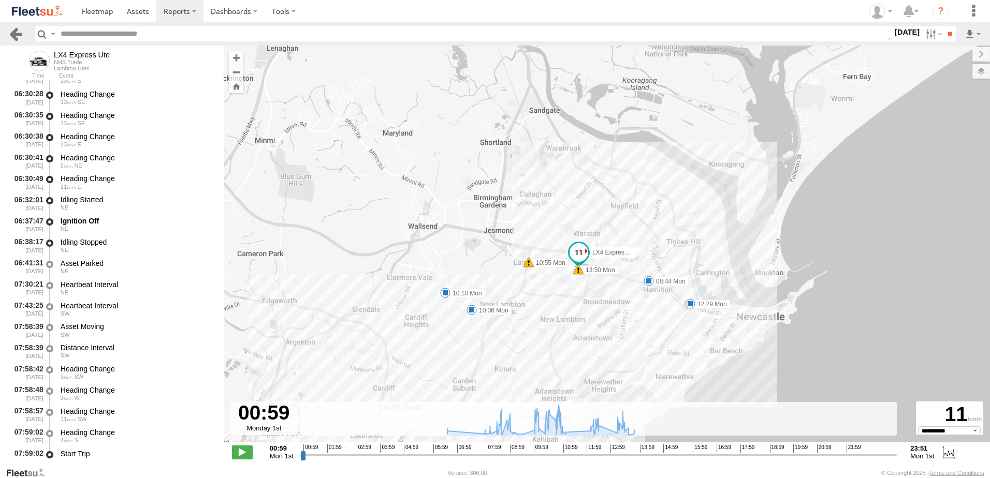
click at [11, 34] on link at bounding box center [15, 33] width 15 height 15
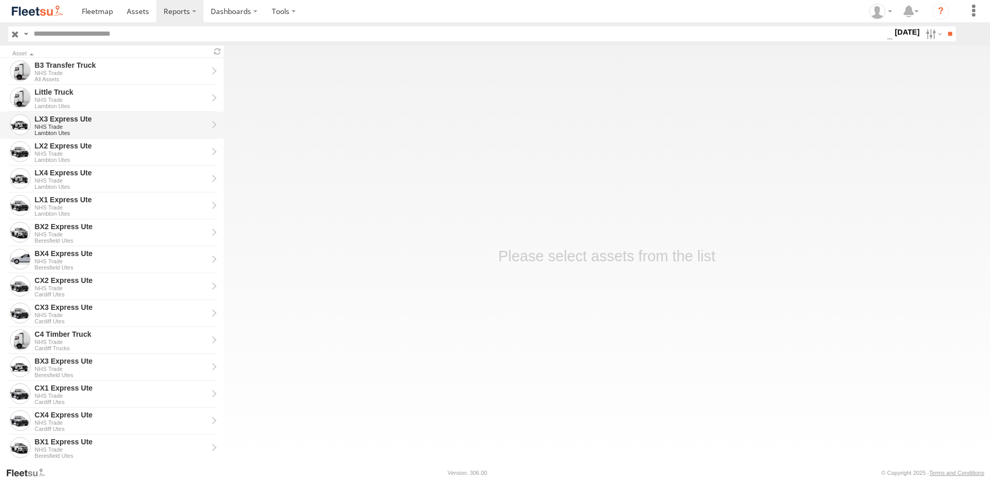
click at [48, 121] on div "LX3 Express Ute" at bounding box center [121, 118] width 173 height 9
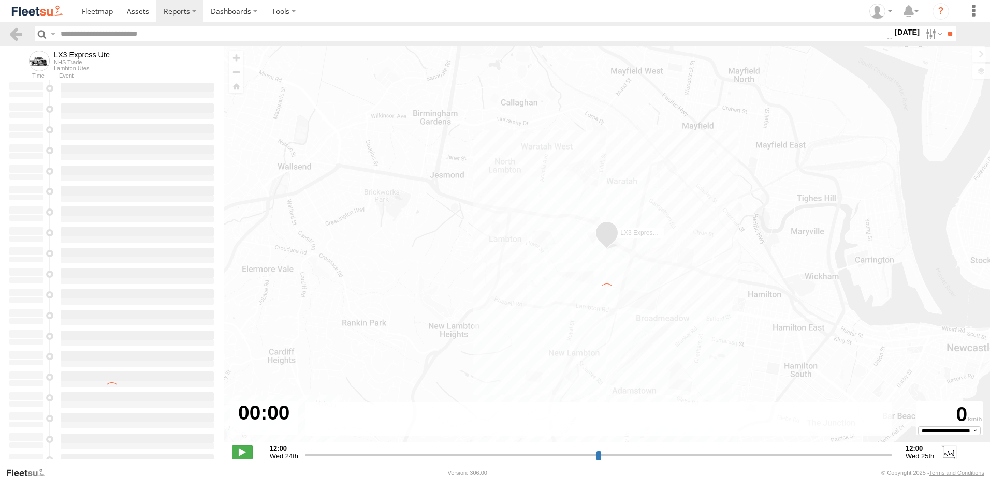
type input "**********"
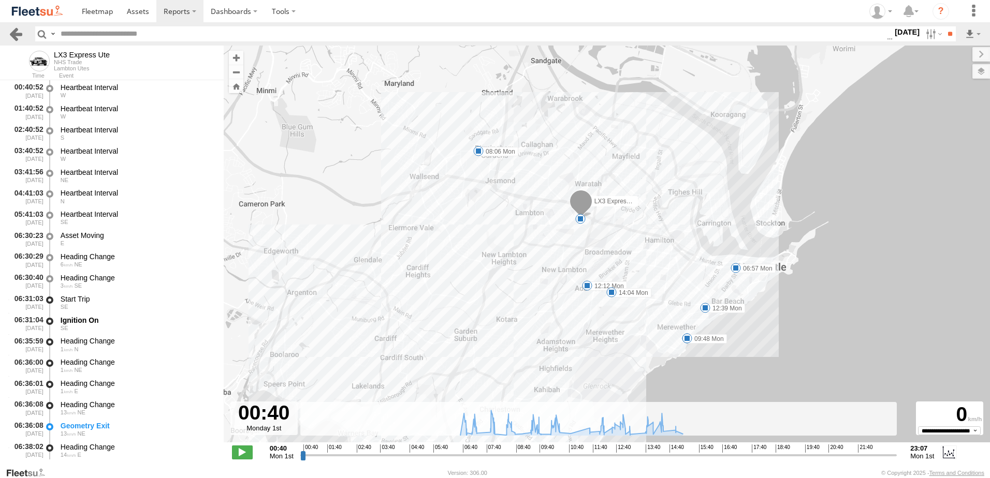
click at [14, 33] on link at bounding box center [15, 33] width 15 height 15
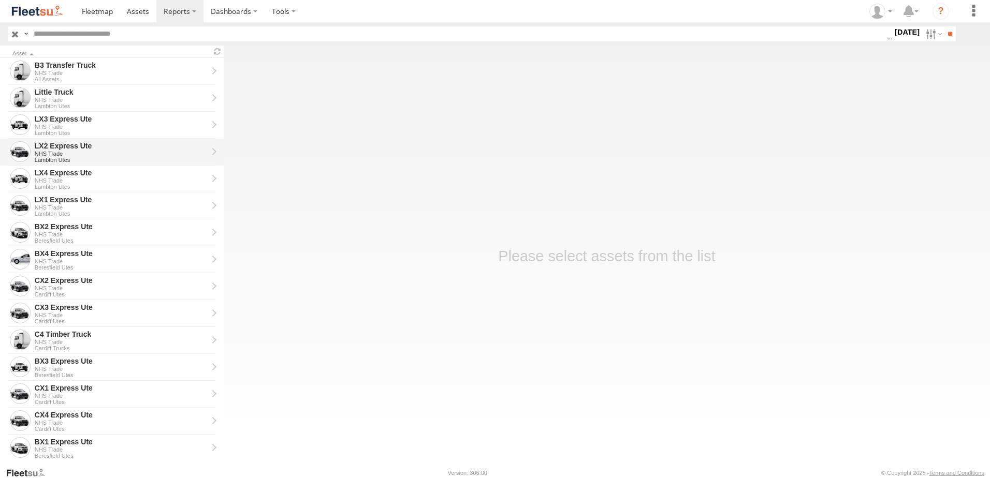
click at [58, 147] on div "LX2 Express Ute" at bounding box center [121, 145] width 173 height 9
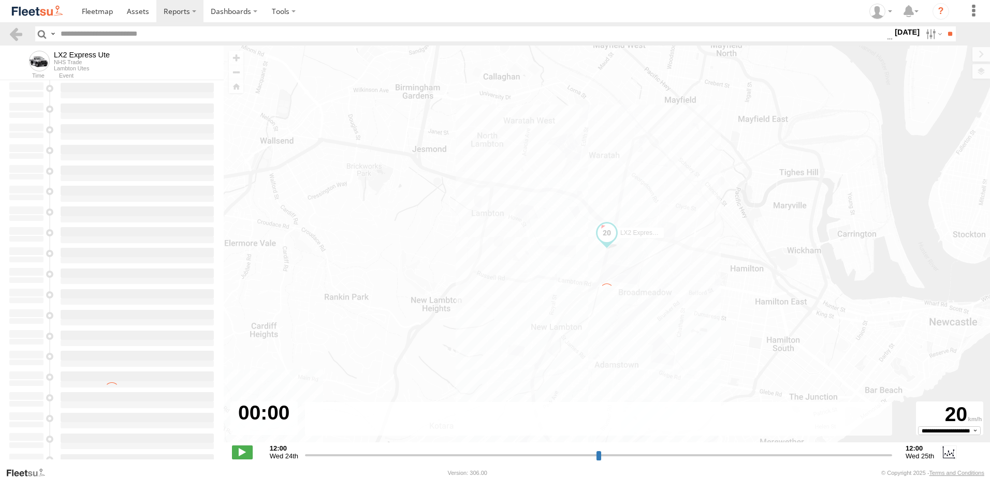
type input "**********"
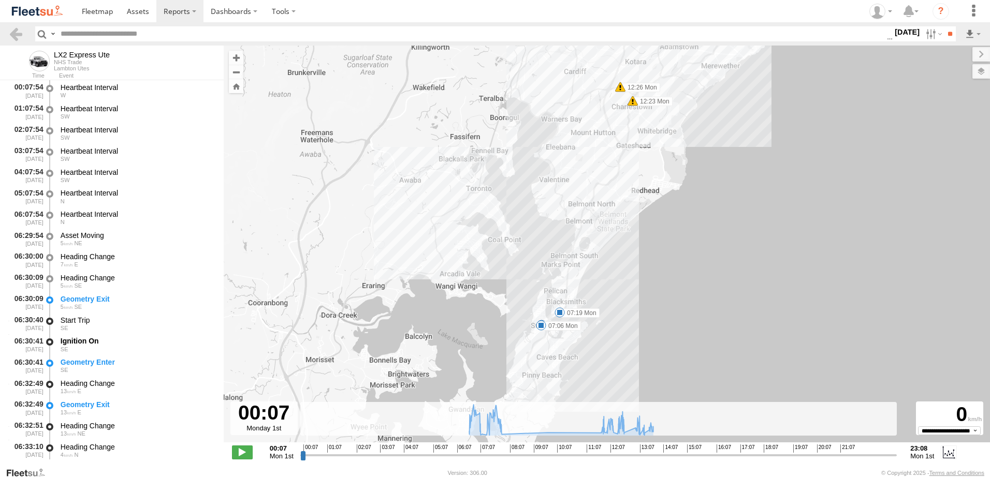
drag, startPoint x: 580, startPoint y: 321, endPoint x: 600, endPoint y: 225, distance: 98.9
click at [600, 225] on div "LX2 Express Ute 07:03 Mon 07:06 Mon 07:19 Mon 07:48 Mon 12:23 Mon 12:26 Mon 13:…" at bounding box center [607, 250] width 766 height 408
click at [557, 330] on label "07:06 Mon" at bounding box center [561, 325] width 40 height 9
click at [841, 278] on div "LX2 Express Ute 07:03 Mon 07:06 Mon 07:19 Mon 07:48 Mon 12:23 Mon 12:26 Mon 13:…" at bounding box center [607, 250] width 766 height 408
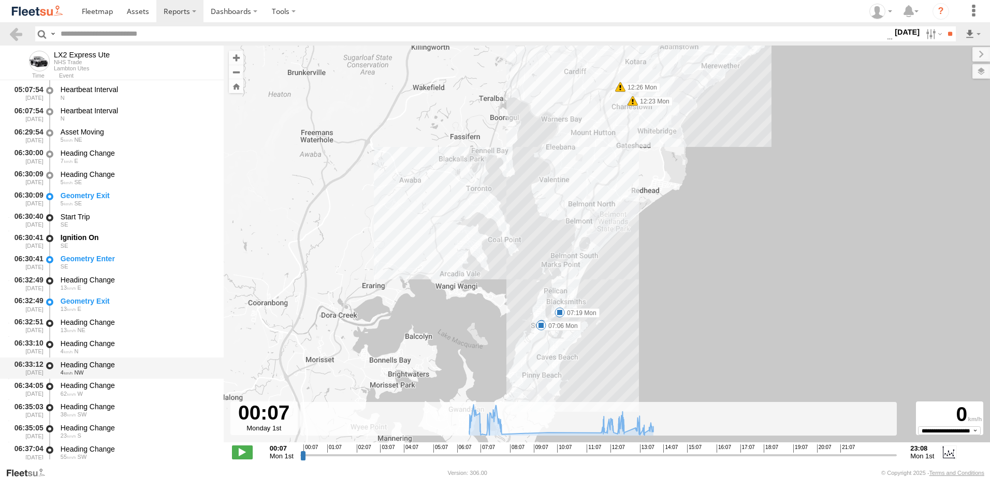
click at [86, 362] on div "Heading Change" at bounding box center [137, 364] width 153 height 9
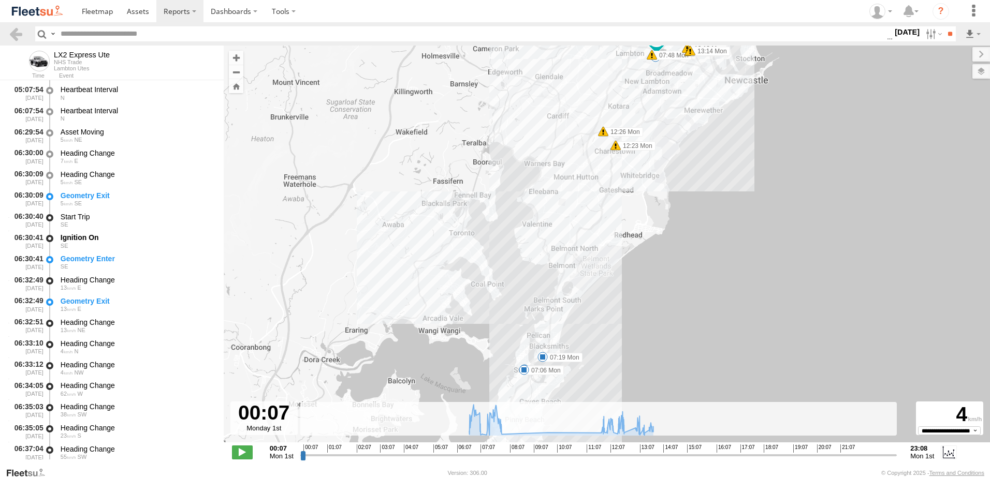
drag, startPoint x: 485, startPoint y: 293, endPoint x: 524, endPoint y: 114, distance: 183.4
click at [524, 114] on div "LX2 Express Ute 07:03 Mon 07:06 Mon 07:19 Mon 07:48 Mon 12:23 Mon 12:26 Mon 13:…" at bounding box center [607, 250] width 766 height 408
click at [542, 372] on div "LX2 Express Ute 07:03 Mon 07:06 Mon 07:19 Mon 07:48 Mon 12:23 Mon 12:26 Mon 13:…" at bounding box center [607, 250] width 766 height 408
click at [11, 32] on link at bounding box center [15, 33] width 15 height 15
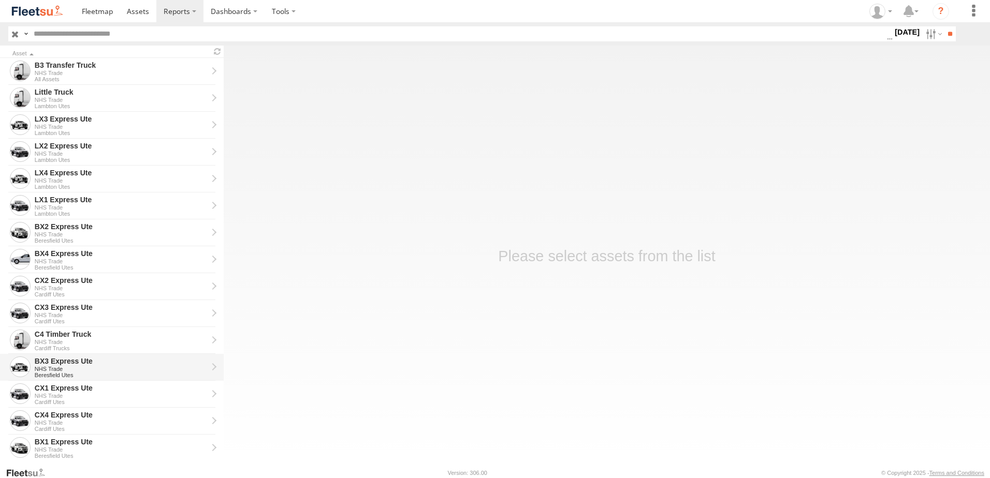
scroll to position [207, 0]
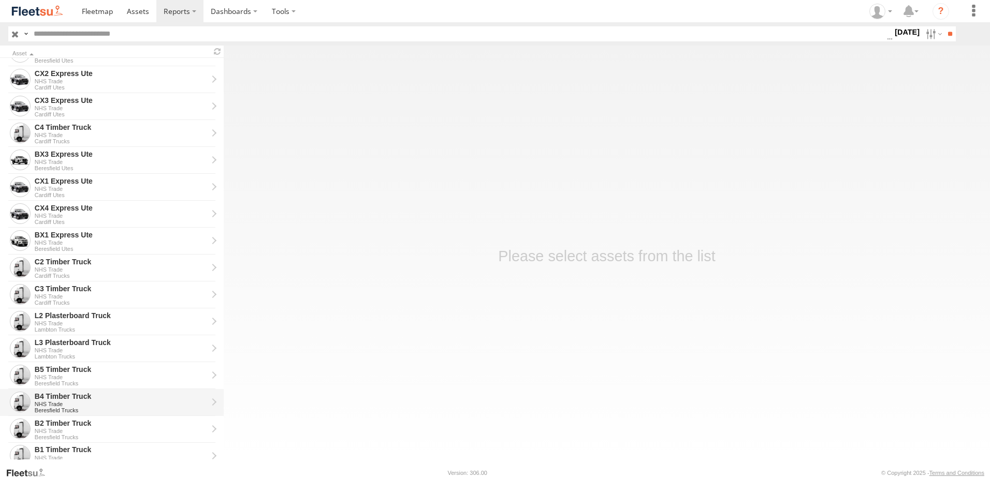
click at [48, 394] on div "B4 Timber Truck" at bounding box center [121, 396] width 173 height 9
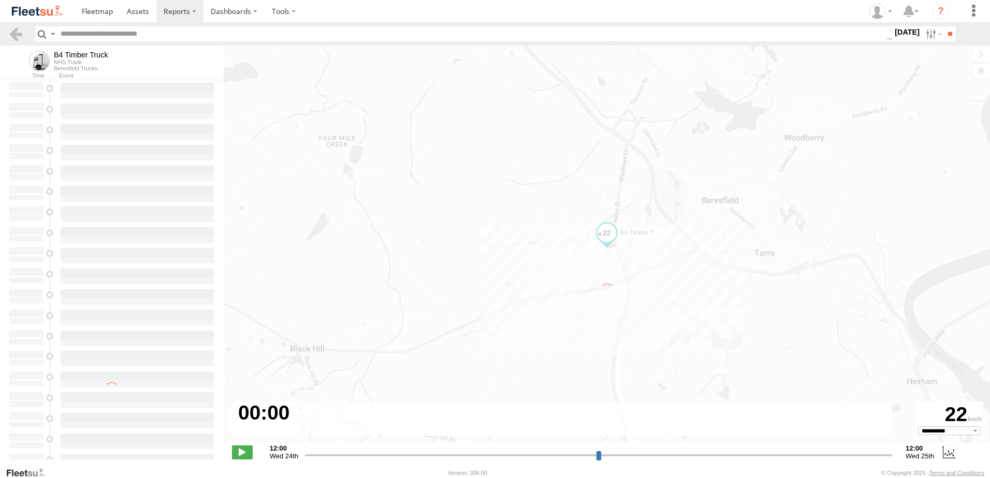
type input "**********"
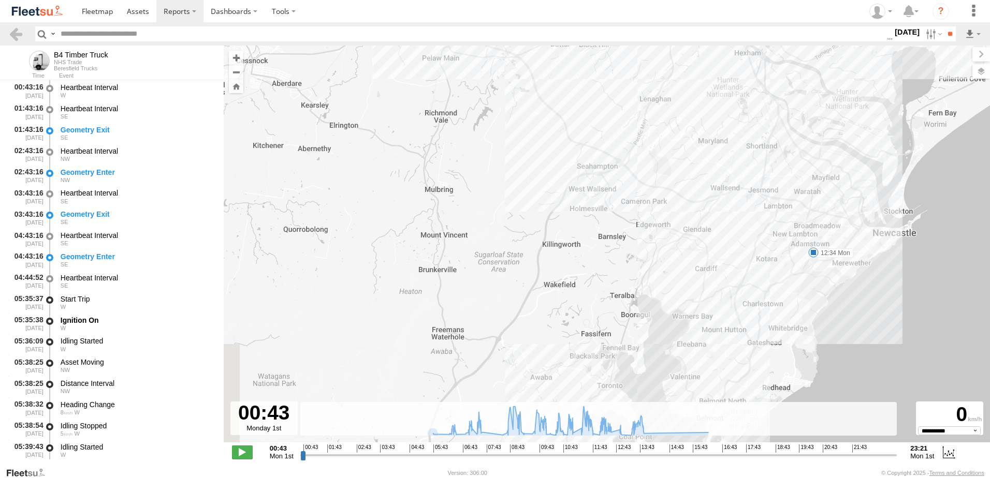
drag, startPoint x: 733, startPoint y: 277, endPoint x: 721, endPoint y: 186, distance: 92.5
click at [721, 186] on div "B4 Timber Truck 12:34 Mon 6" at bounding box center [607, 250] width 766 height 408
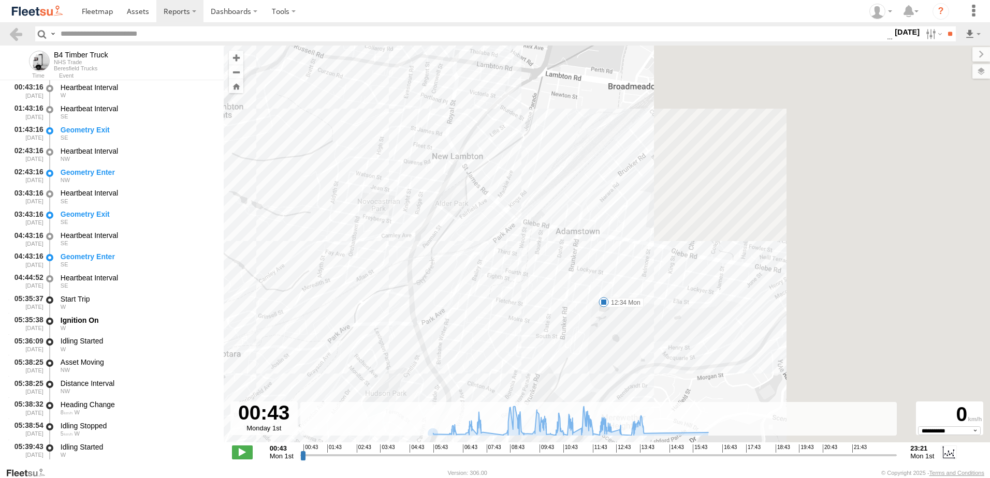
drag, startPoint x: 918, startPoint y: 299, endPoint x: 380, endPoint y: 289, distance: 538.4
click at [381, 291] on div "B4 Timber Truck 12:34 Mon" at bounding box center [607, 250] width 766 height 408
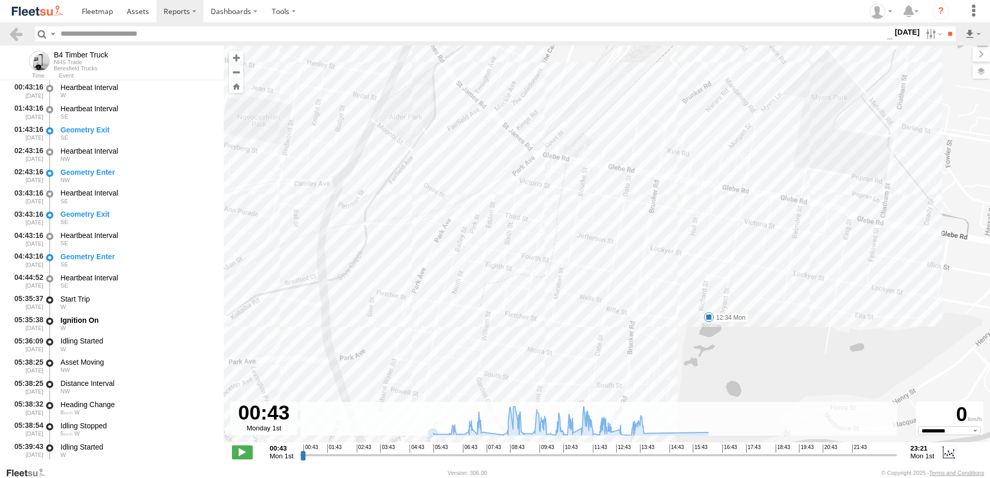
click at [728, 317] on label "12:34 Mon" at bounding box center [729, 317] width 40 height 9
click at [663, 334] on div "B4 Timber Truck 12:34 Mon 12:34 Mon 1st Sep 12:50 Mon 1st Sep 15 Drew St Adamst…" at bounding box center [607, 250] width 766 height 408
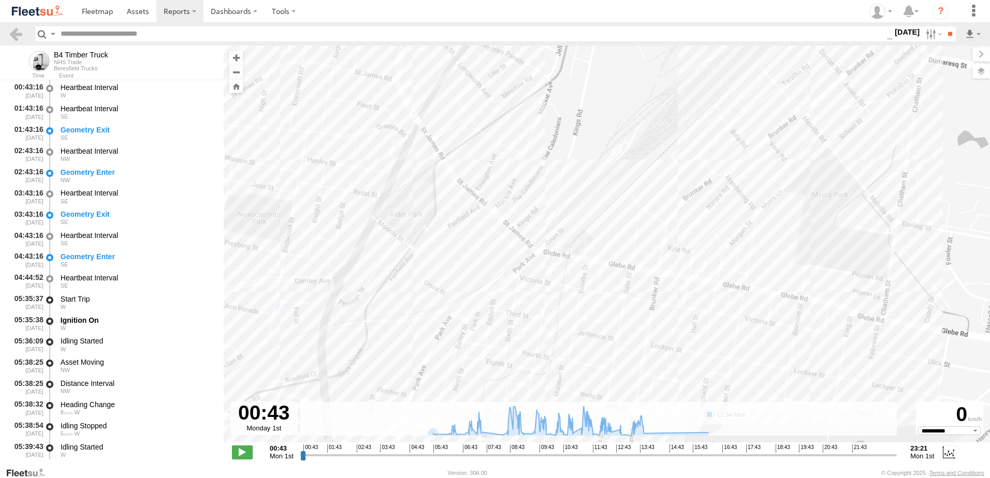
drag, startPoint x: 544, startPoint y: 207, endPoint x: 544, endPoint y: 306, distance: 99.4
click at [544, 306] on div "B4 Timber Truck 12:34 Mon" at bounding box center [607, 250] width 766 height 408
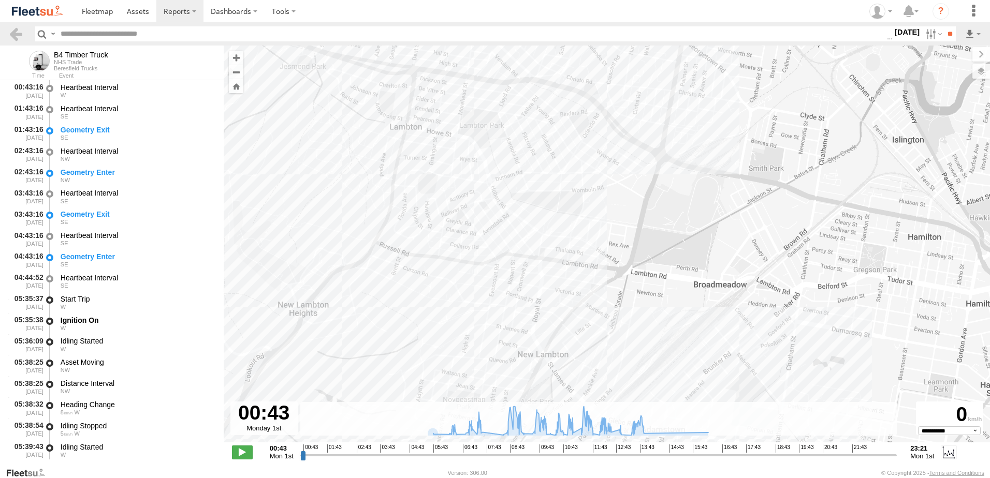
drag, startPoint x: 378, startPoint y: 248, endPoint x: 443, endPoint y: 394, distance: 159.5
click at [443, 394] on div "B4 Timber Truck 12:34 Mon" at bounding box center [607, 250] width 766 height 408
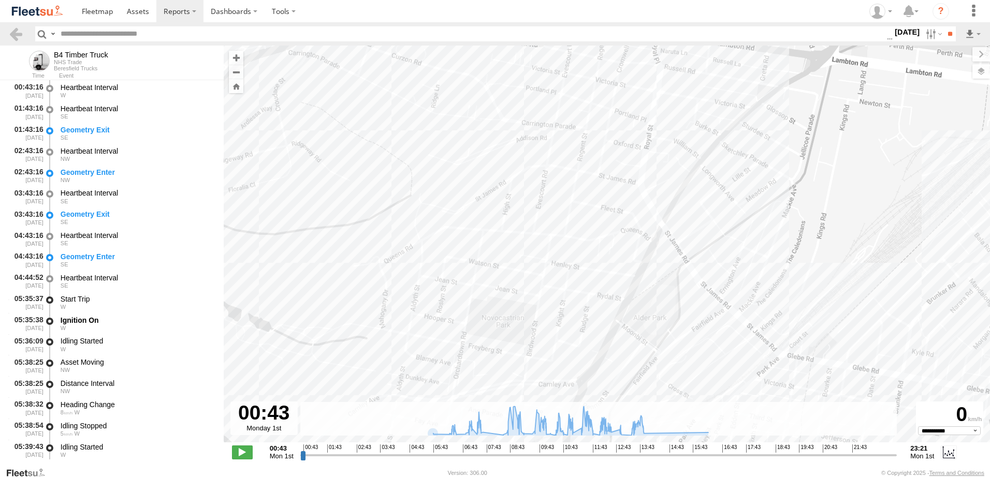
drag, startPoint x: 433, startPoint y: 335, endPoint x: 415, endPoint y: 207, distance: 129.1
click at [429, 185] on div "B4 Timber Truck 12:34 Mon" at bounding box center [607, 250] width 766 height 408
drag, startPoint x: 444, startPoint y: 324, endPoint x: 445, endPoint y: 318, distance: 5.3
click at [445, 322] on div "B4 Timber Truck 12:34 Mon" at bounding box center [607, 250] width 766 height 408
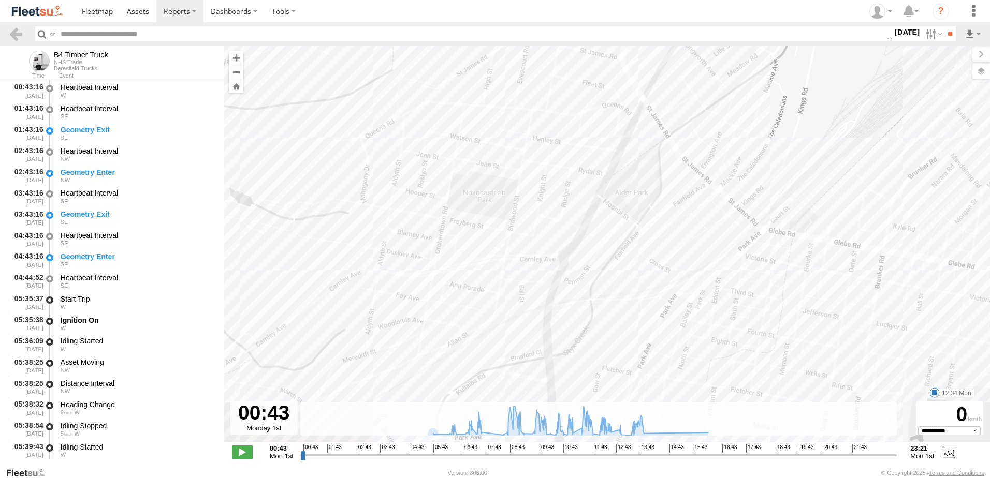
drag, startPoint x: 448, startPoint y: 322, endPoint x: 425, endPoint y: 178, distance: 146.3
click at [425, 178] on div "B4 Timber Truck 12:34 Mon" at bounding box center [607, 250] width 766 height 408
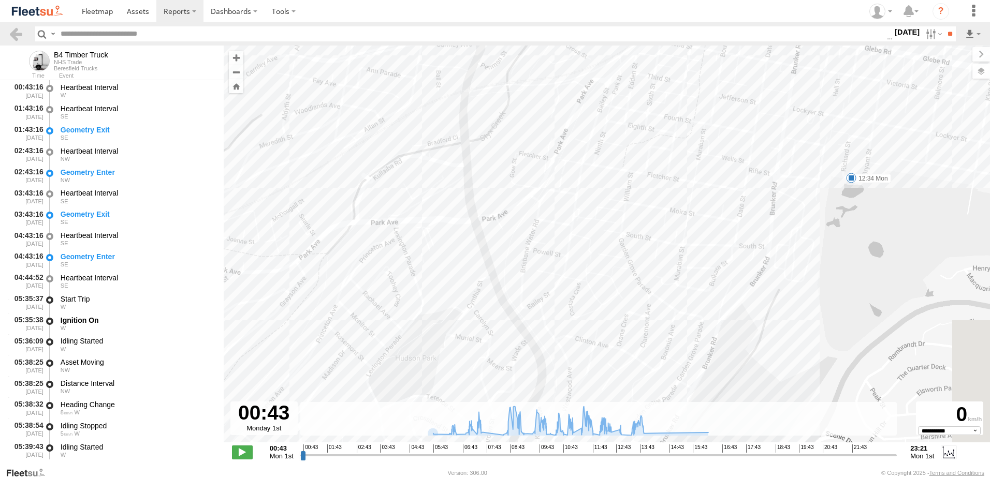
drag, startPoint x: 578, startPoint y: 326, endPoint x: 501, endPoint y: 127, distance: 212.7
click at [501, 127] on div "B4 Timber Truck 12:34 Mon" at bounding box center [607, 250] width 766 height 408
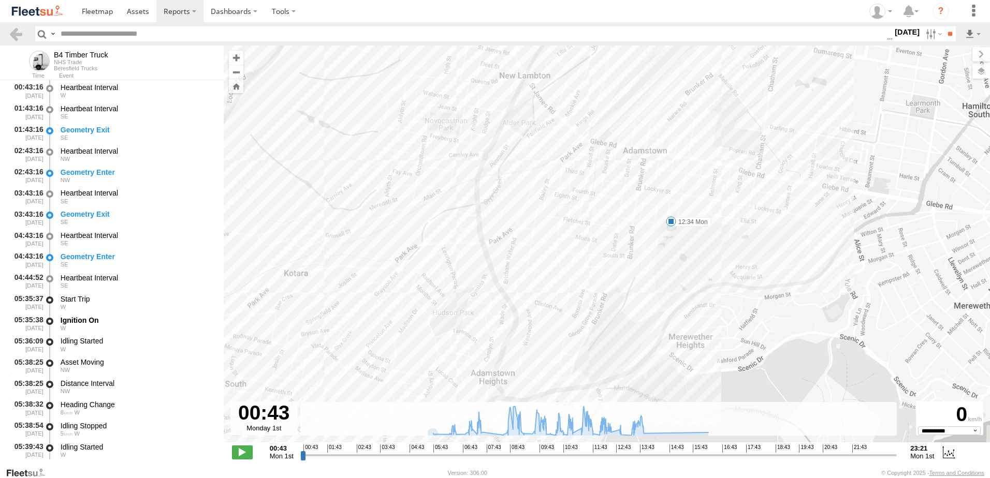
drag, startPoint x: 540, startPoint y: 312, endPoint x: 491, endPoint y: 310, distance: 49.2
click at [509, 299] on div "B4 Timber Truck 12:34 Mon" at bounding box center [607, 250] width 766 height 408
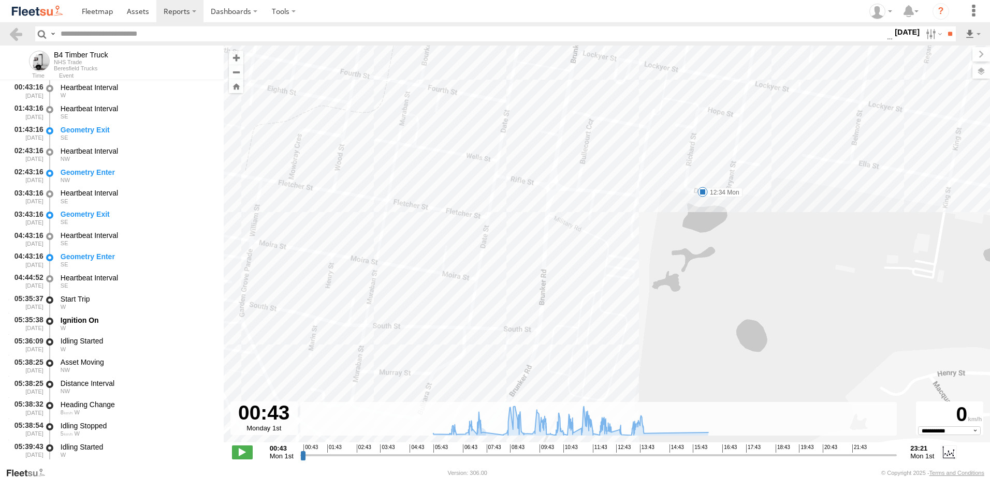
drag, startPoint x: 530, startPoint y: 203, endPoint x: 588, endPoint y: 96, distance: 122.1
click at [588, 96] on div "B4 Timber Truck 12:34 Mon" at bounding box center [607, 250] width 766 height 408
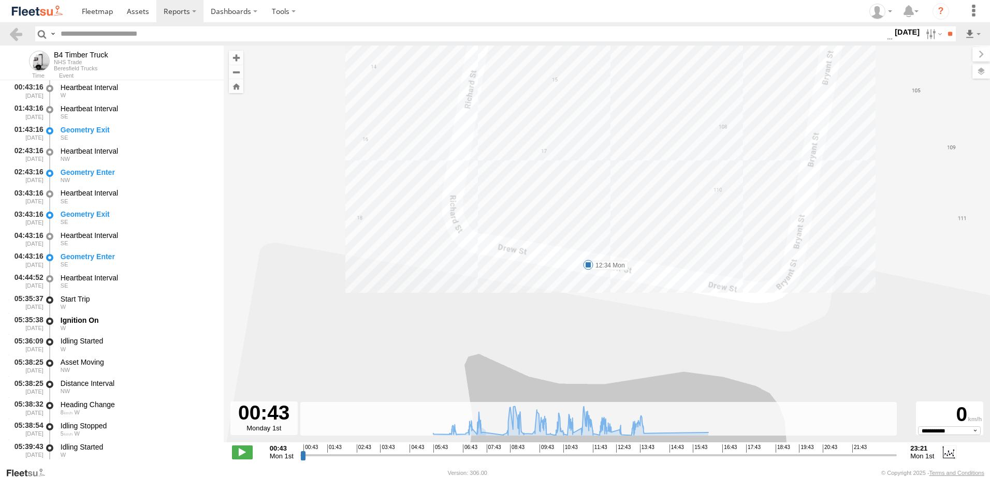
drag, startPoint x: 648, startPoint y: 118, endPoint x: 584, endPoint y: 368, distance: 257.9
click at [584, 368] on div "B4 Timber Truck 12:34 Mon" at bounding box center [607, 250] width 766 height 408
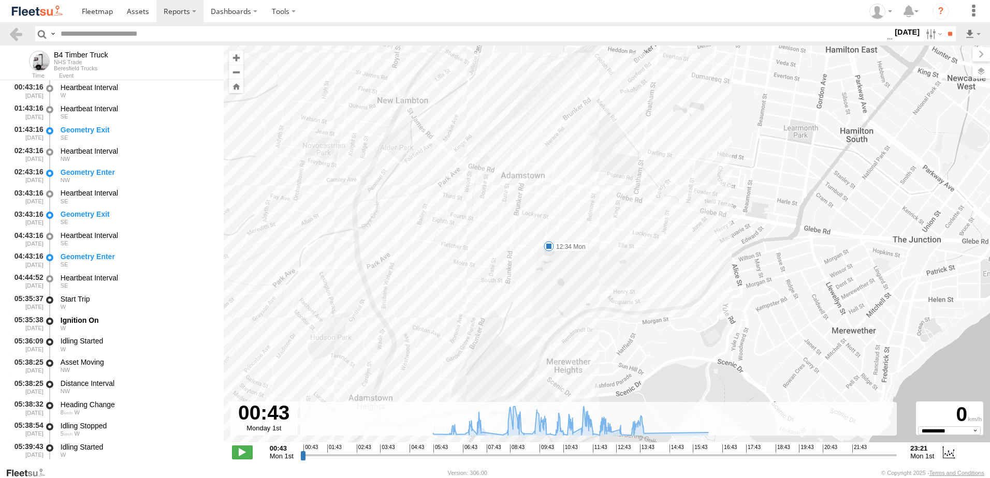
drag, startPoint x: 373, startPoint y: 315, endPoint x: 399, endPoint y: 215, distance: 103.2
click at [399, 215] on div "B4 Timber Truck 12:34 Mon" at bounding box center [607, 250] width 766 height 408
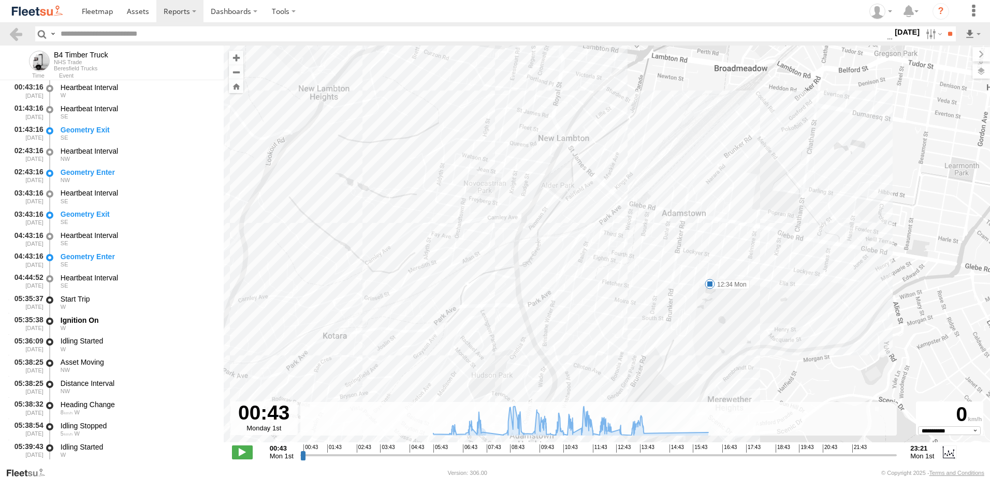
drag, startPoint x: 569, startPoint y: 300, endPoint x: 630, endPoint y: 312, distance: 62.7
click at [704, 331] on div "B4 Timber Truck 12:34 Mon" at bounding box center [607, 250] width 766 height 408
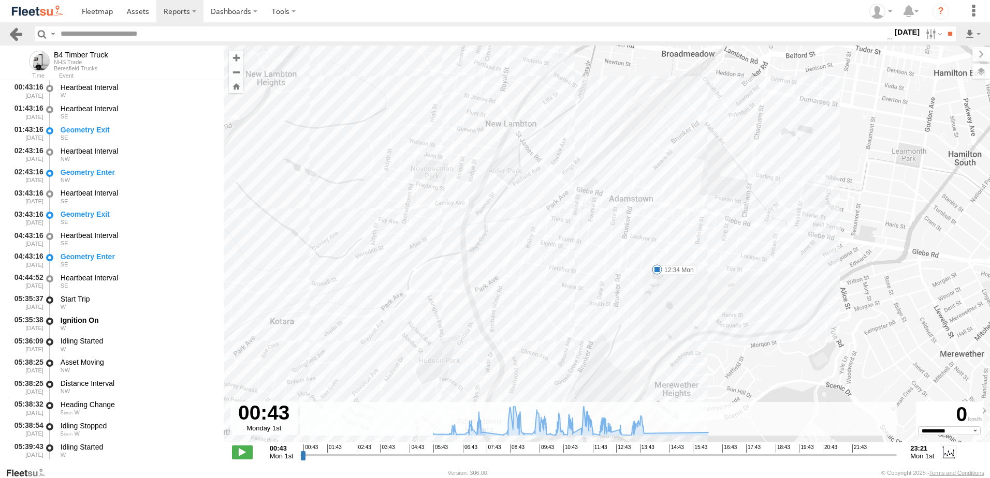
click at [11, 32] on link at bounding box center [15, 33] width 15 height 15
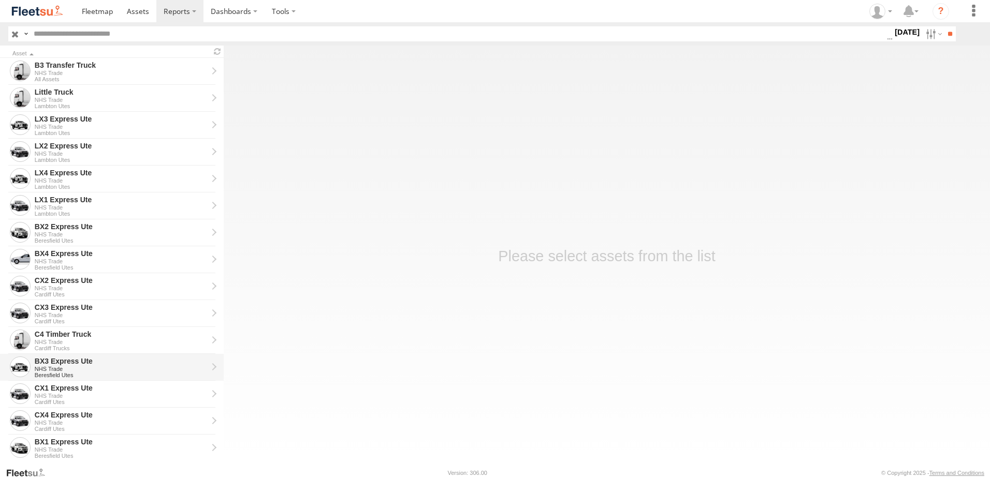
scroll to position [207, 0]
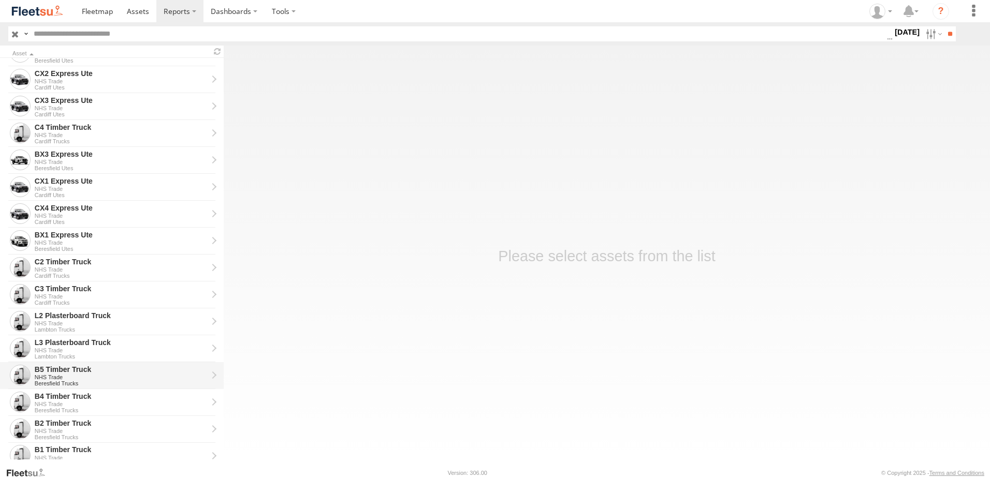
click at [58, 369] on div "B5 Timber Truck" at bounding box center [121, 369] width 173 height 9
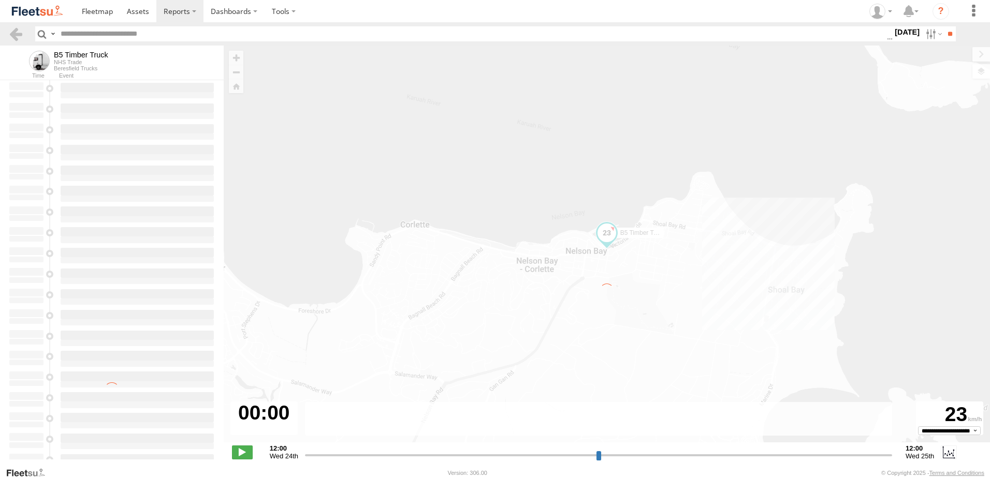
type input "**********"
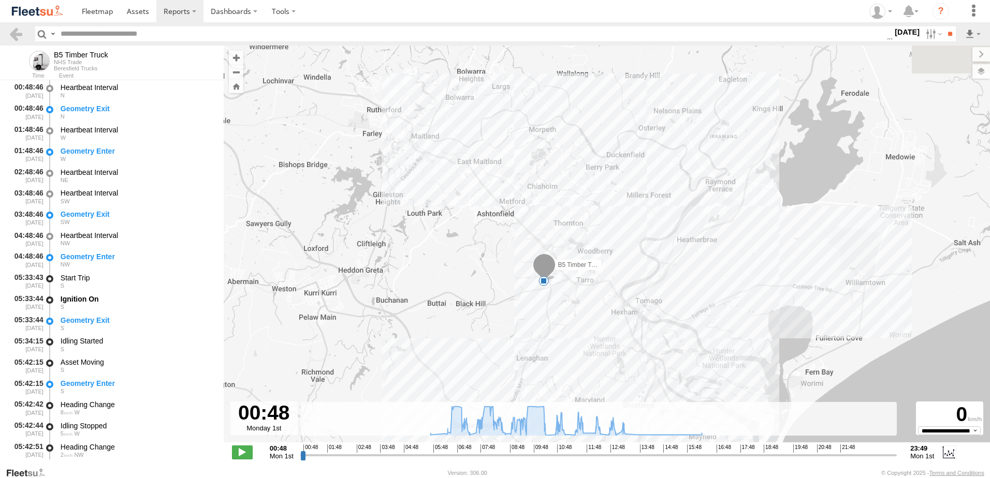
drag, startPoint x: 669, startPoint y: 96, endPoint x: 603, endPoint y: 361, distance: 273.2
click at [603, 361] on div "B5 Timber Truck 7" at bounding box center [607, 250] width 766 height 408
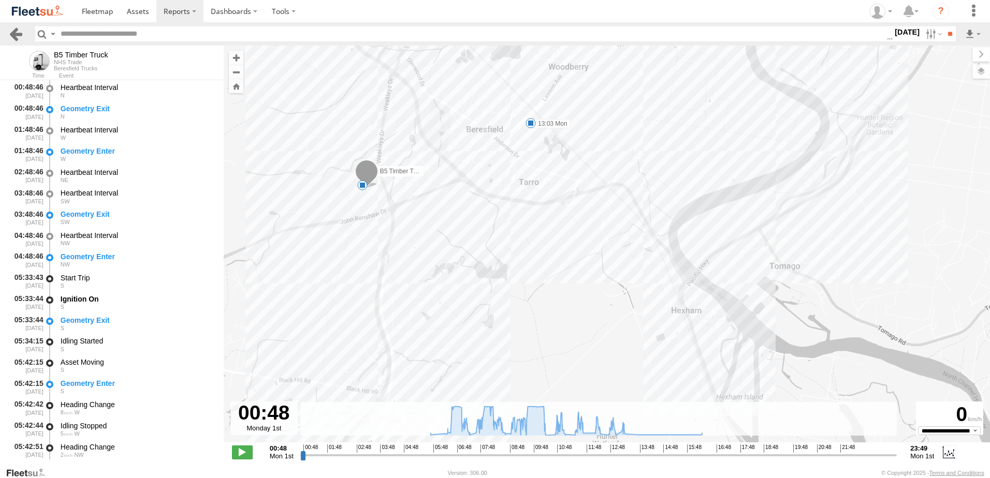
click at [17, 32] on link at bounding box center [15, 33] width 15 height 15
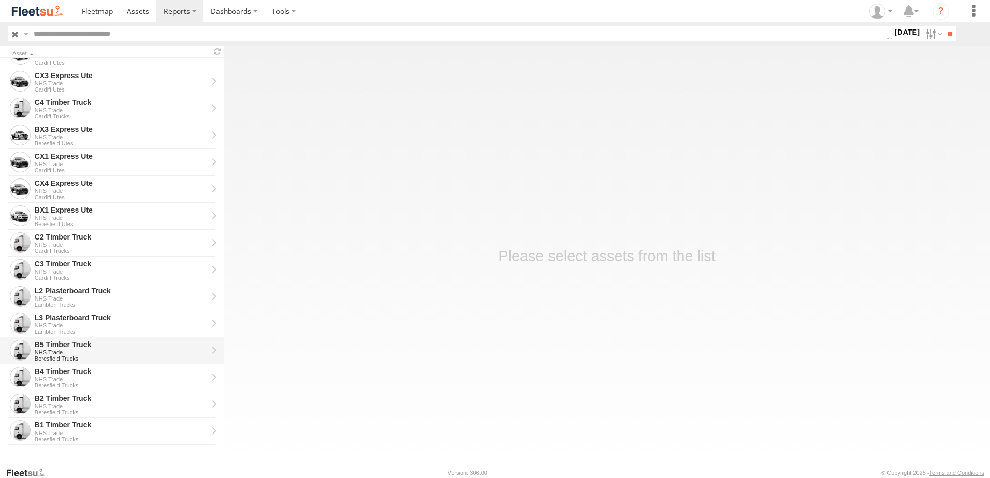
scroll to position [233, 0]
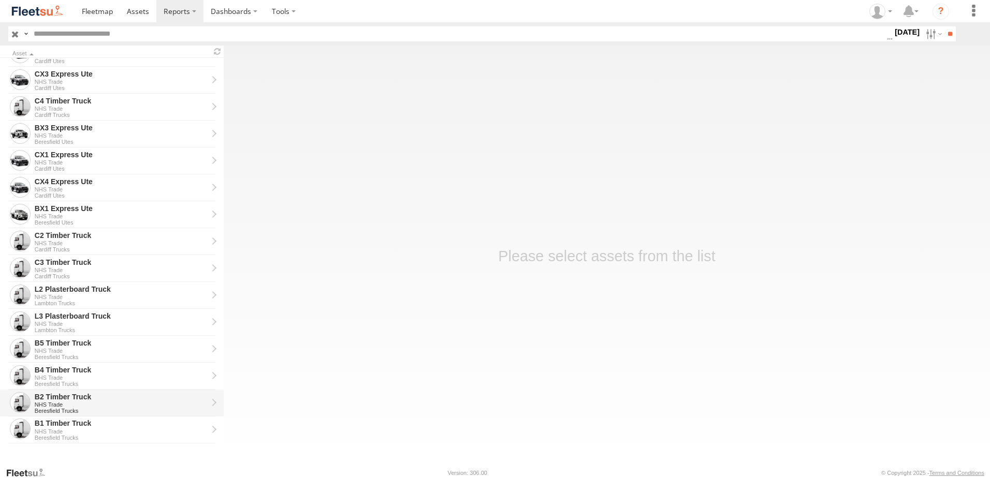
click at [46, 397] on div "B2 Timber Truck" at bounding box center [121, 396] width 173 height 9
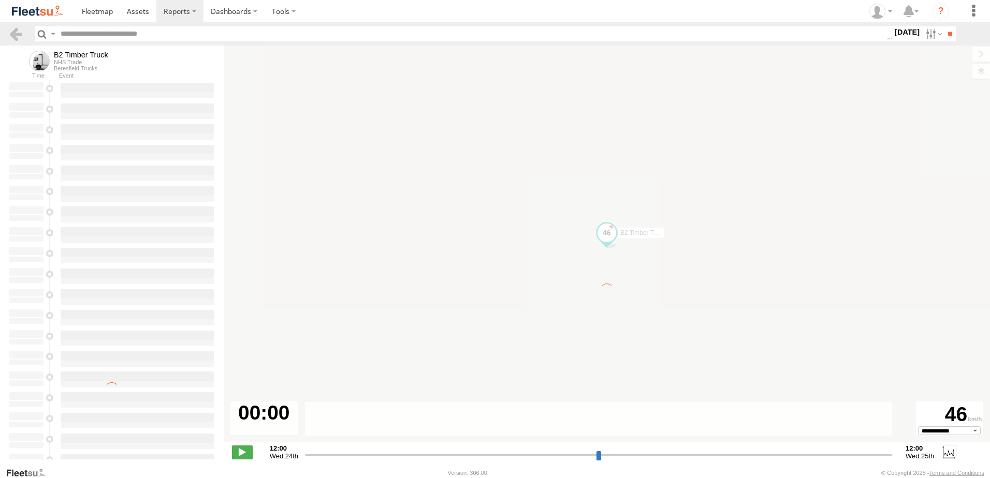
type input "**********"
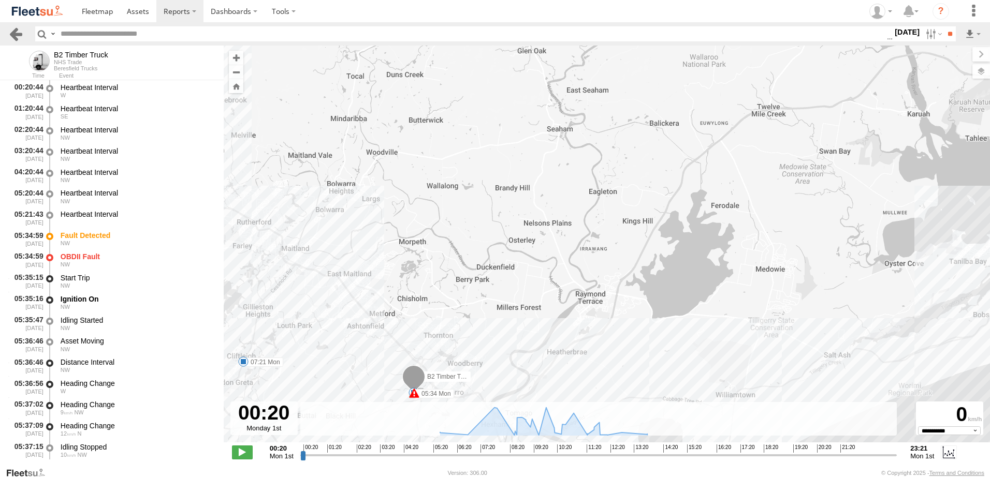
click at [13, 33] on link at bounding box center [15, 33] width 15 height 15
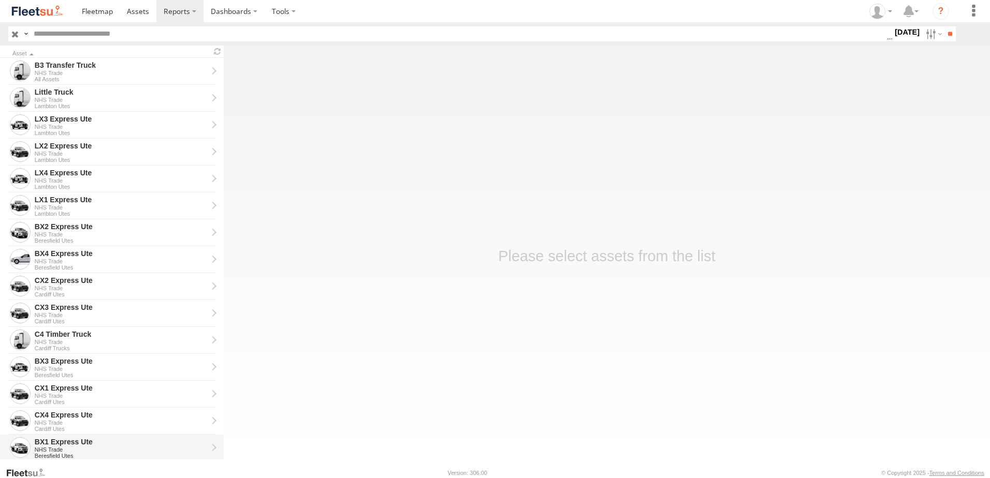
click at [61, 445] on div "BX1 Express Ute" at bounding box center [121, 441] width 173 height 9
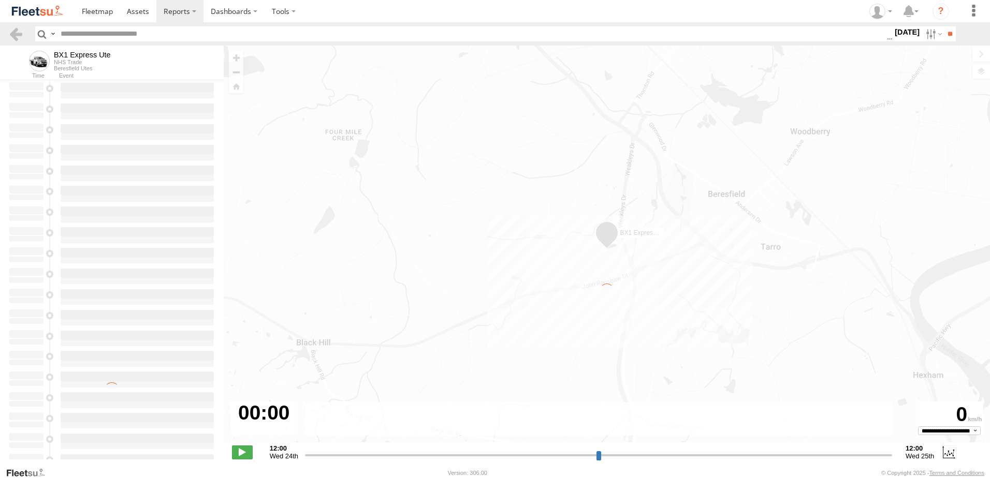
type input "**********"
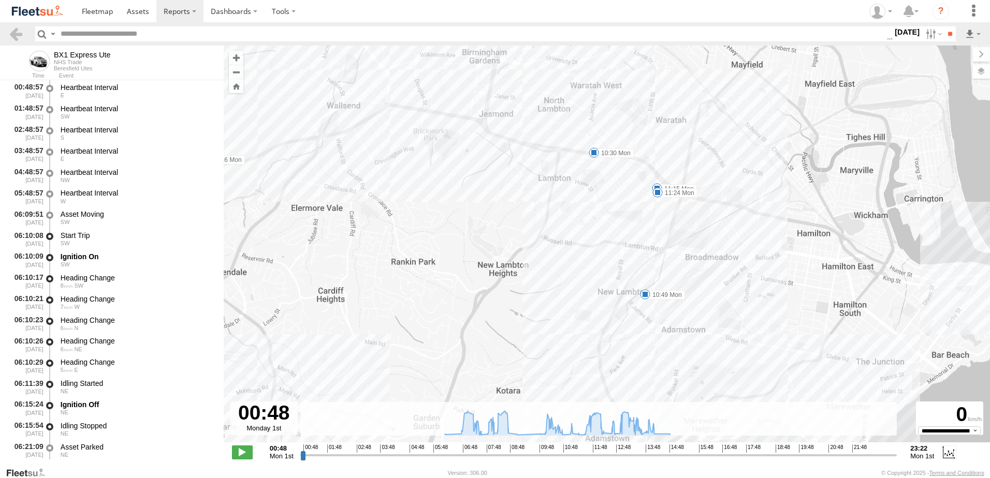
drag, startPoint x: 649, startPoint y: 197, endPoint x: 504, endPoint y: 391, distance: 241.9
click at [504, 391] on div "BX1 Express Ute 07:40 Mon 08:08 Mon 10:16 Mon 10:30 Mon 10:49 Mon 11:15 Mon 11:…" at bounding box center [607, 250] width 766 height 408
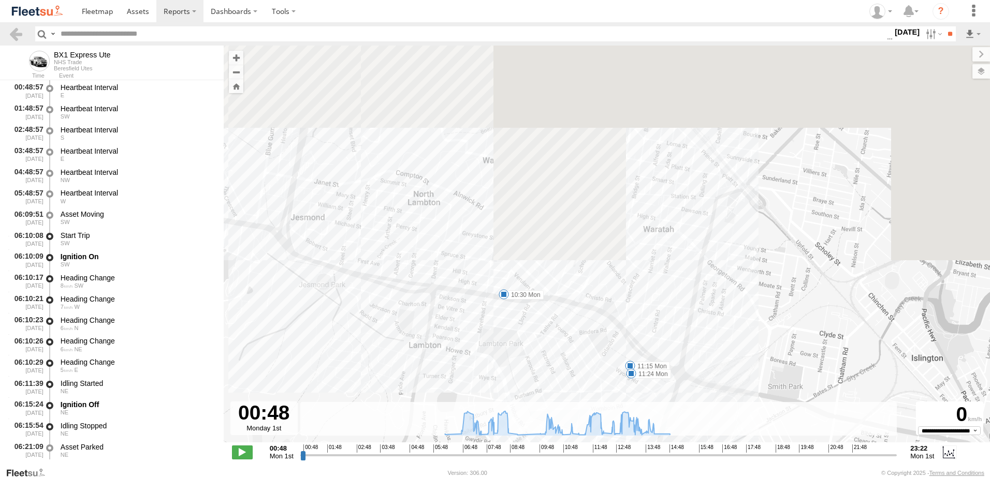
drag, startPoint x: 586, startPoint y: 221, endPoint x: 415, endPoint y: 505, distance: 331.8
click at [415, 478] on html at bounding box center [495, 239] width 990 height 478
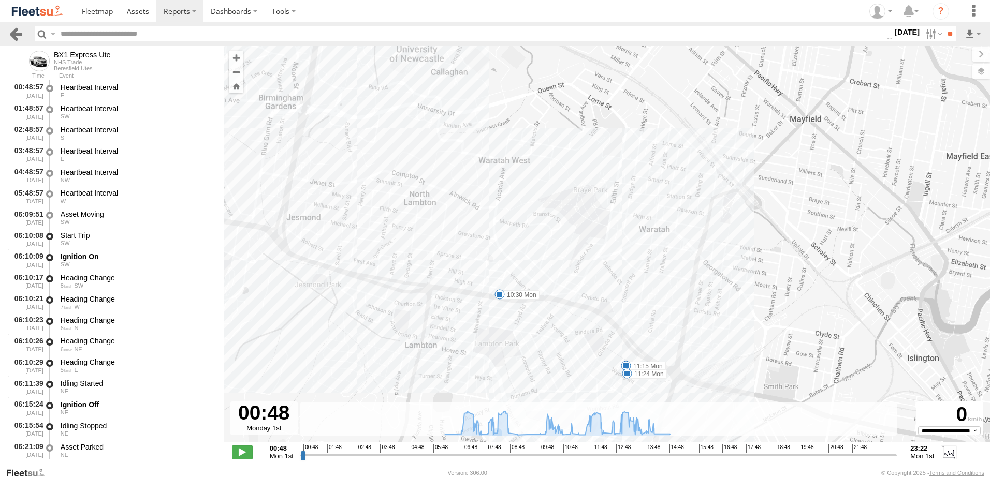
click at [12, 33] on link at bounding box center [15, 33] width 15 height 15
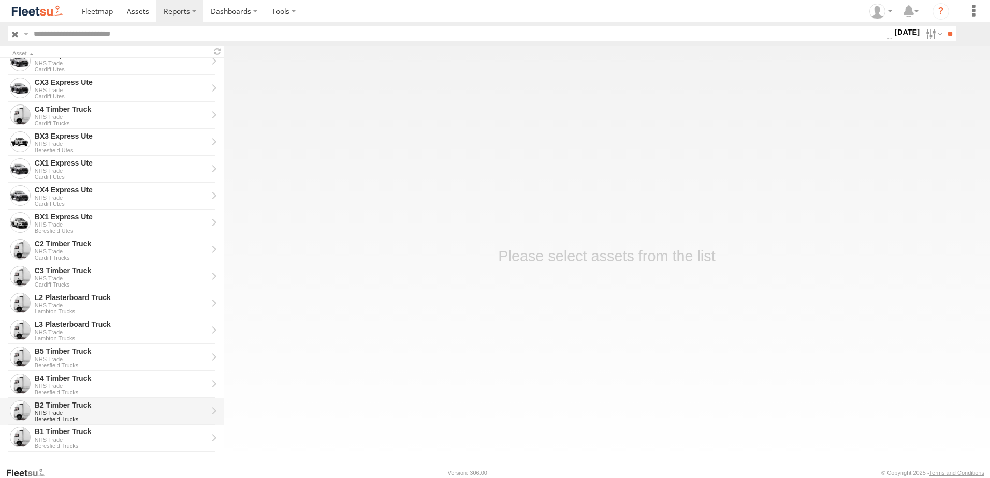
scroll to position [233, 0]
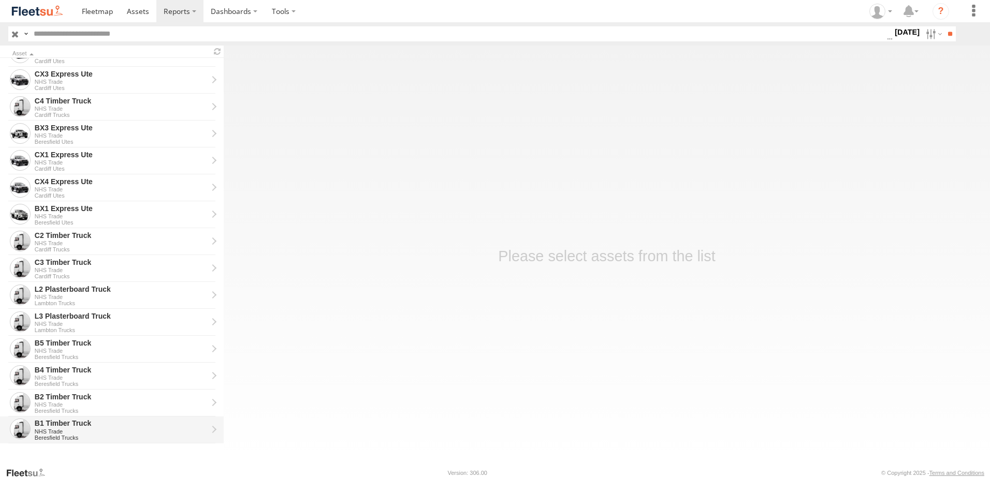
click at [46, 426] on div "B1 Timber Truck" at bounding box center [121, 423] width 173 height 9
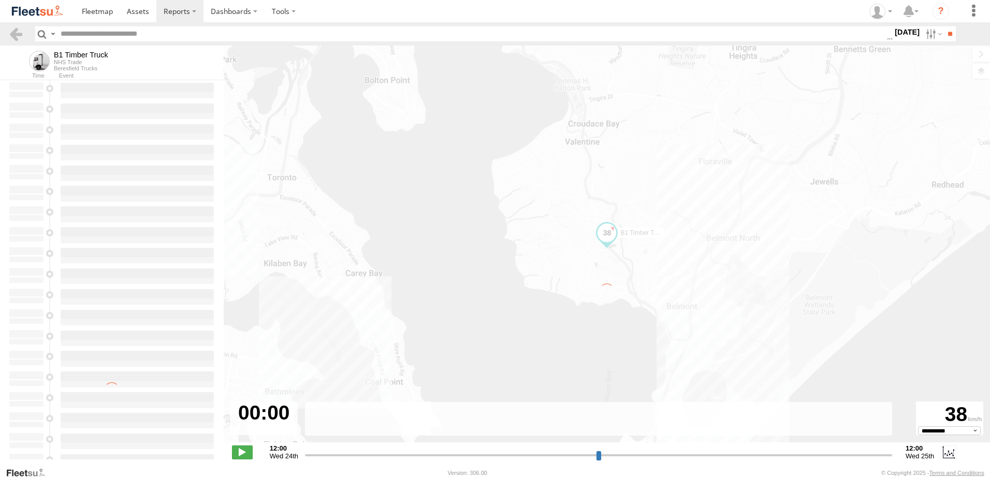
type input "**********"
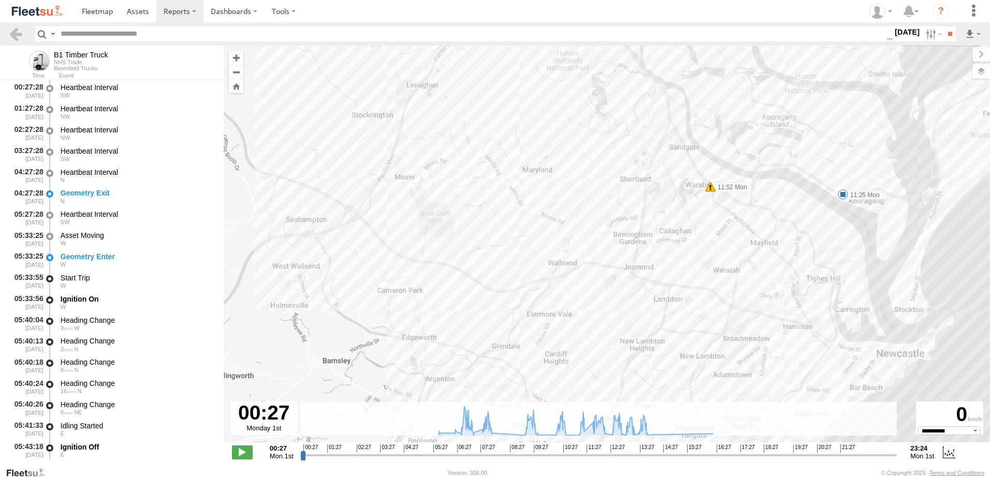
drag, startPoint x: 506, startPoint y: 270, endPoint x: 568, endPoint y: 161, distance: 124.9
click at [568, 161] on div "B1 Timber Truck 11:25 Mon 11:52 Mon 13:47 Mon 7" at bounding box center [607, 250] width 766 height 408
click at [21, 27] on link at bounding box center [15, 33] width 15 height 15
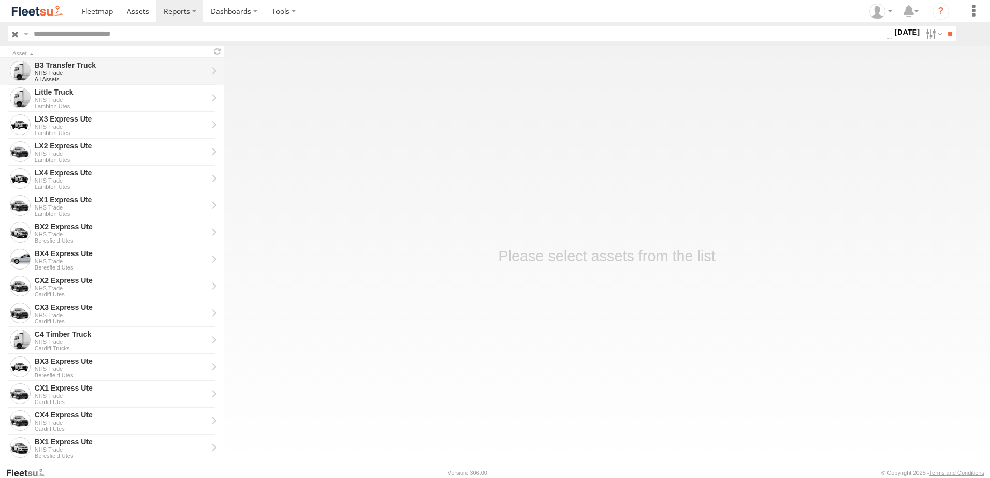
click at [66, 67] on div "B3 Transfer Truck" at bounding box center [121, 65] width 173 height 9
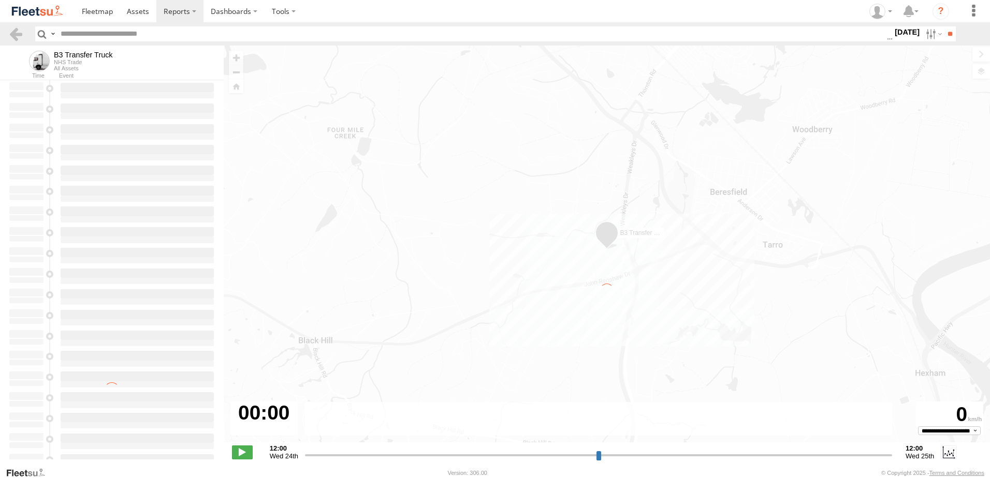
type input "**********"
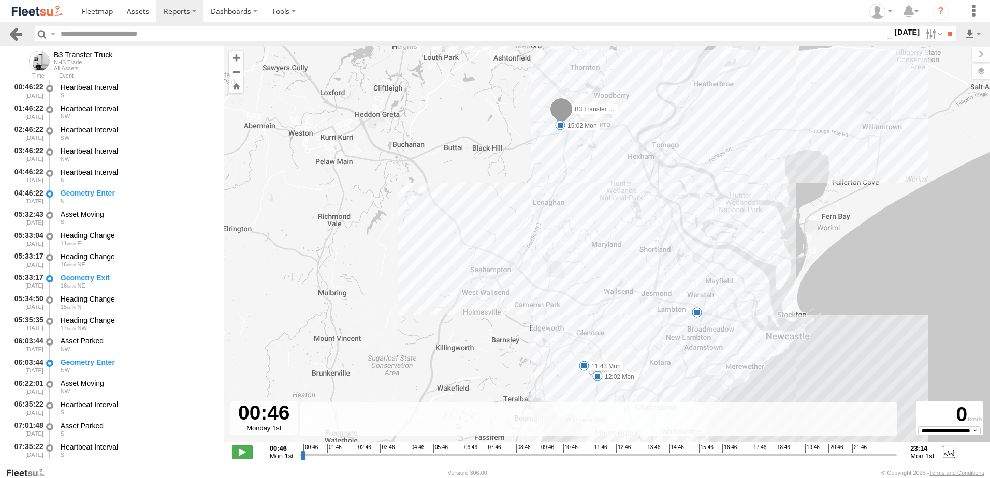
click at [18, 34] on link at bounding box center [15, 33] width 15 height 15
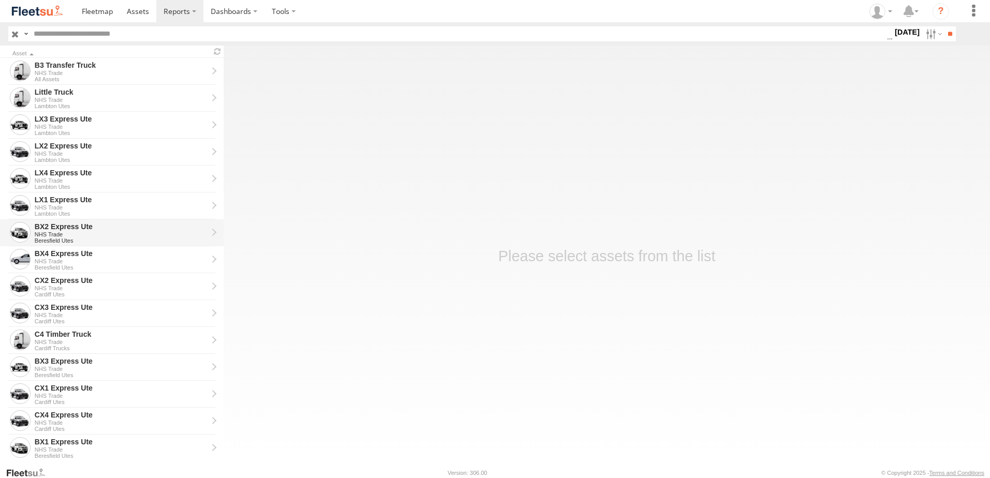
click at [49, 230] on div "BX2 Express Ute" at bounding box center [121, 226] width 173 height 9
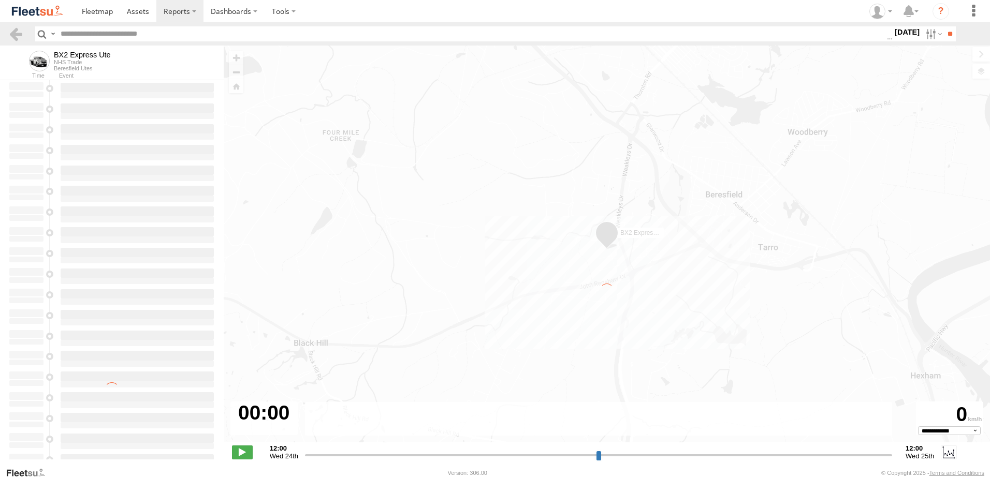
type input "**********"
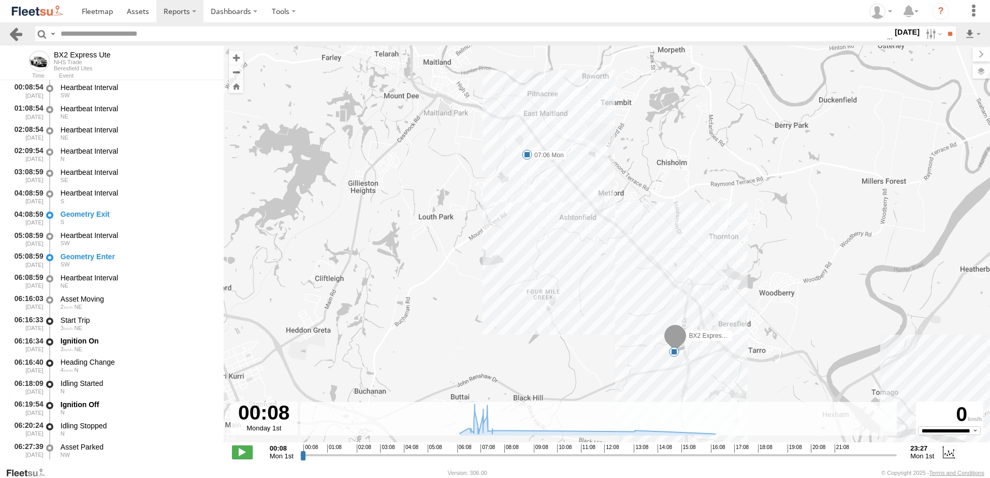
click at [15, 33] on link at bounding box center [15, 33] width 15 height 15
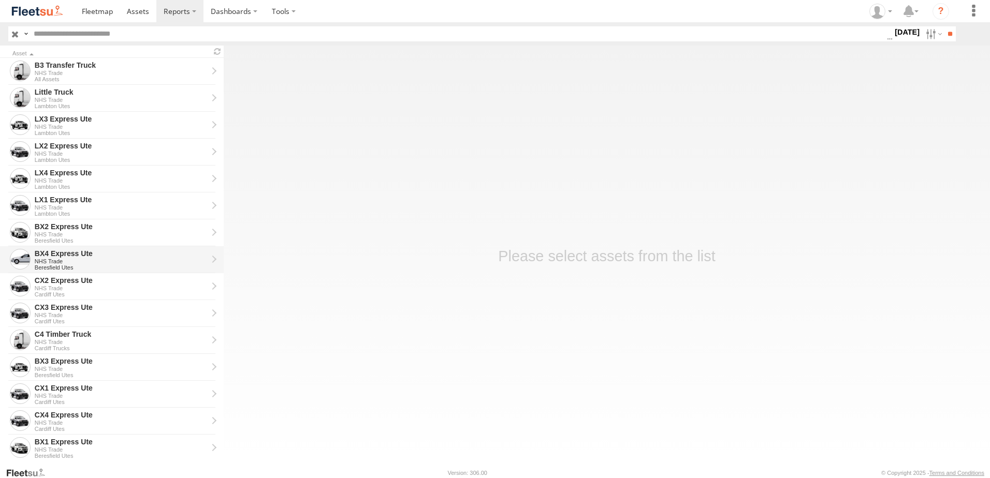
click at [49, 254] on div "BX4 Express Ute" at bounding box center [121, 253] width 173 height 9
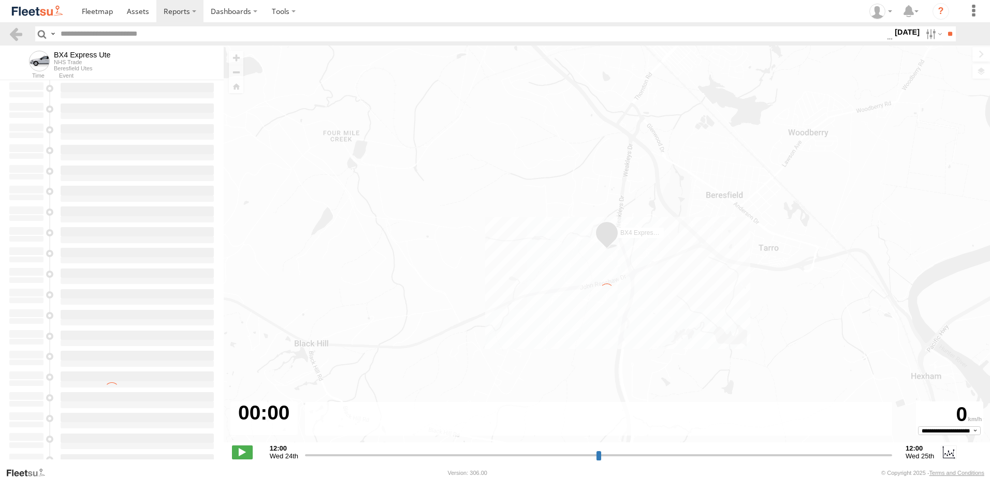
type input "**********"
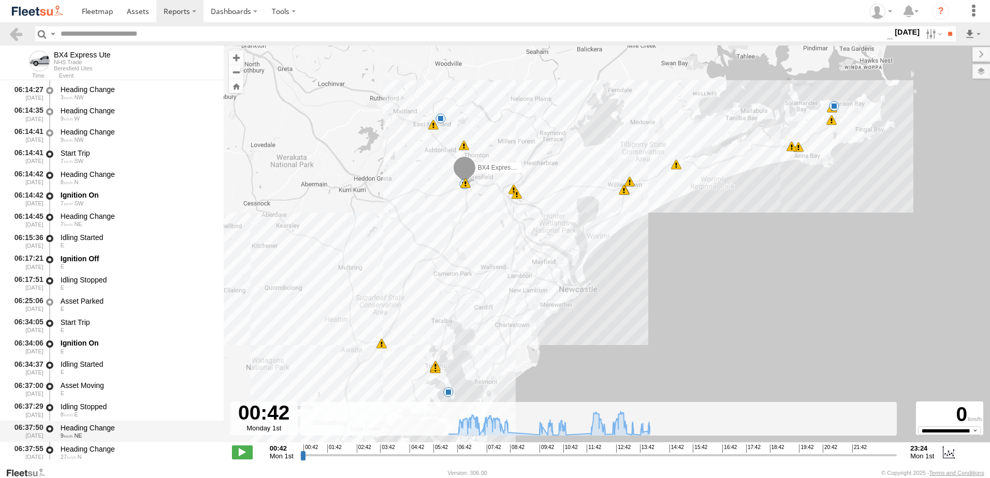
scroll to position [311, 0]
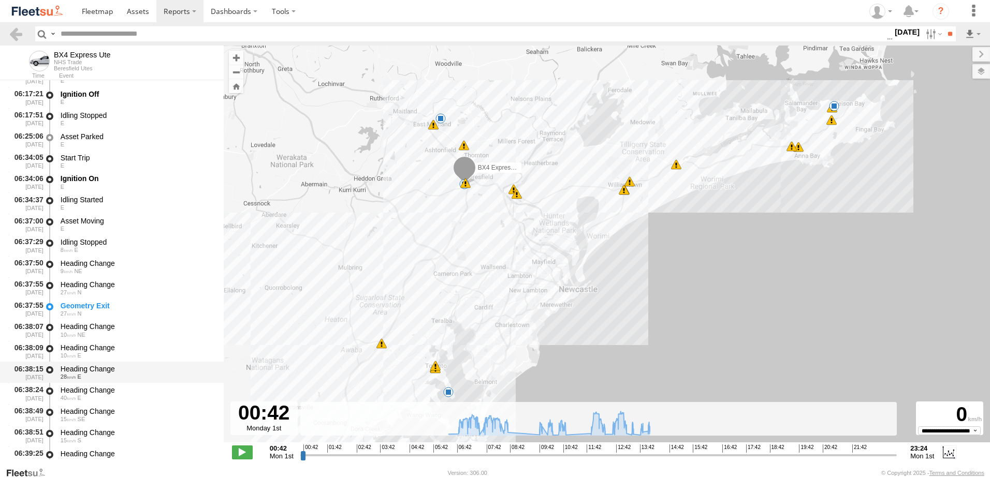
click at [84, 367] on div "Heading Change" at bounding box center [137, 368] width 153 height 9
